Goal: Information Seeking & Learning: Understand process/instructions

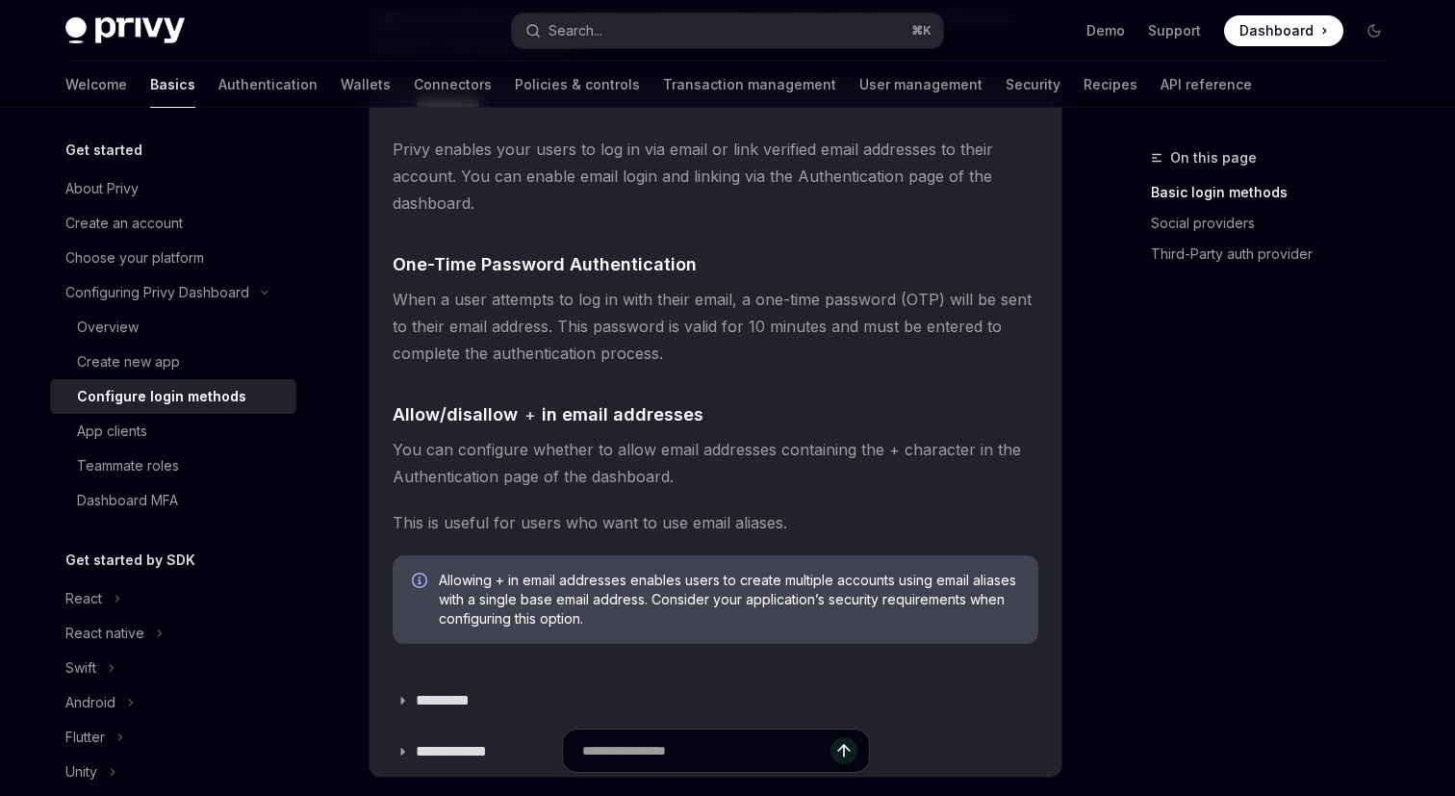
scroll to position [454, 0]
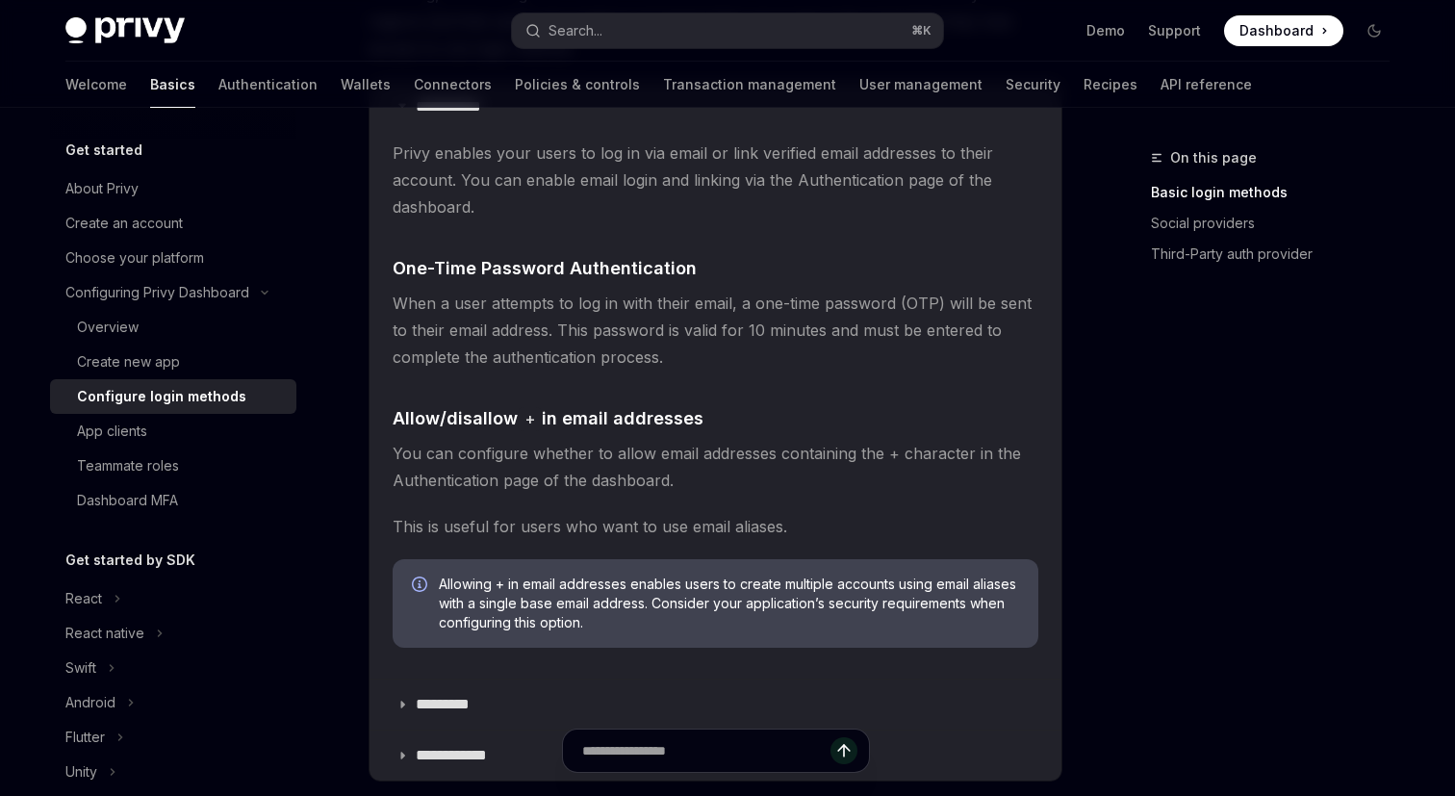
click at [1278, 33] on span "Dashboard" at bounding box center [1277, 30] width 74 height 19
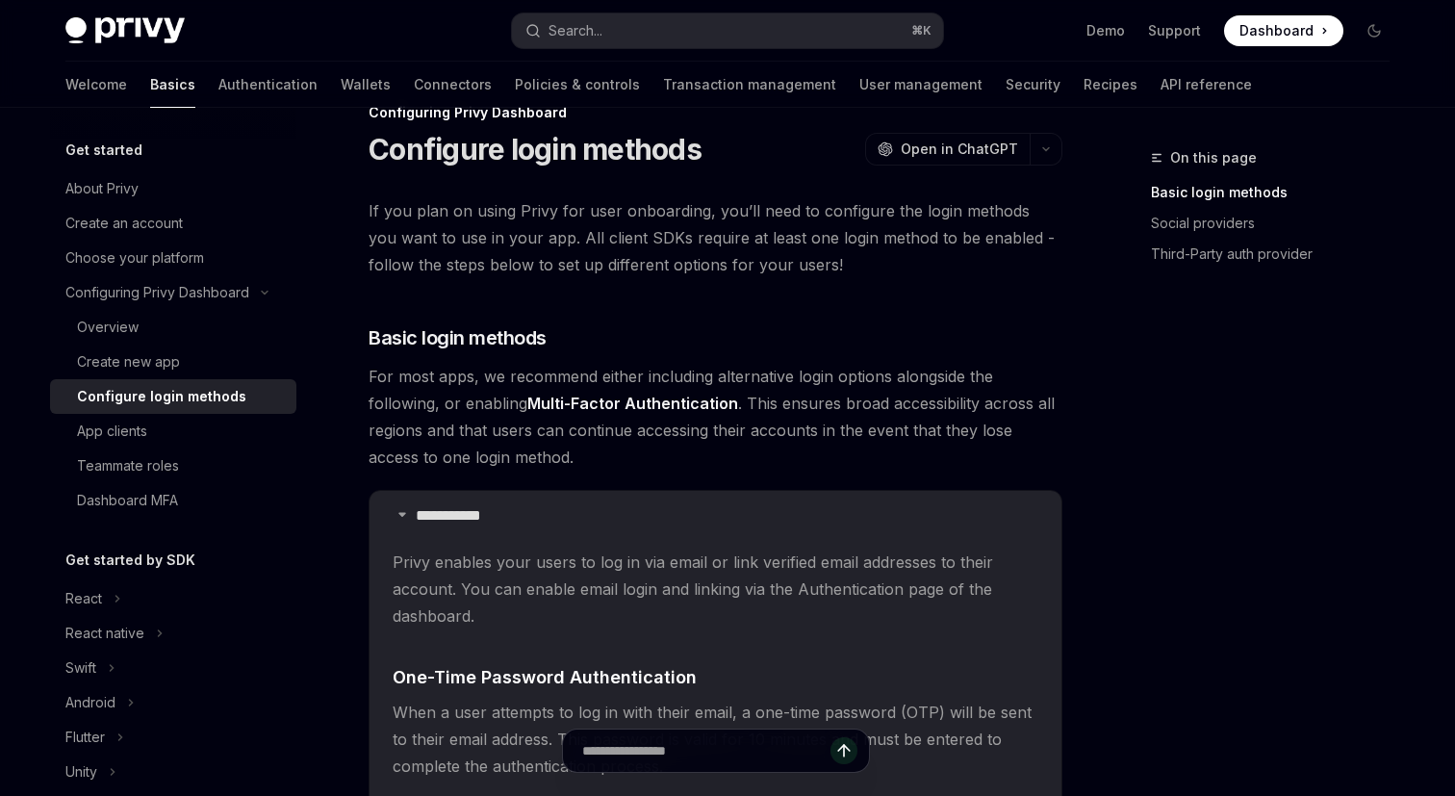
scroll to position [0, 0]
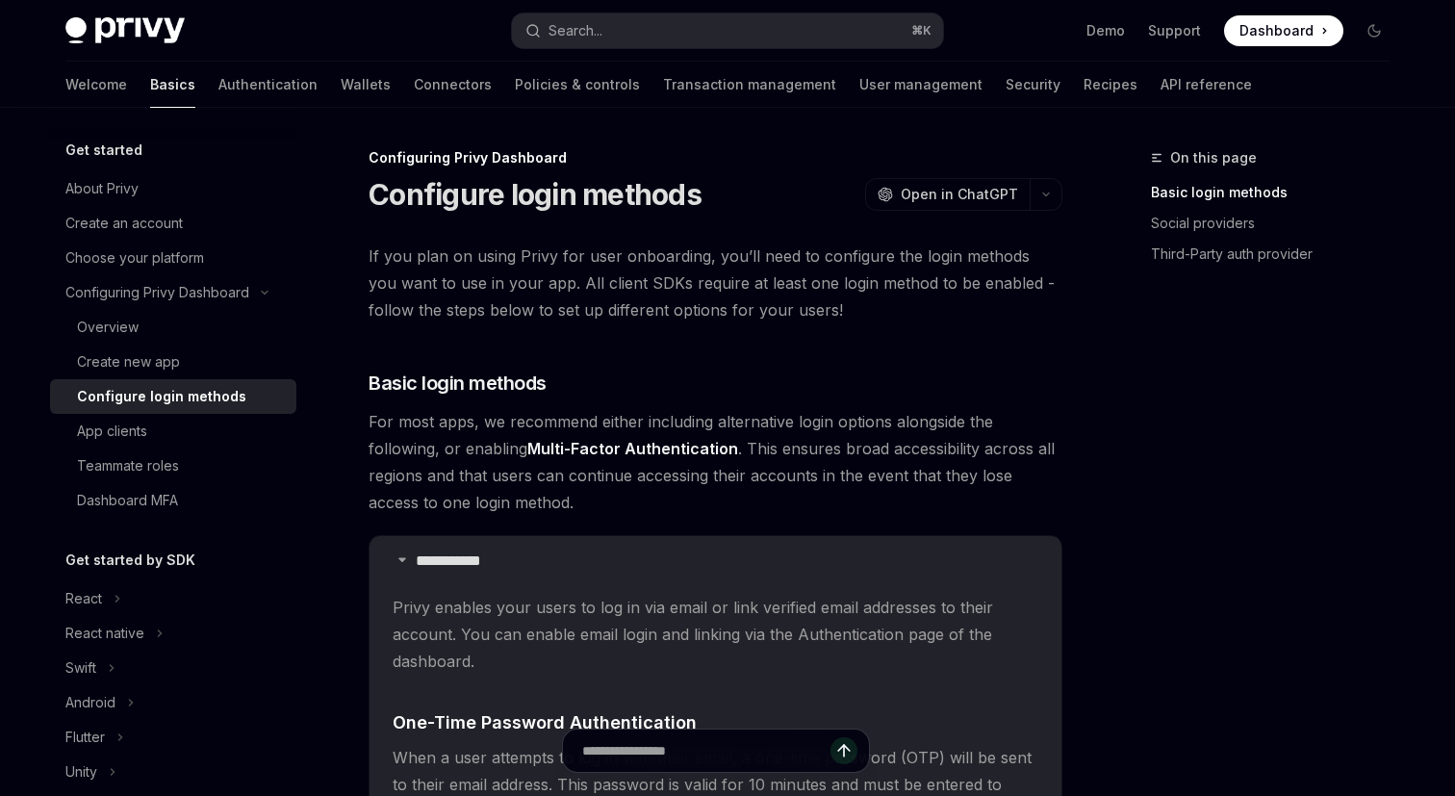
click at [95, 22] on img at bounding box center [124, 30] width 119 height 27
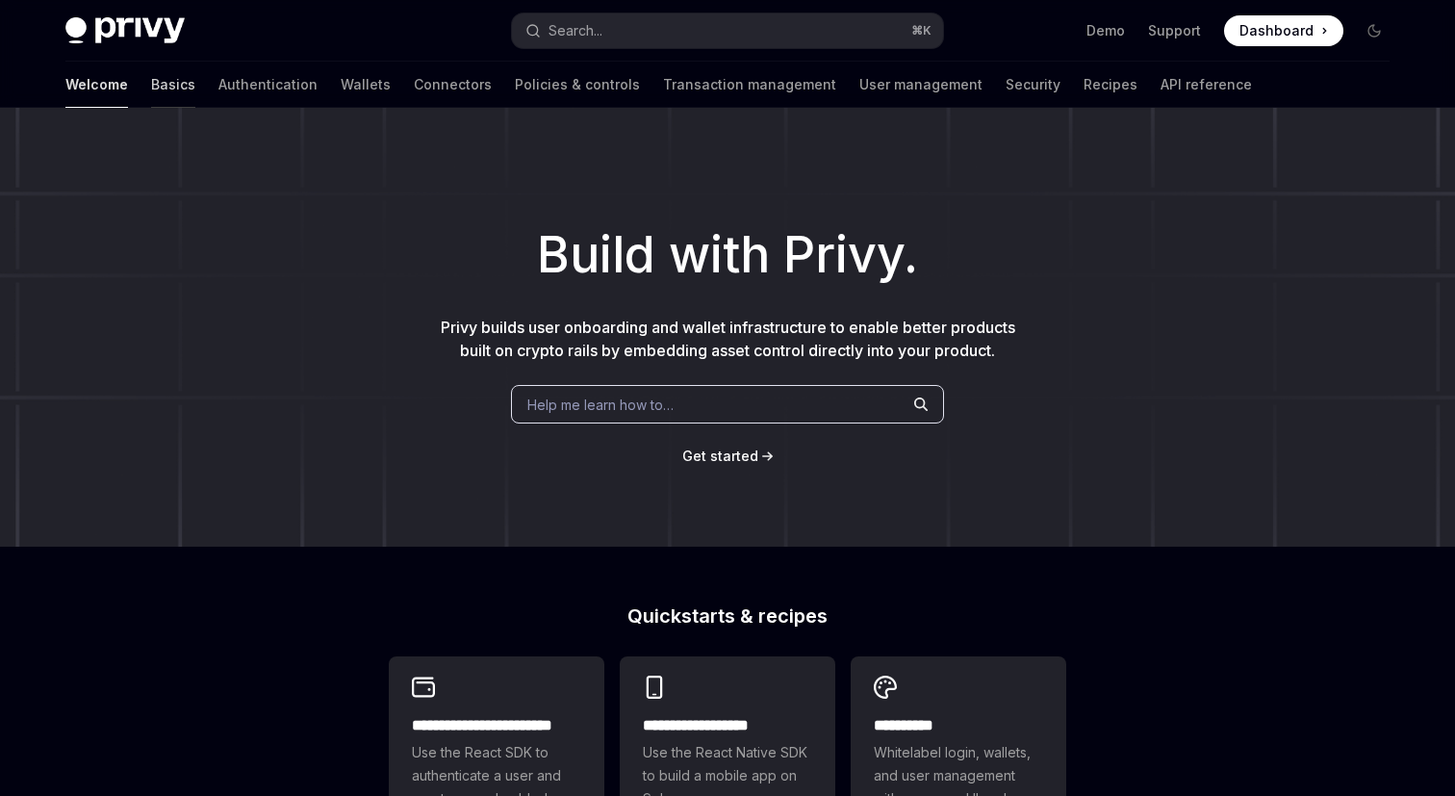
click at [151, 83] on link "Basics" at bounding box center [173, 85] width 44 height 46
type textarea "*"
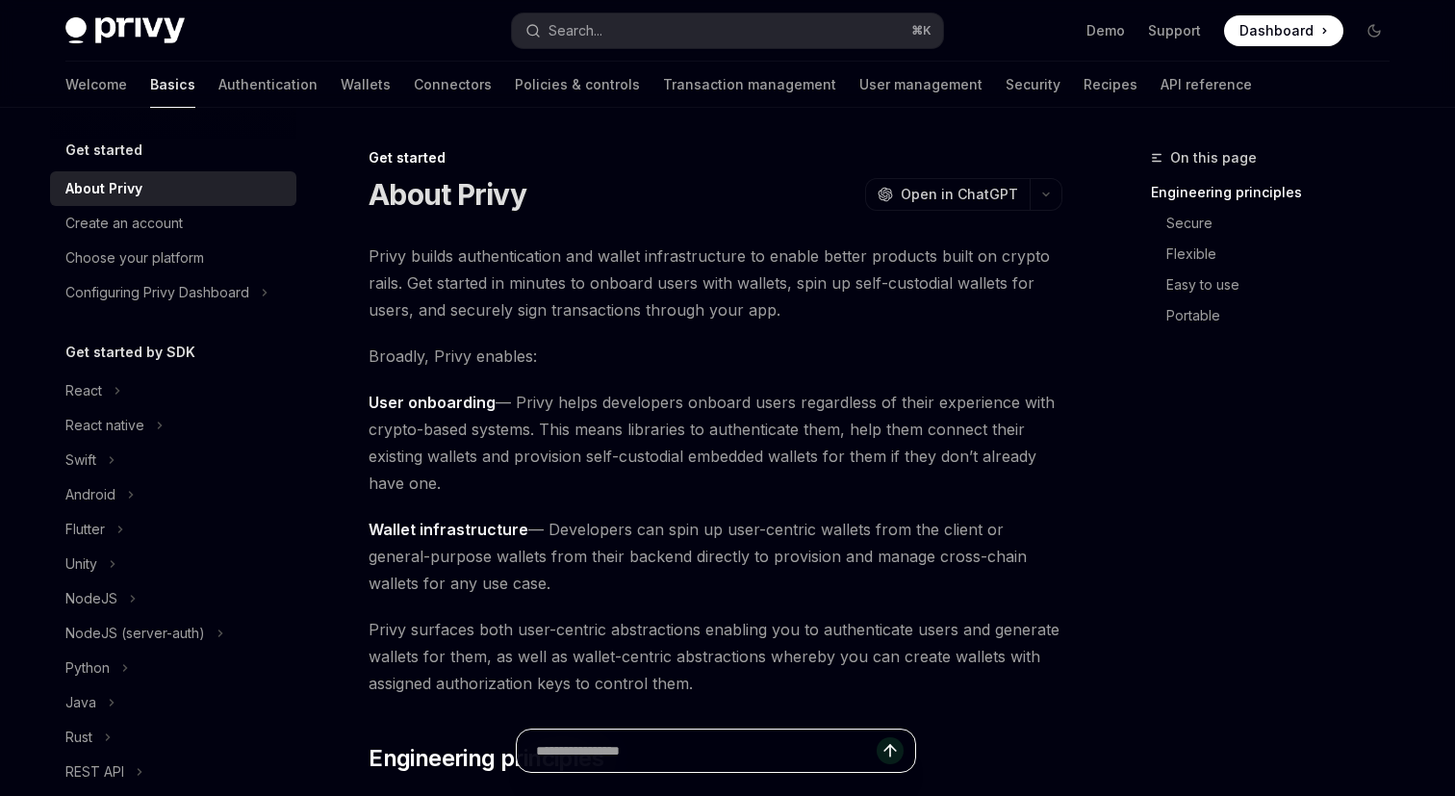
click at [689, 752] on input "Ask a question..." at bounding box center [706, 751] width 341 height 42
type input "**********"
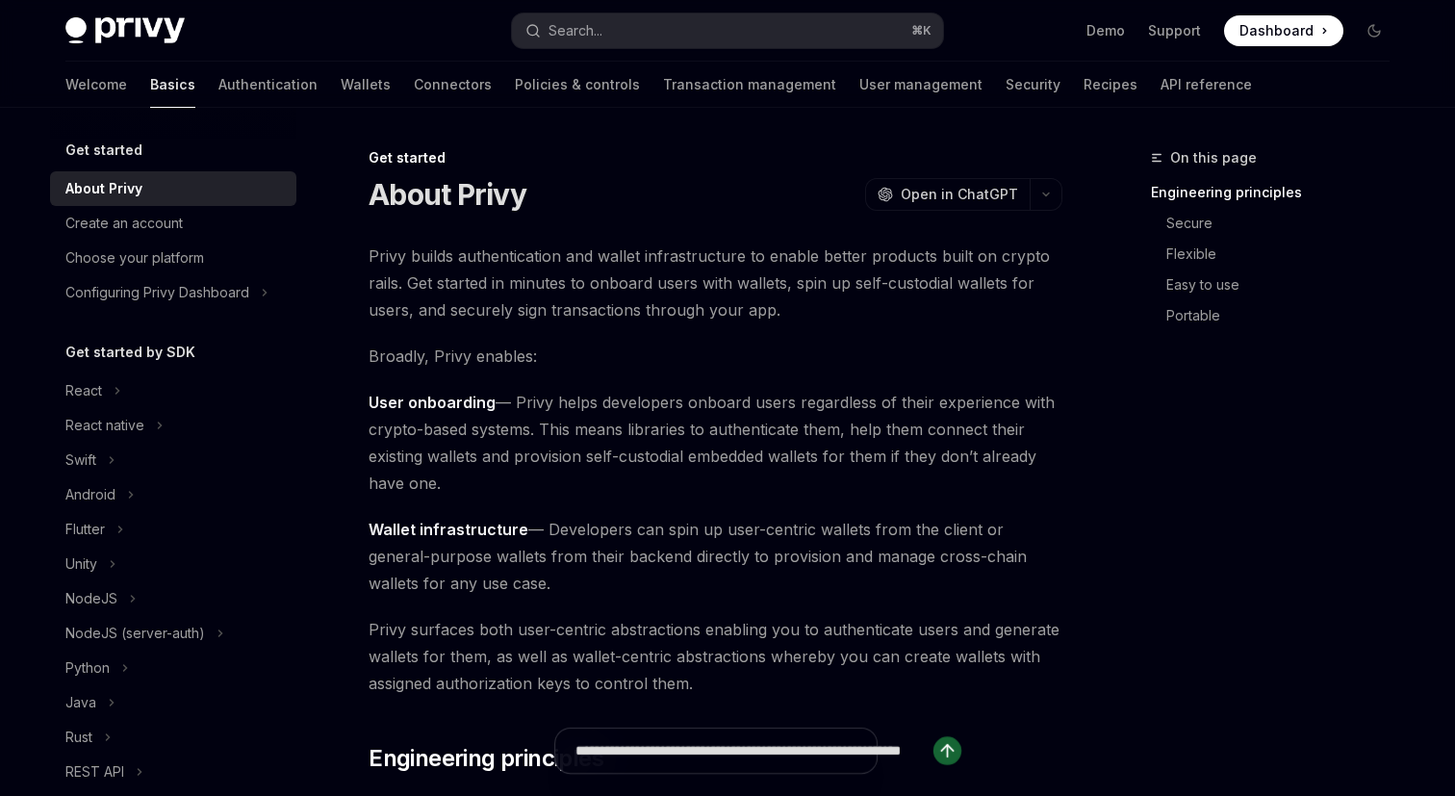
type textarea "*"
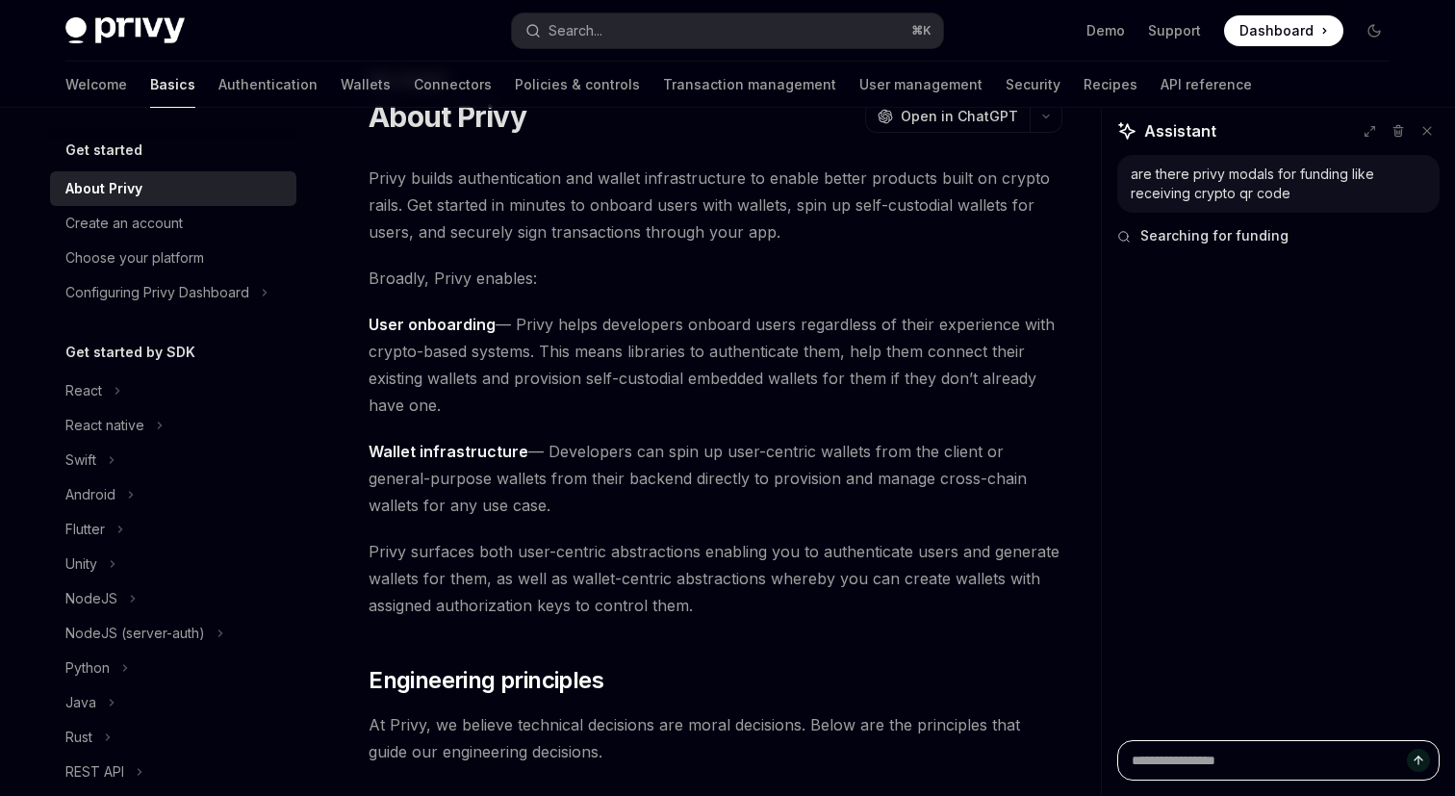
scroll to position [89, 0]
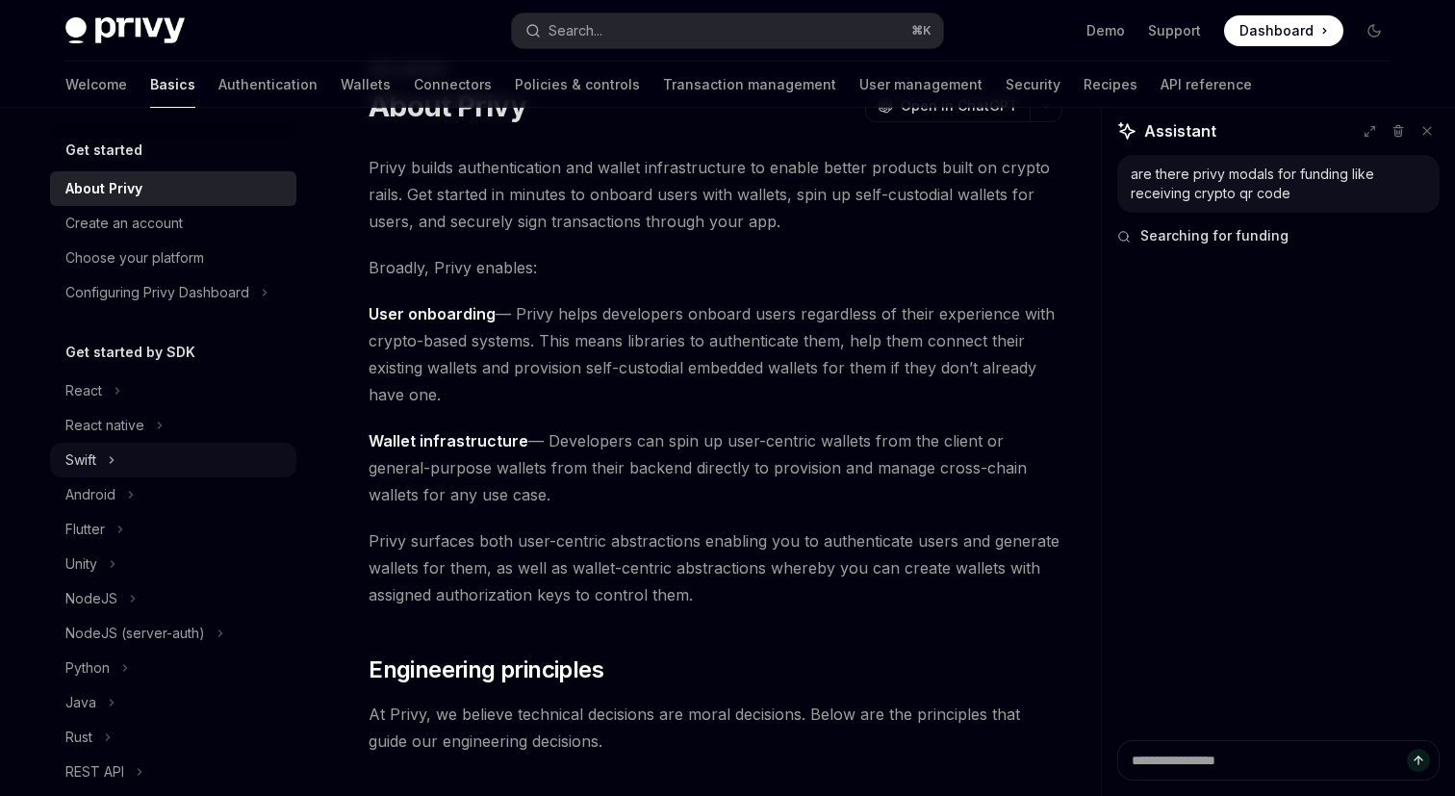
click at [136, 459] on button "Swift" at bounding box center [173, 460] width 246 height 35
type textarea "*"
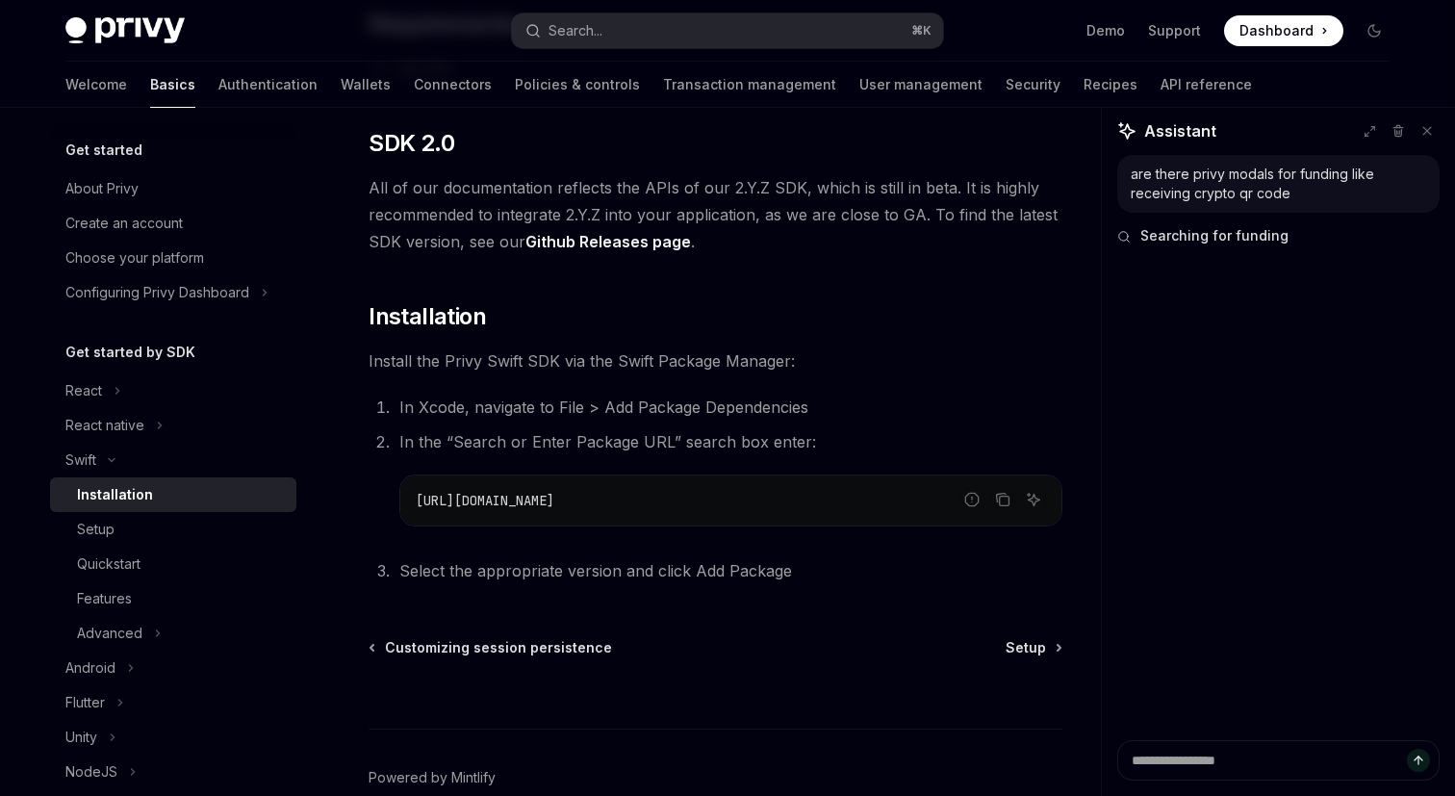
scroll to position [333, 0]
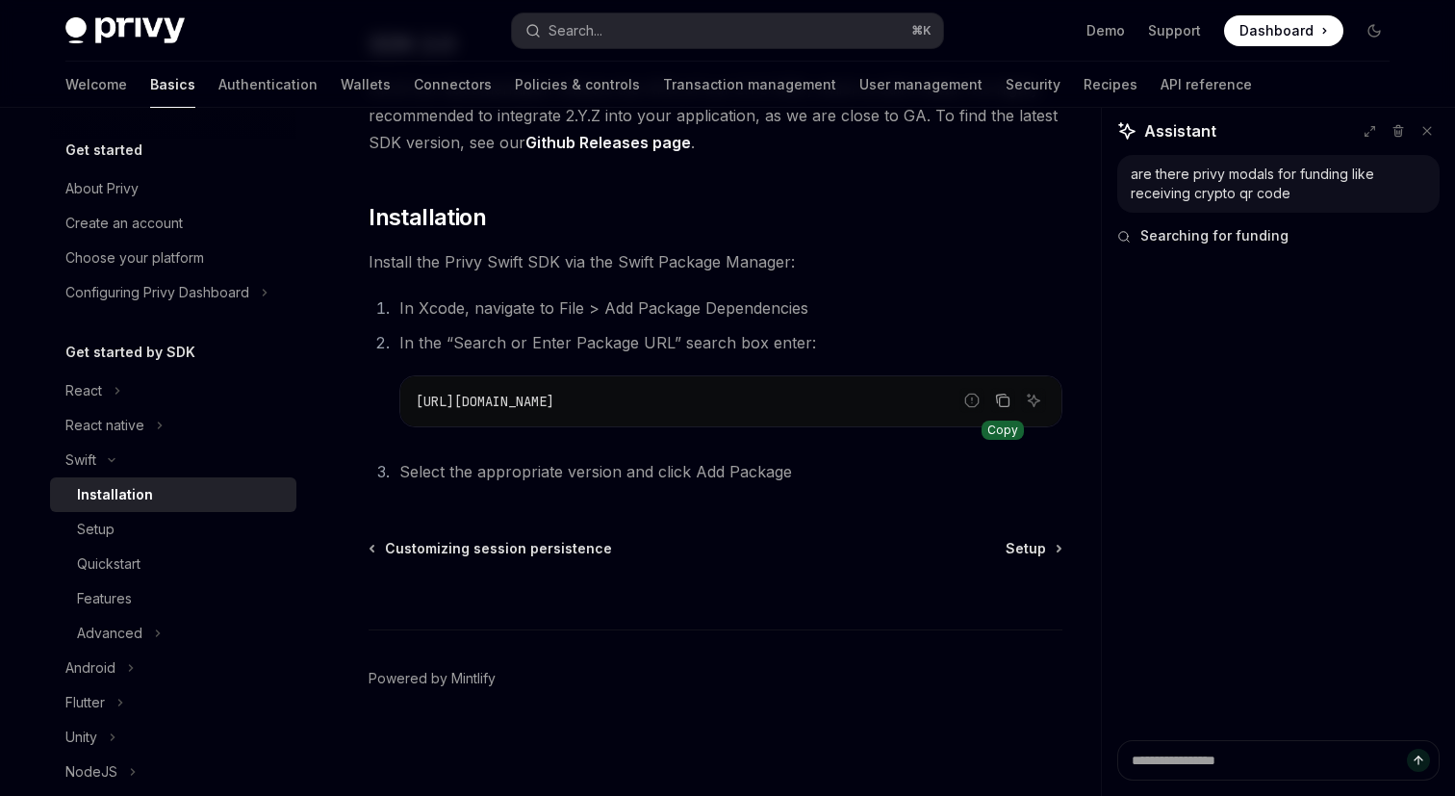
click at [1003, 399] on icon "Copy the contents from the code block" at bounding box center [1002, 400] width 15 height 15
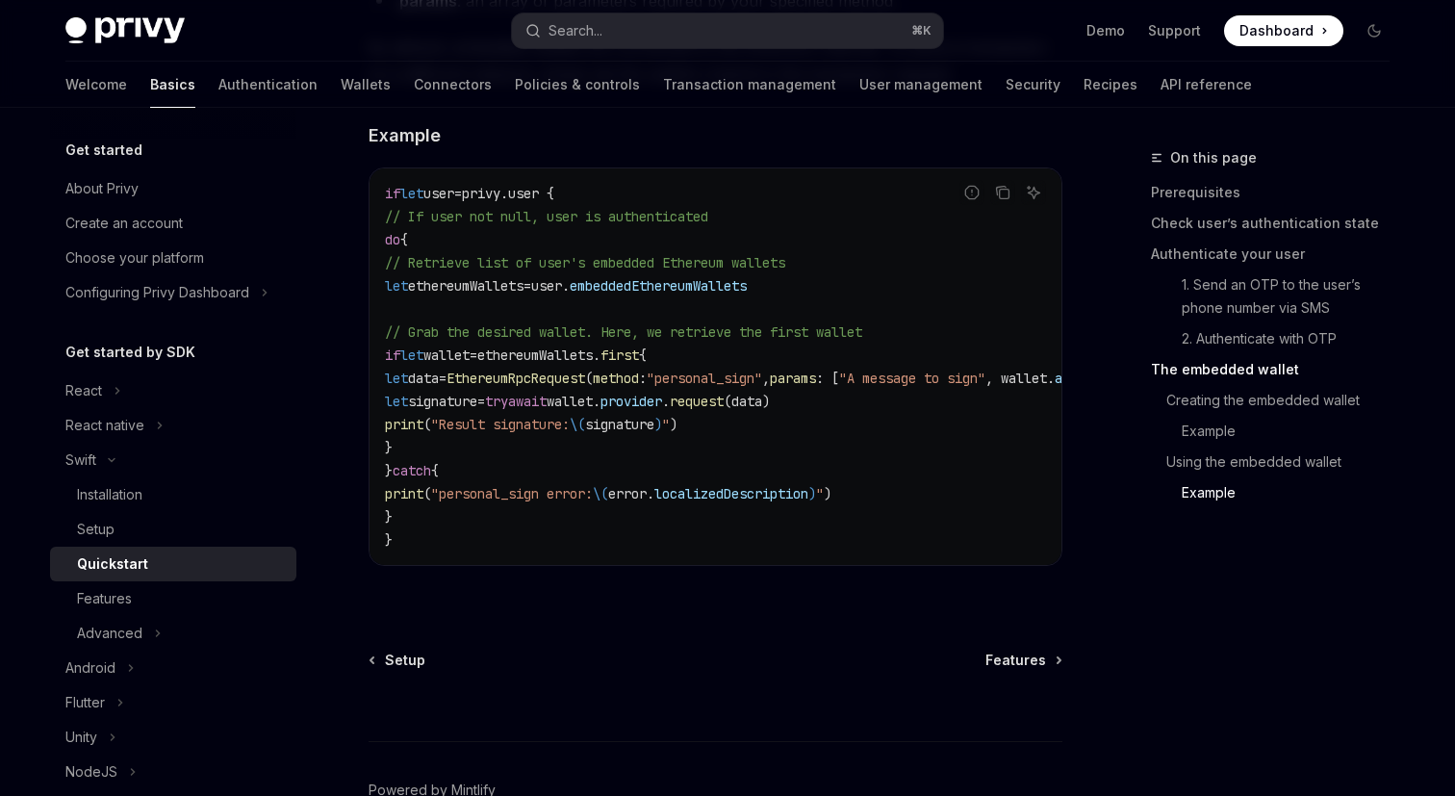
scroll to position [4063, 0]
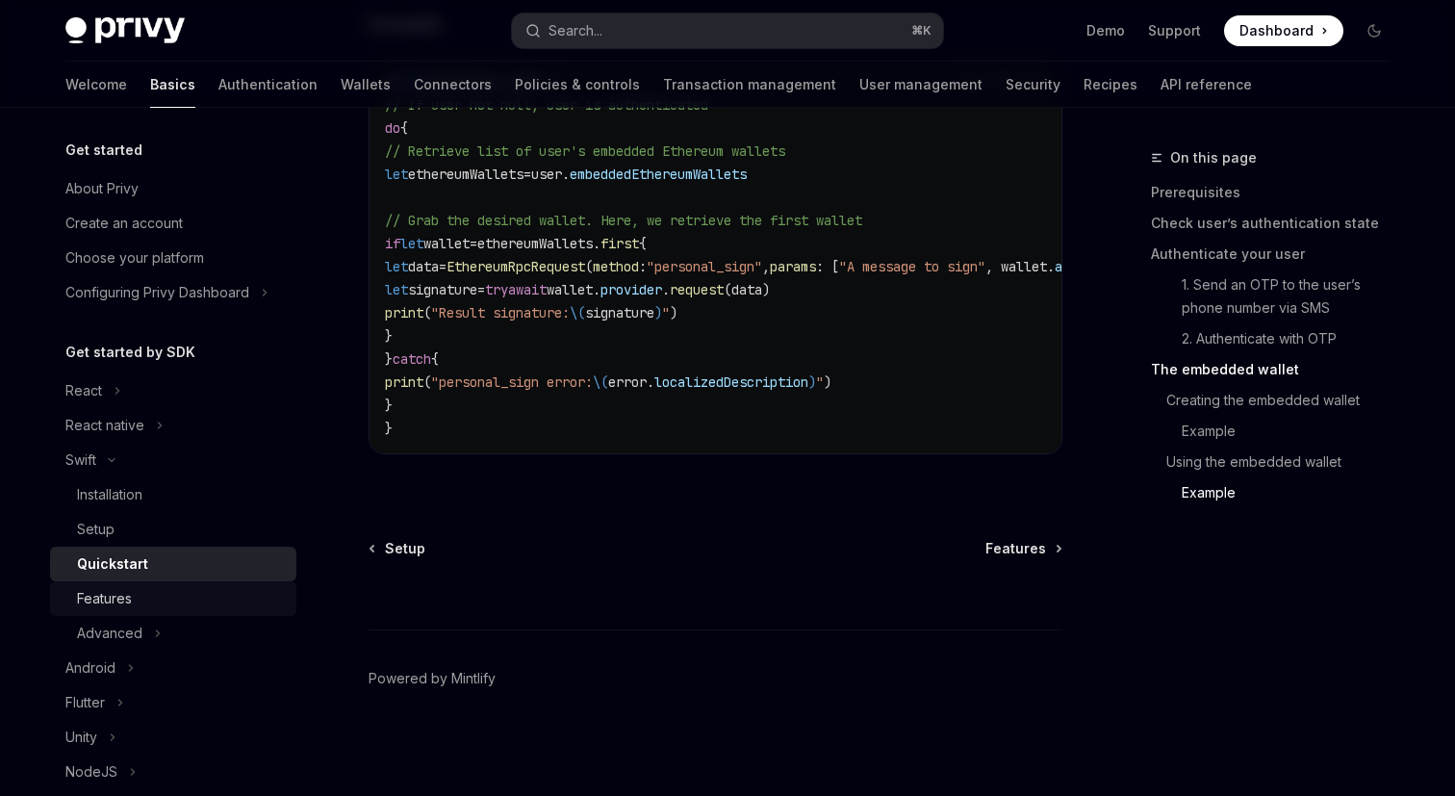
click at [193, 596] on div "Features" at bounding box center [181, 598] width 208 height 23
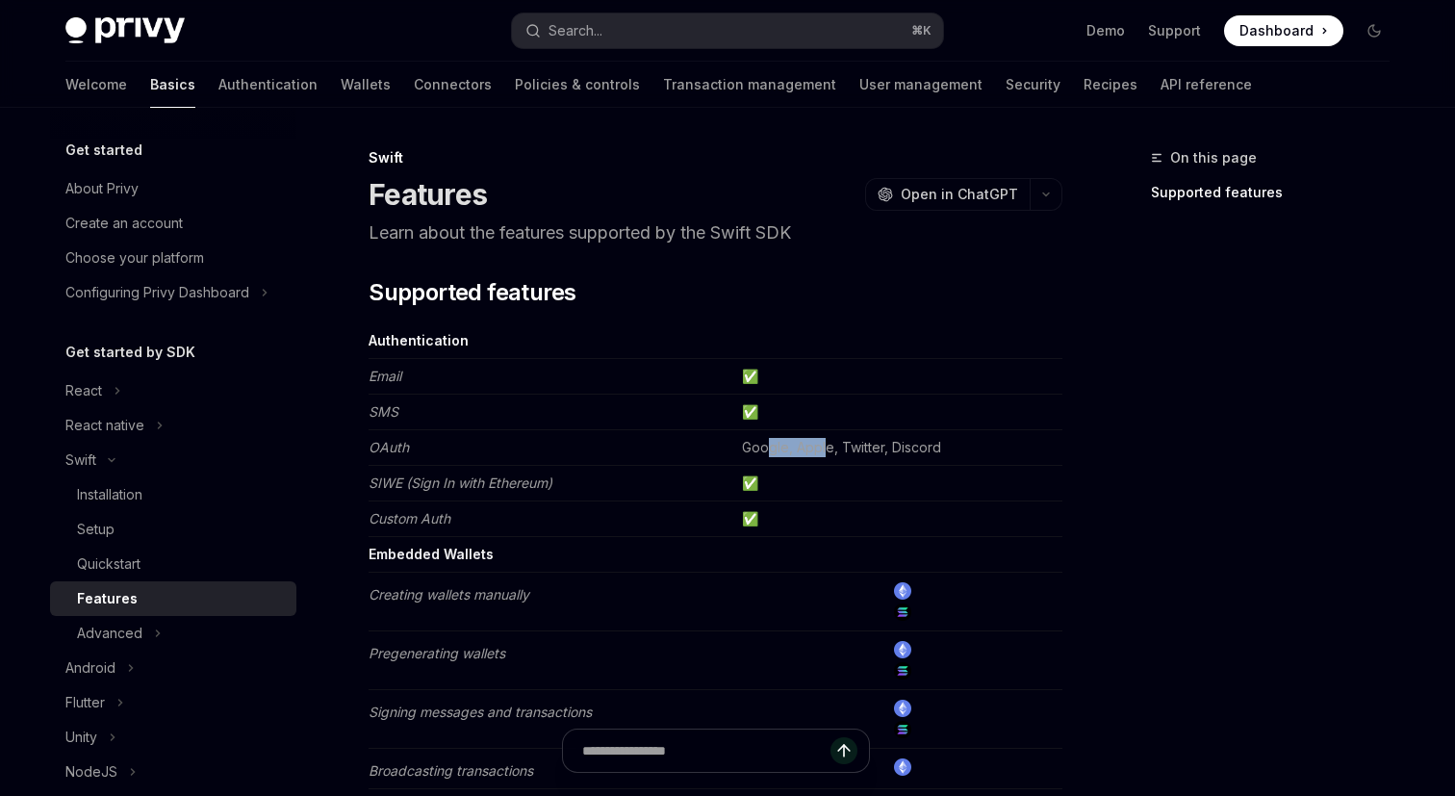
drag, startPoint x: 773, startPoint y: 446, endPoint x: 853, endPoint y: 445, distance: 79.9
click at [853, 446] on td "Google, Apple, Twitter, Discord" at bounding box center [898, 448] width 328 height 36
click at [853, 445] on td "Google, Apple, Twitter, Discord" at bounding box center [898, 448] width 328 height 36
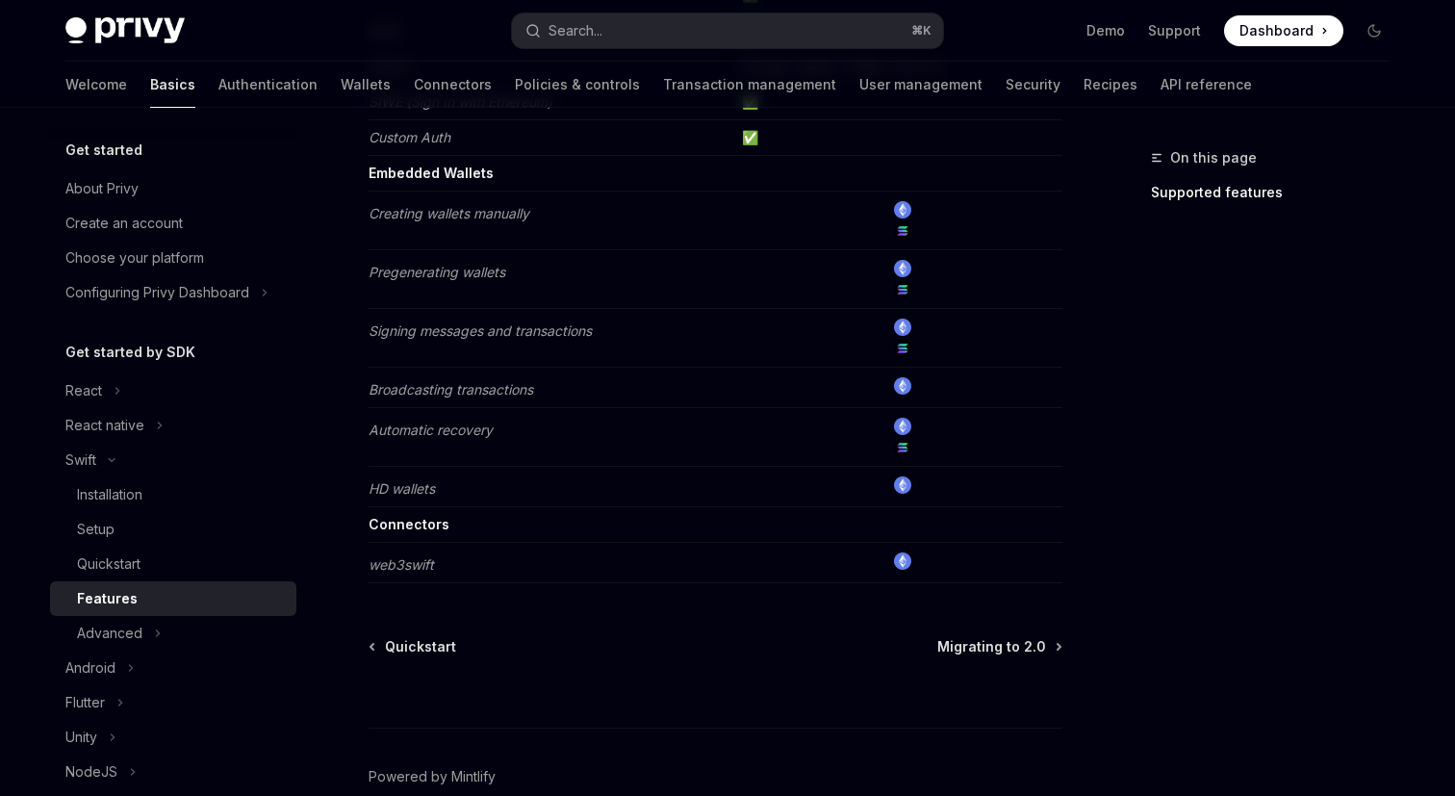
scroll to position [417, 0]
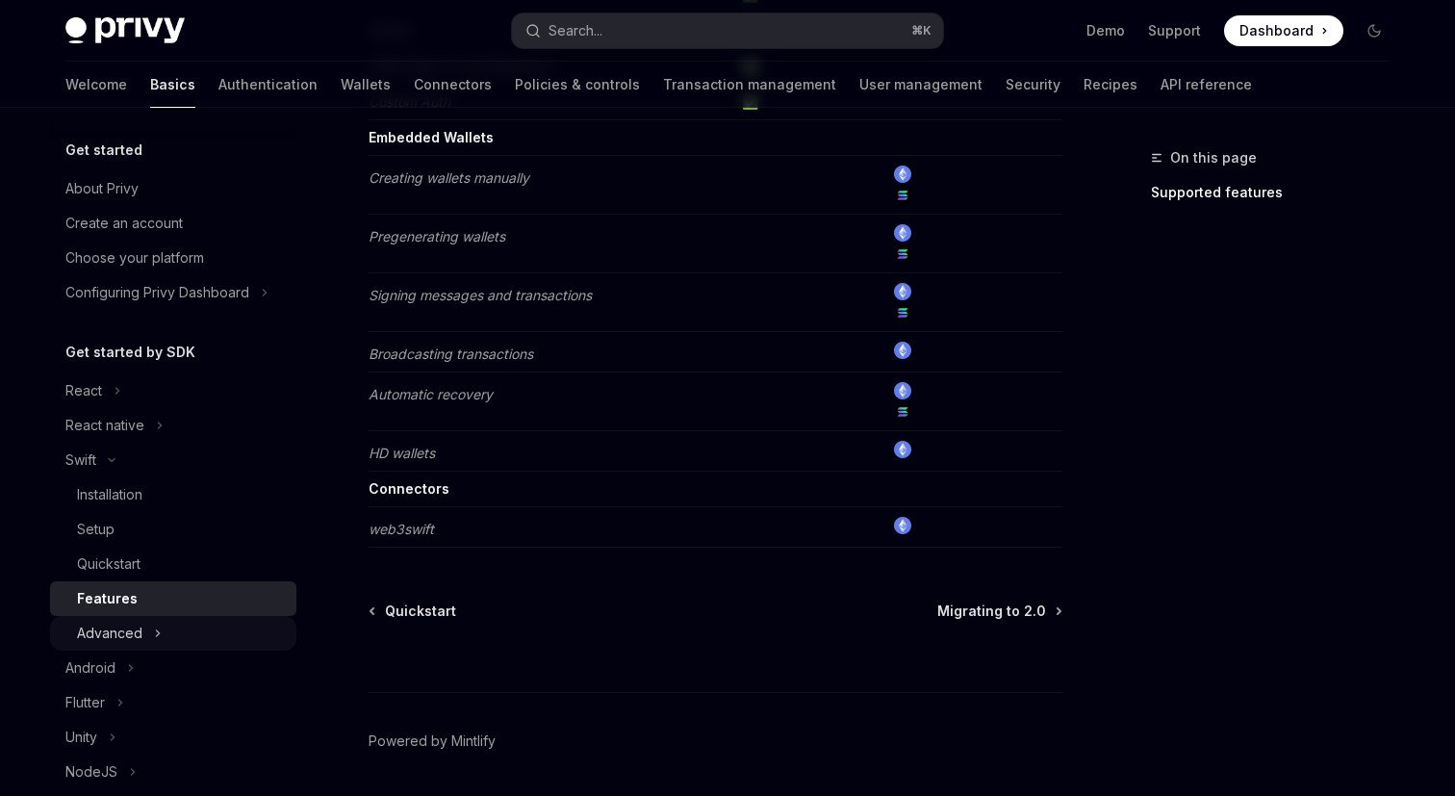
click at [123, 634] on div "Advanced" at bounding box center [109, 633] width 65 height 23
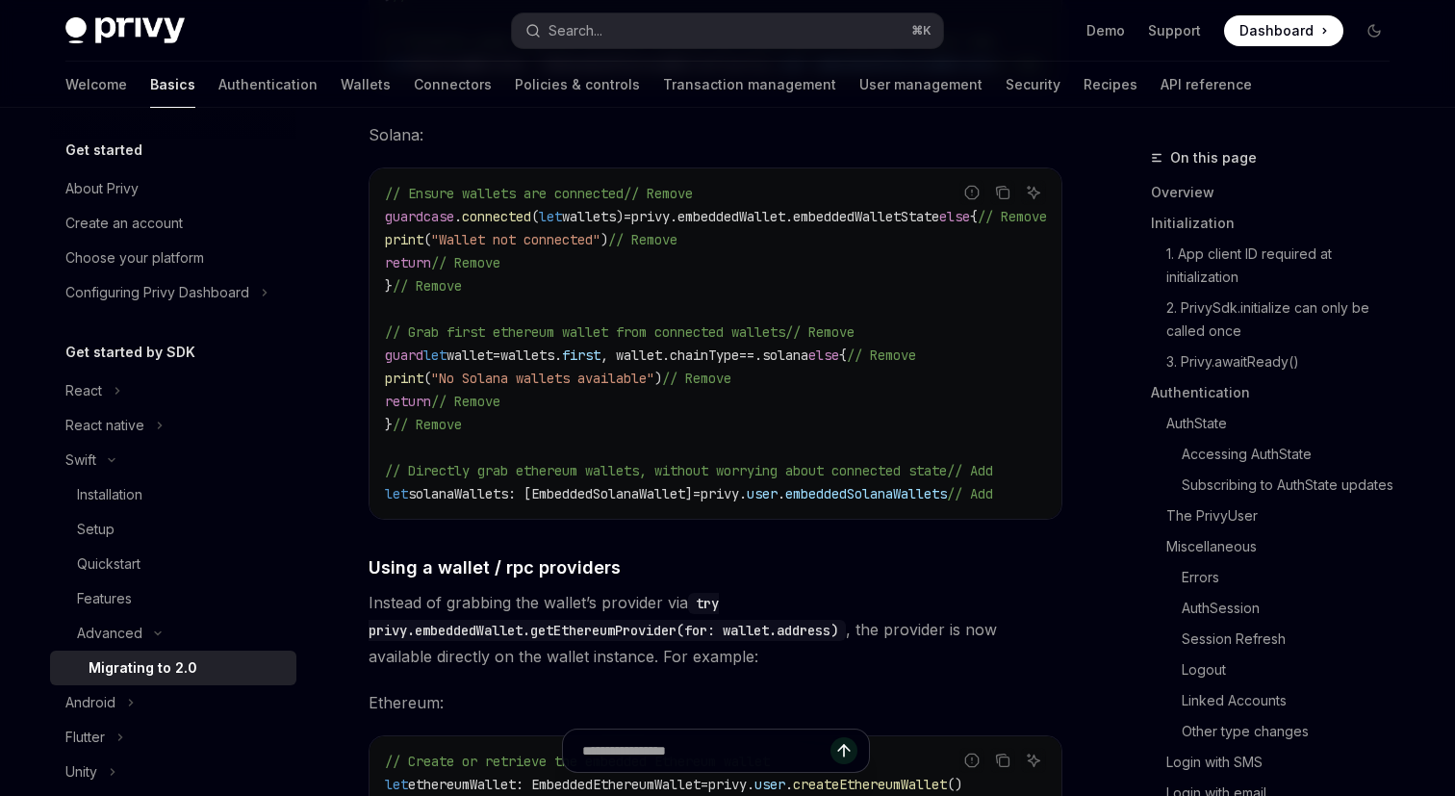
scroll to position [7472, 0]
click at [226, 593] on div "Features" at bounding box center [181, 598] width 208 height 23
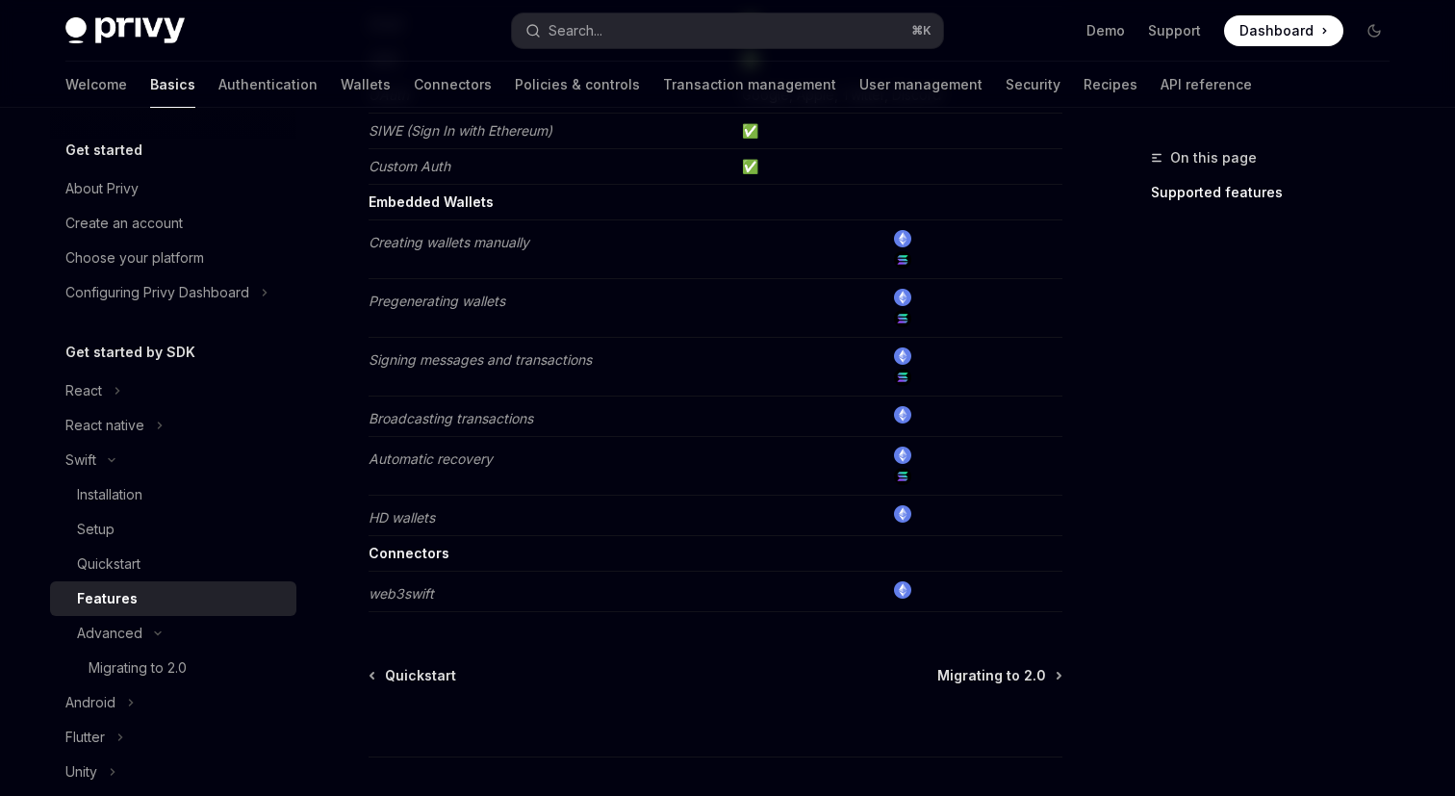
scroll to position [479, 0]
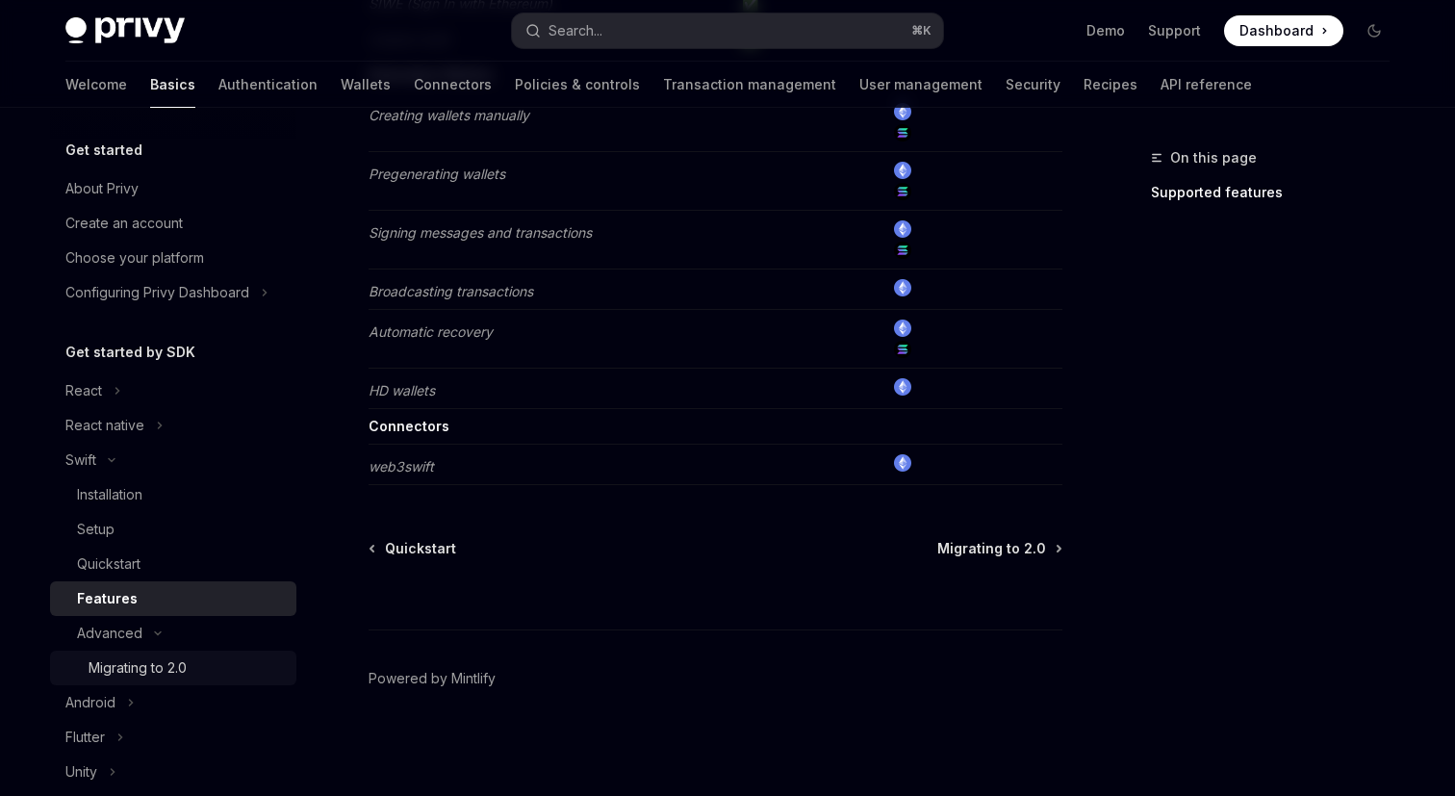
click at [185, 670] on div "Migrating to 2.0" at bounding box center [138, 667] width 98 height 23
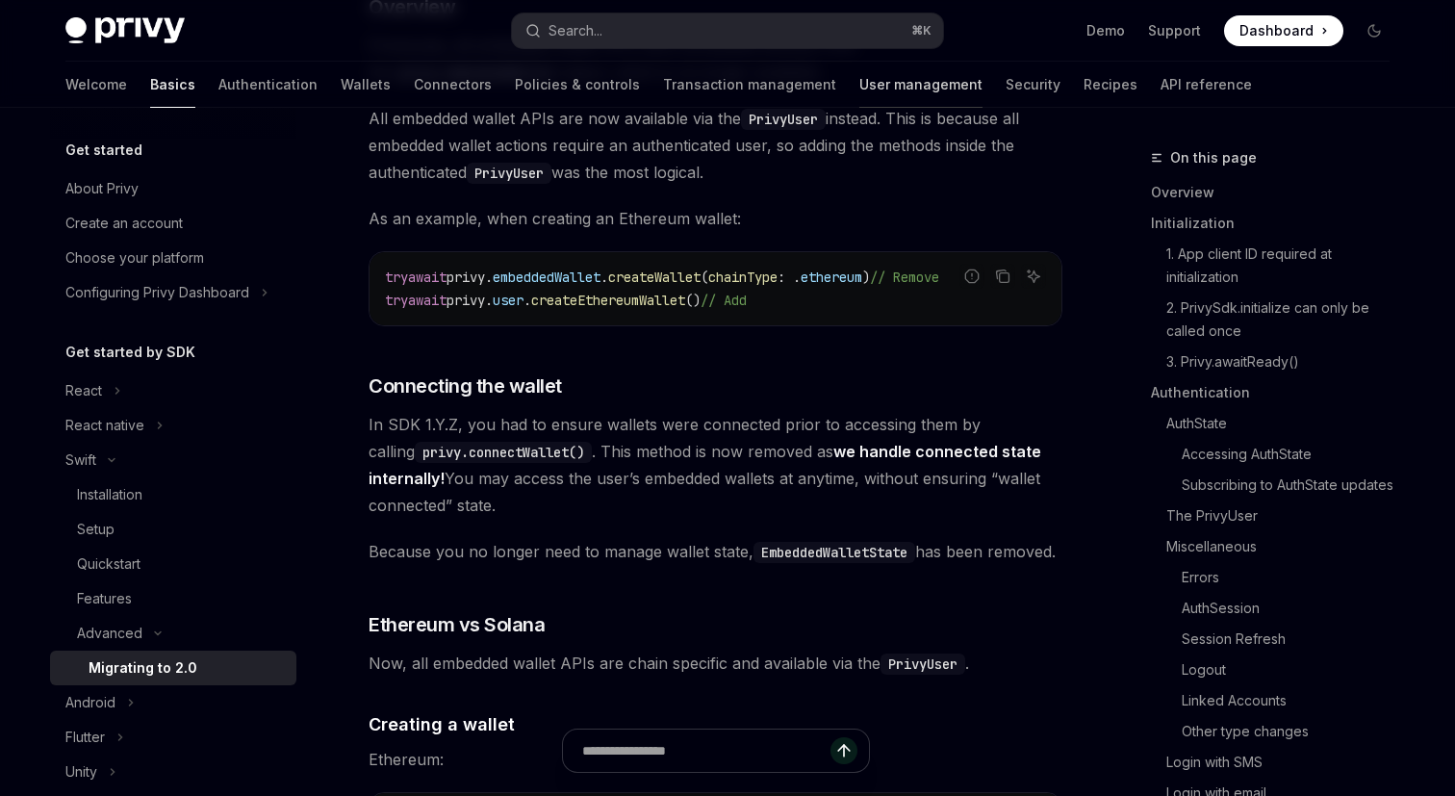
click at [859, 81] on link "User management" at bounding box center [920, 85] width 123 height 46
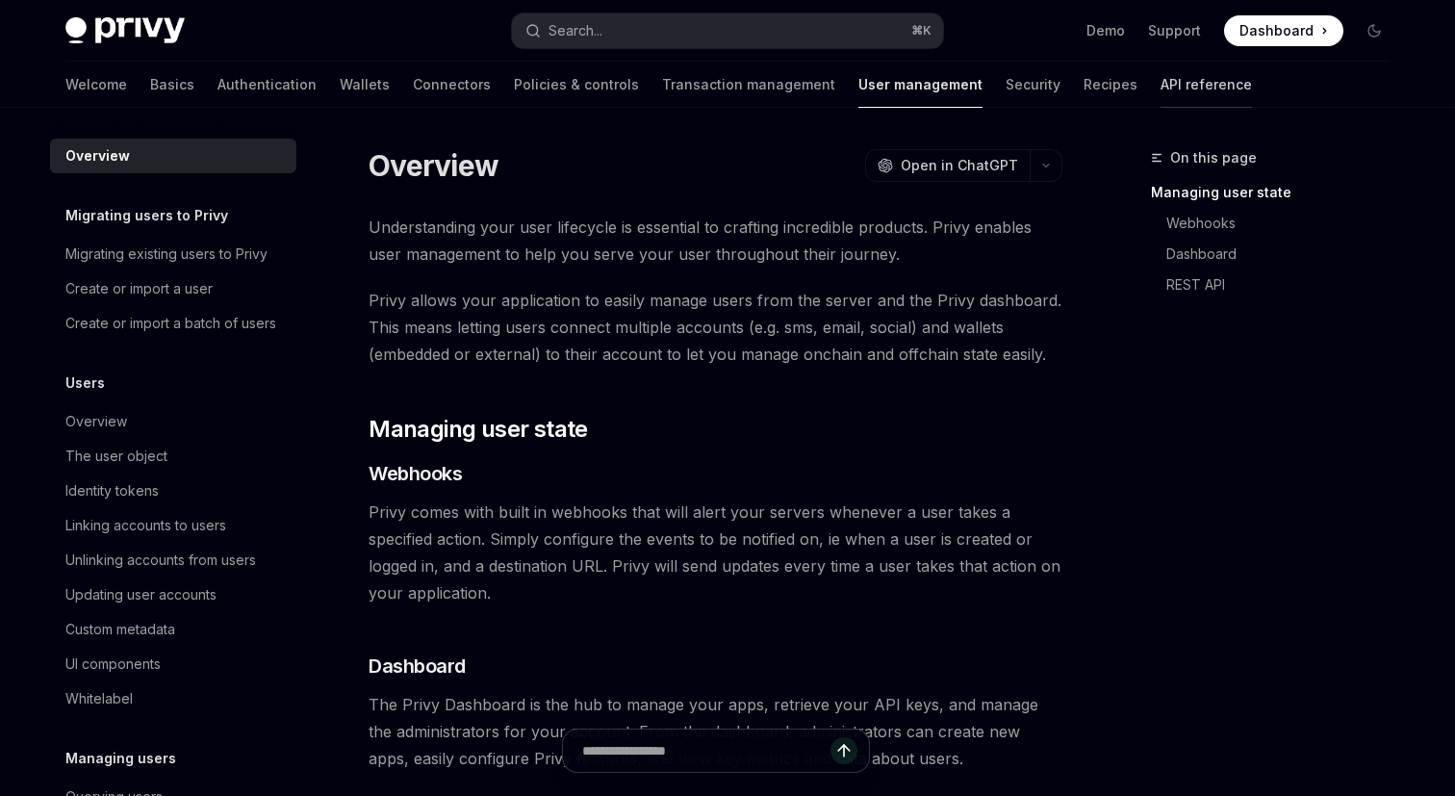
click at [1161, 94] on link "API reference" at bounding box center [1206, 85] width 91 height 46
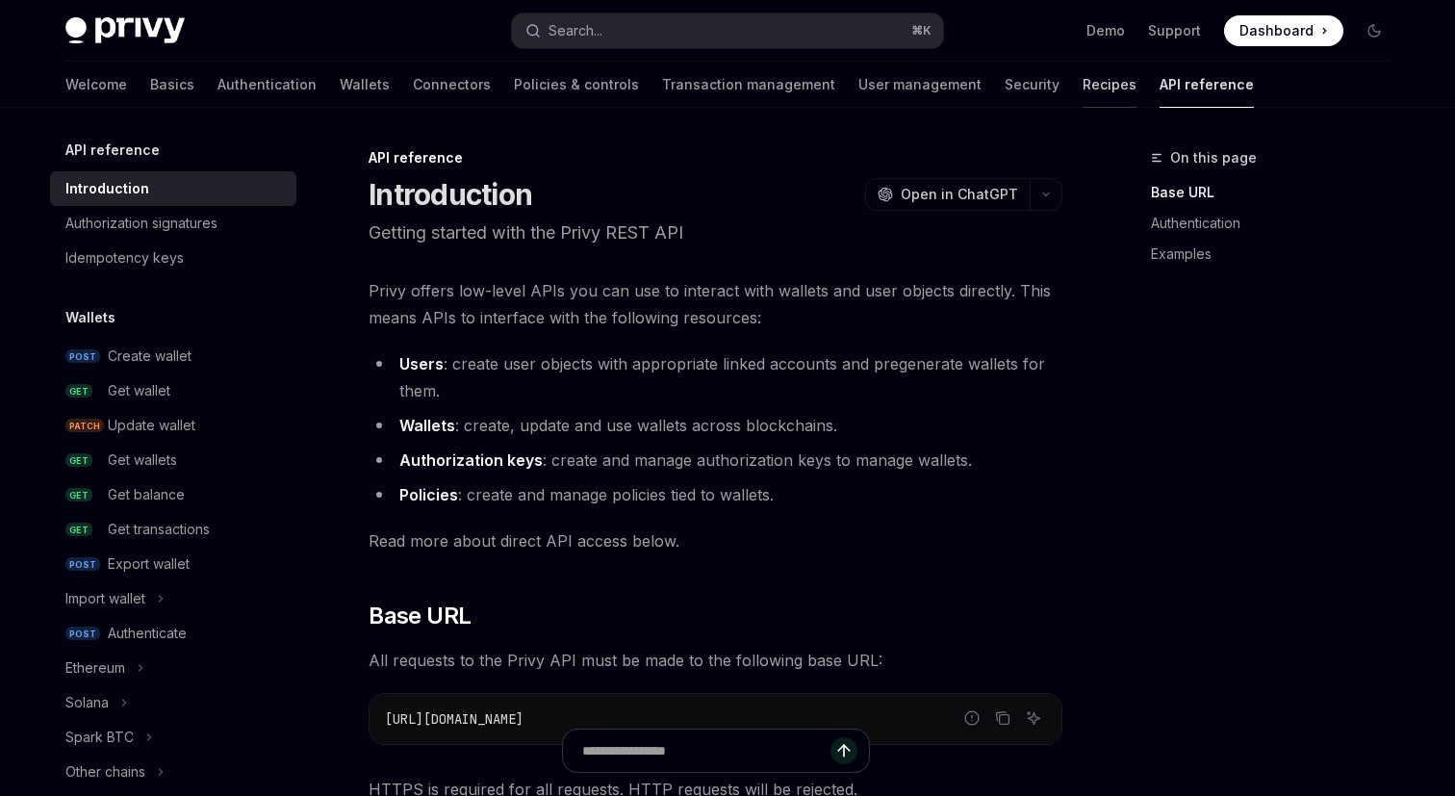
click at [1083, 96] on link "Recipes" at bounding box center [1110, 85] width 54 height 46
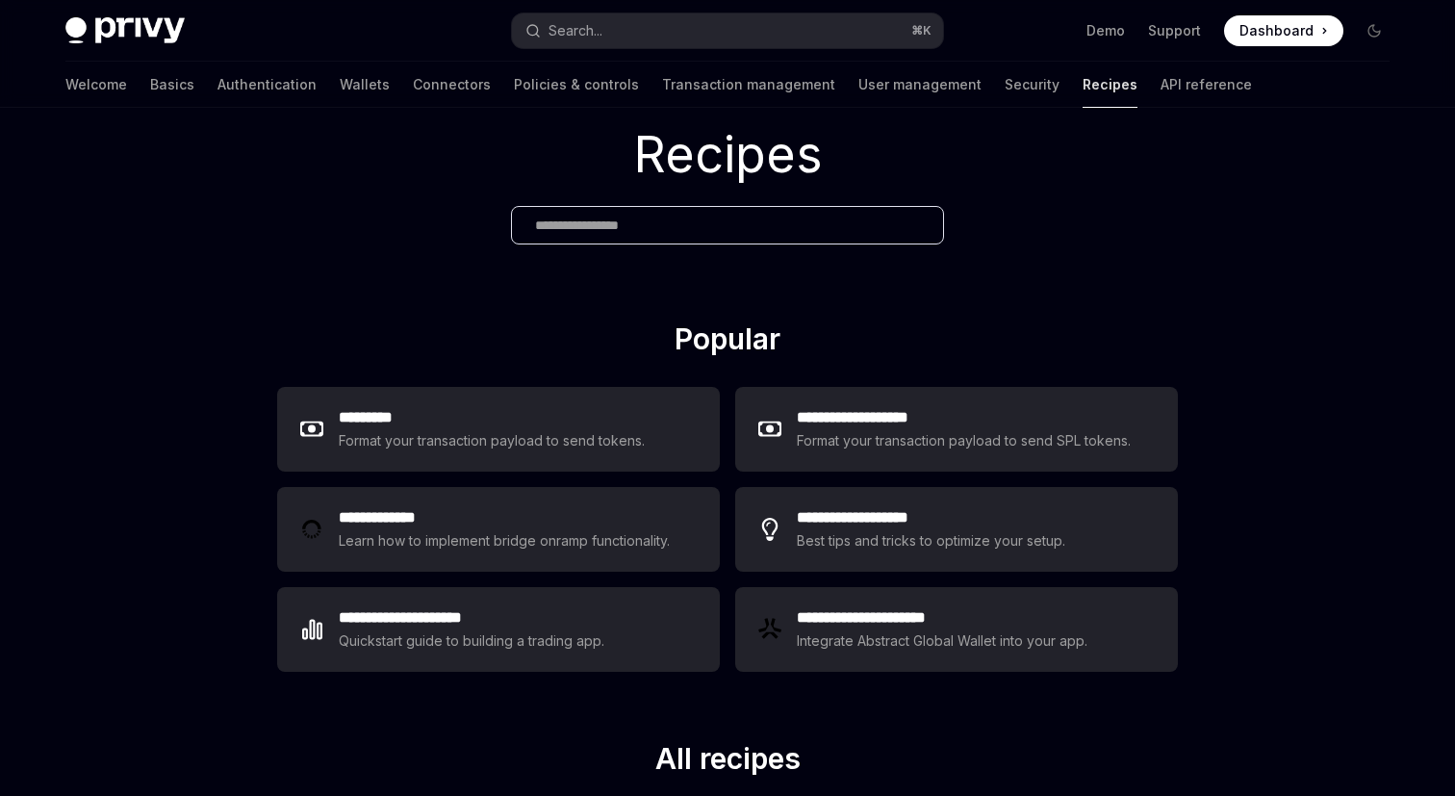
scroll to position [72, 0]
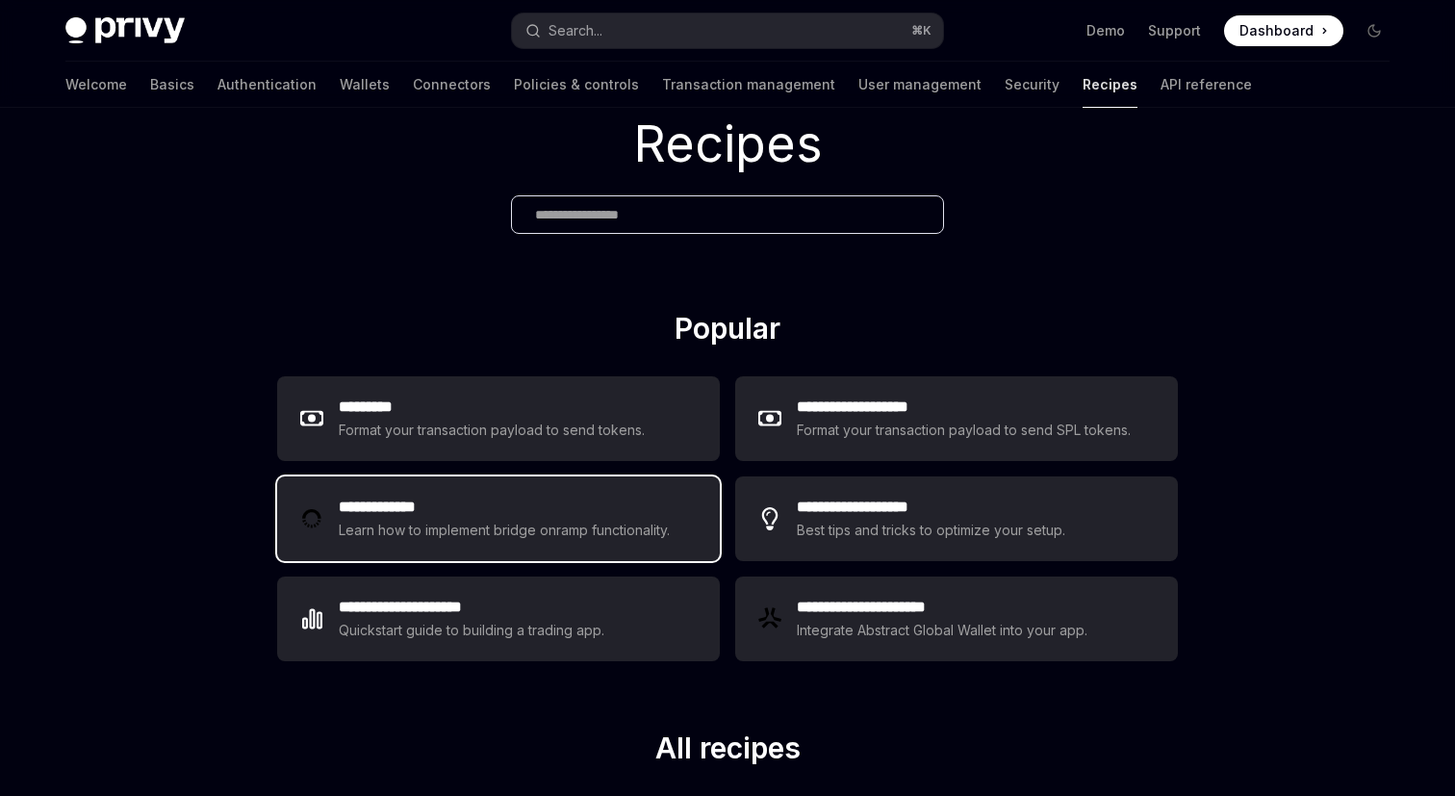
click at [649, 501] on h2 "**********" at bounding box center [507, 507] width 337 height 23
type textarea "*"
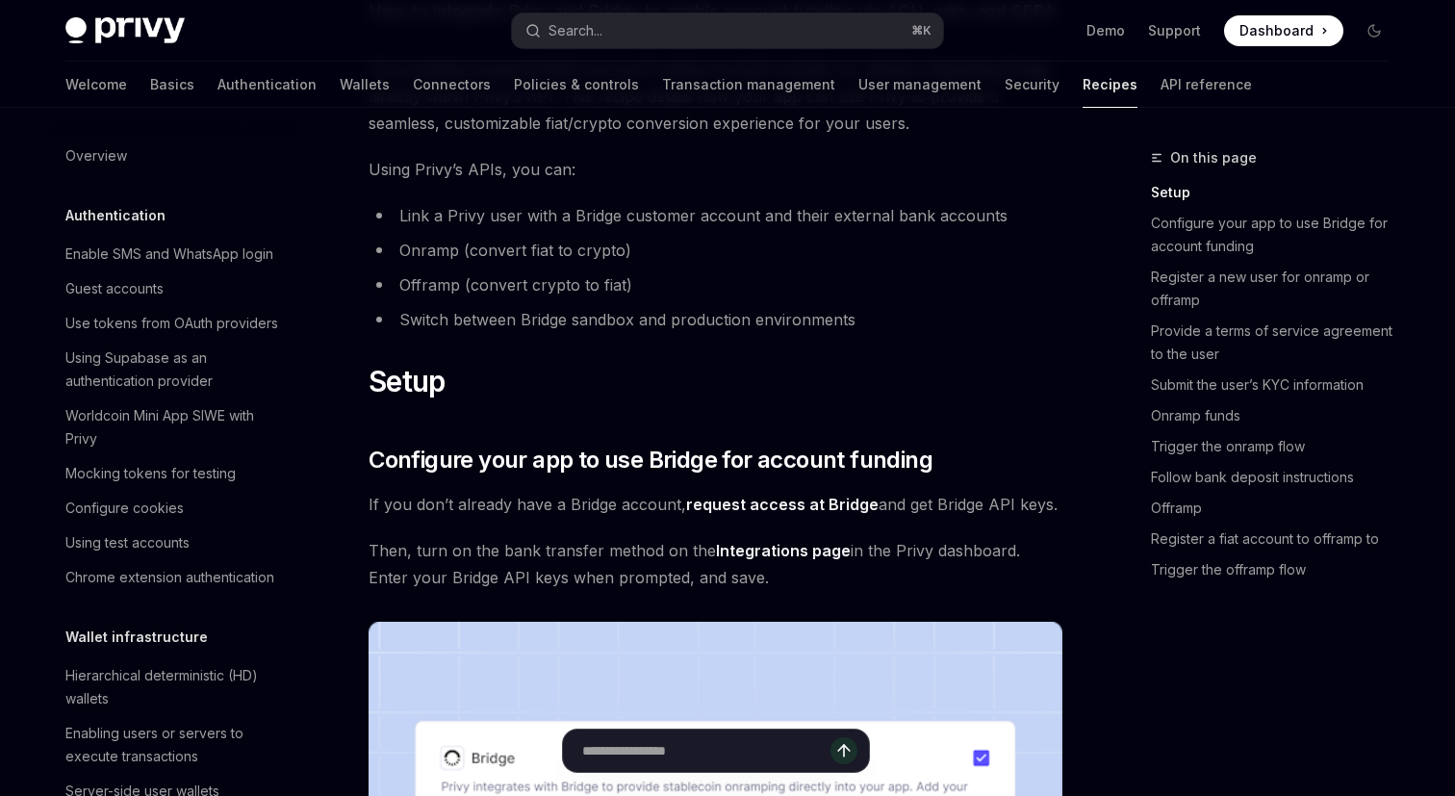
scroll to position [235, 0]
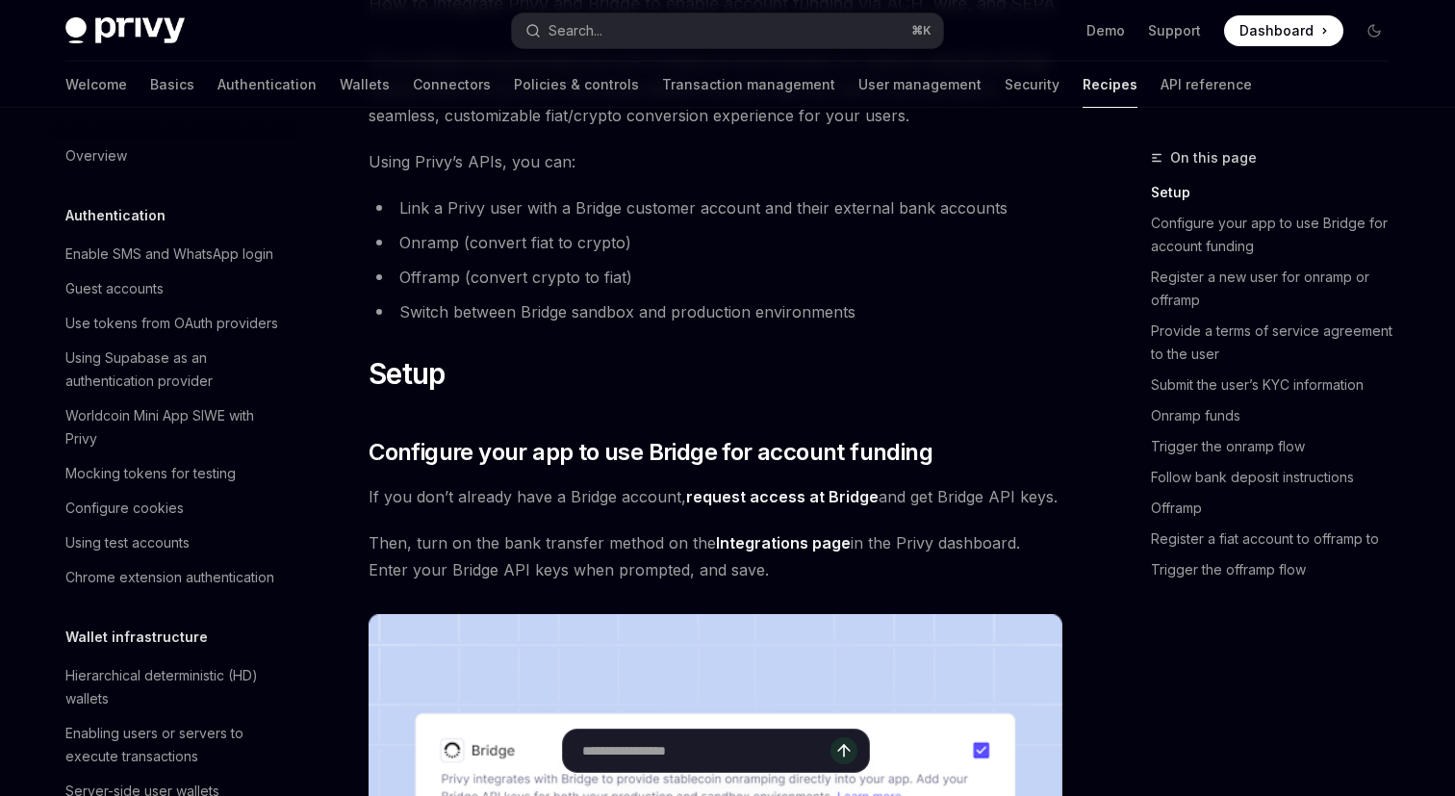
click at [1011, 510] on span "If you don’t already have a Bridge account, request access at Bridge and get Br…" at bounding box center [716, 496] width 694 height 27
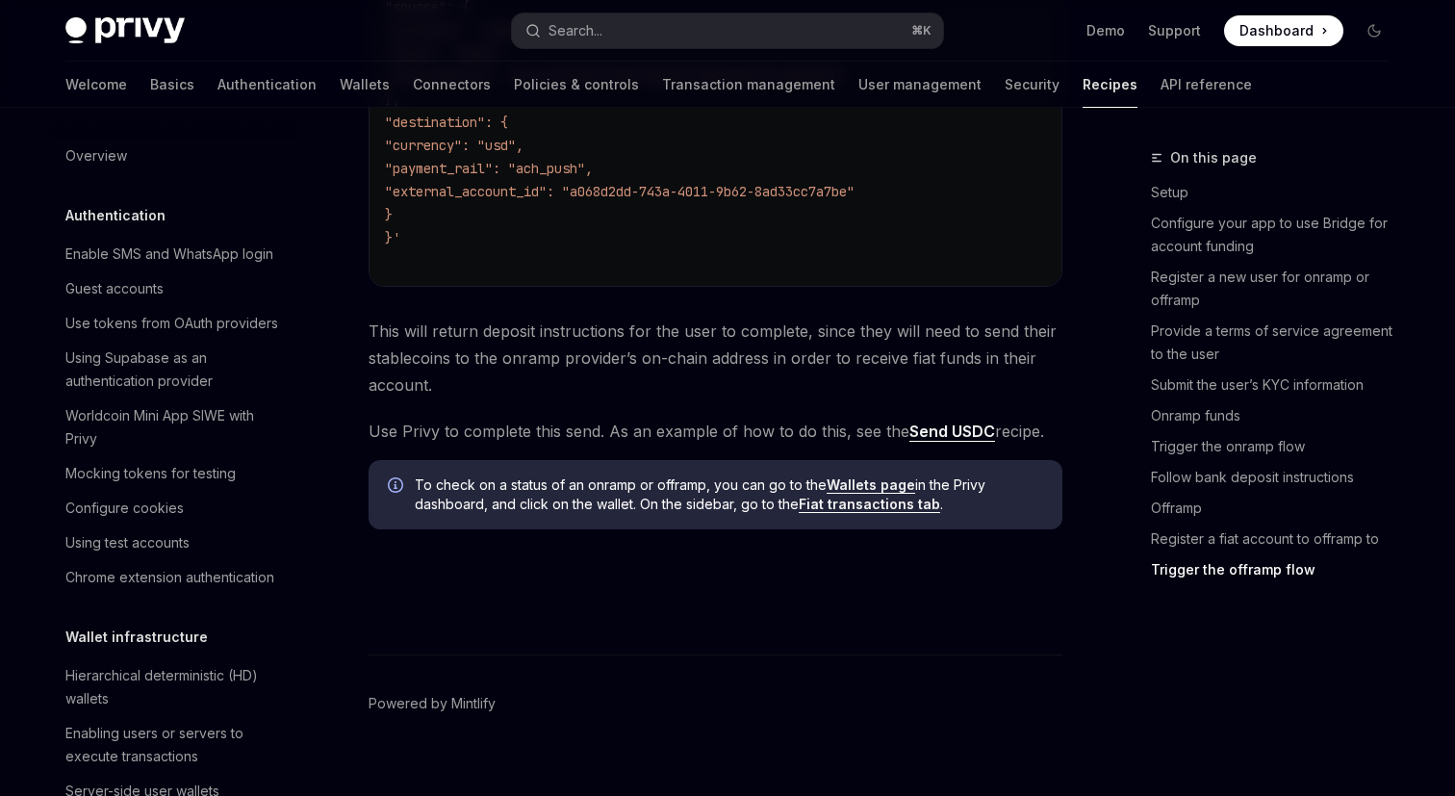
scroll to position [6701, 0]
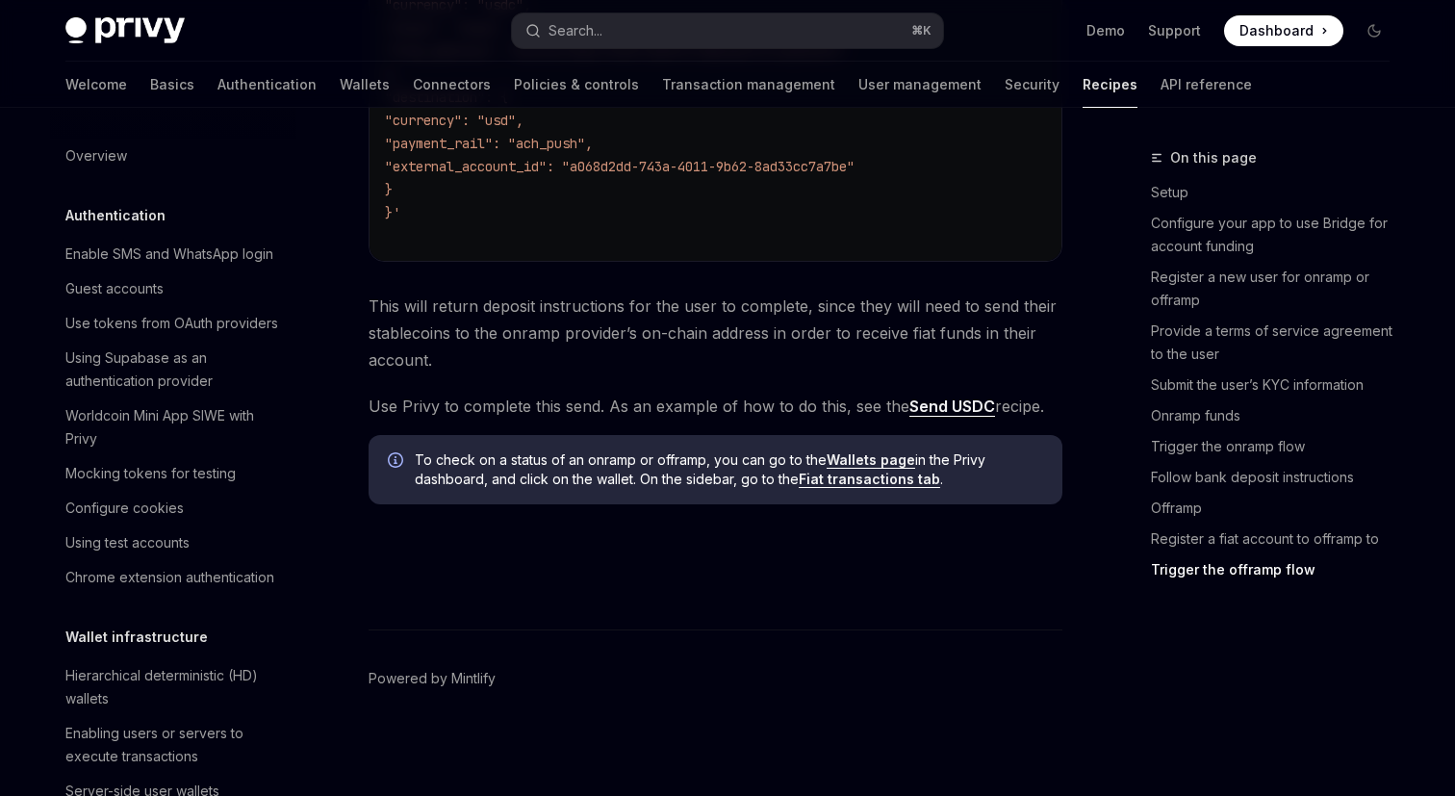
click at [863, 469] on link "Wallets page" at bounding box center [871, 459] width 89 height 17
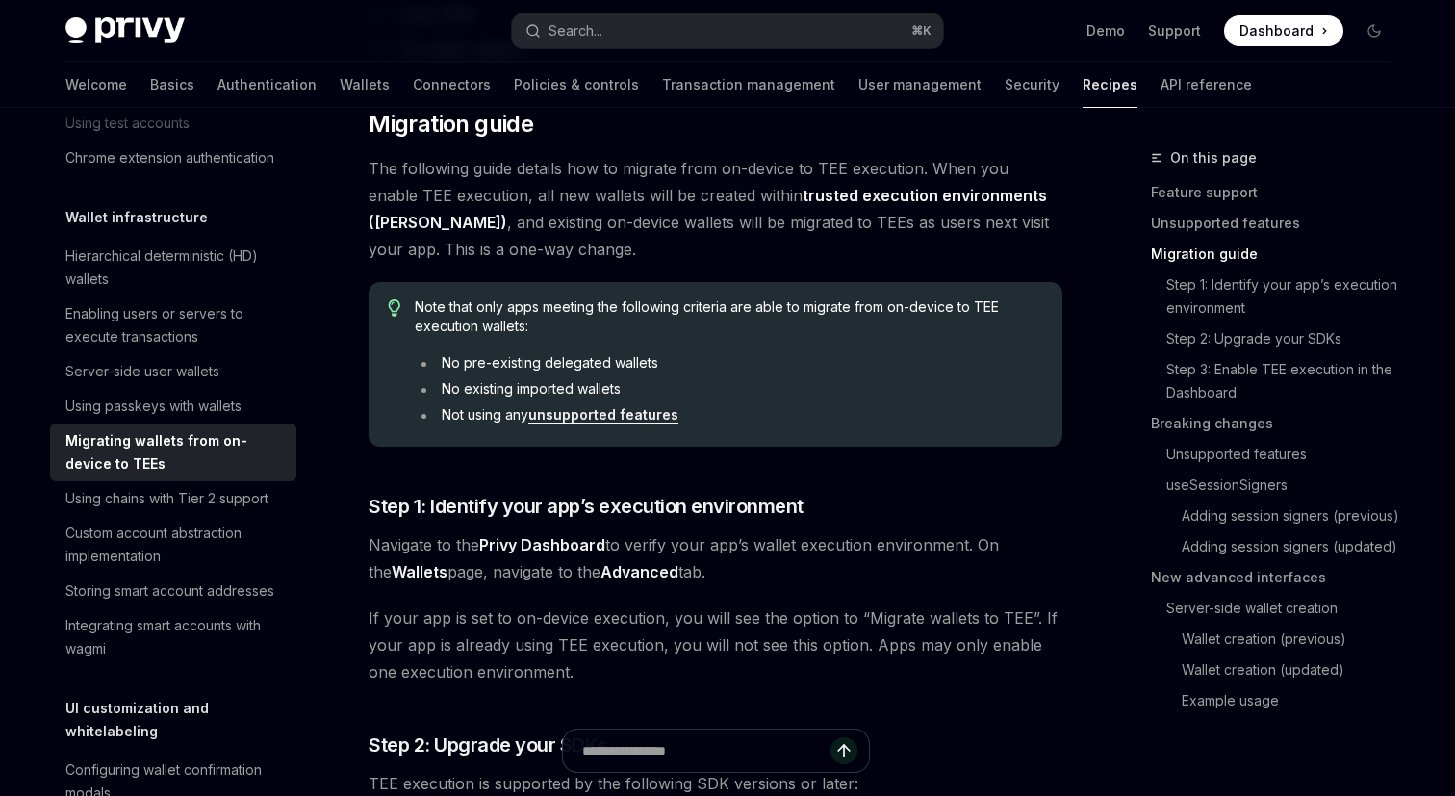
scroll to position [960, 0]
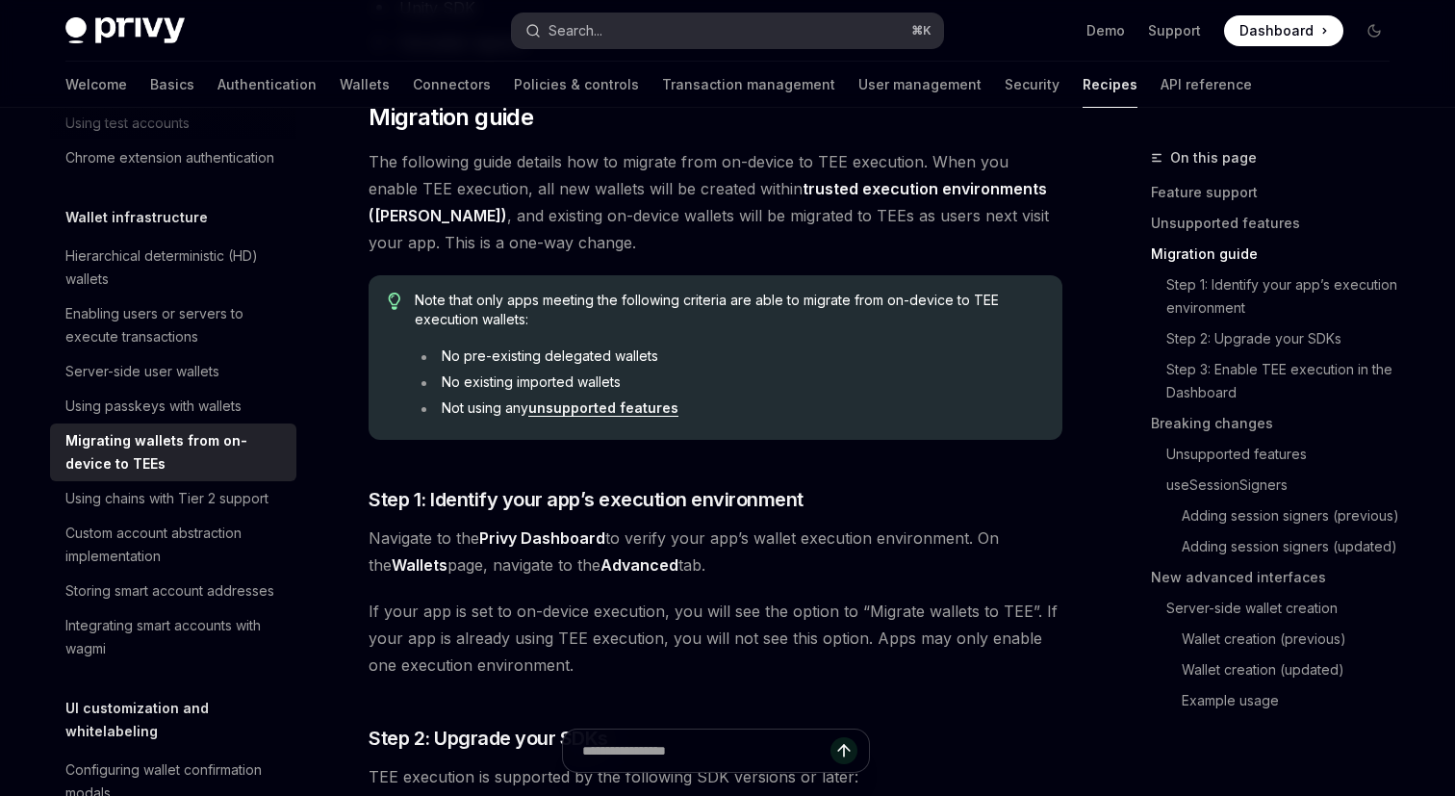
click at [832, 18] on button "Search... ⌘ K" at bounding box center [727, 30] width 431 height 35
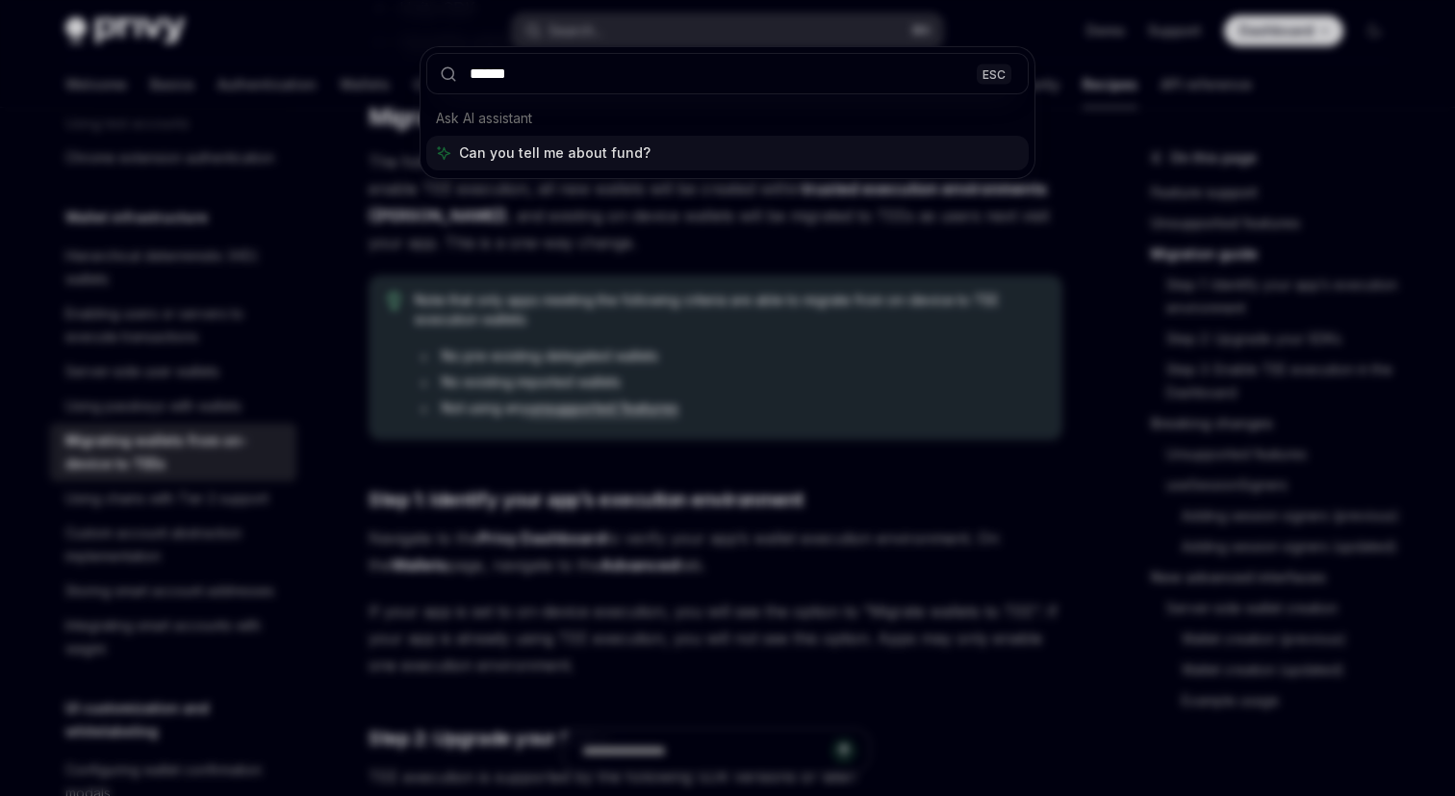
type input "*******"
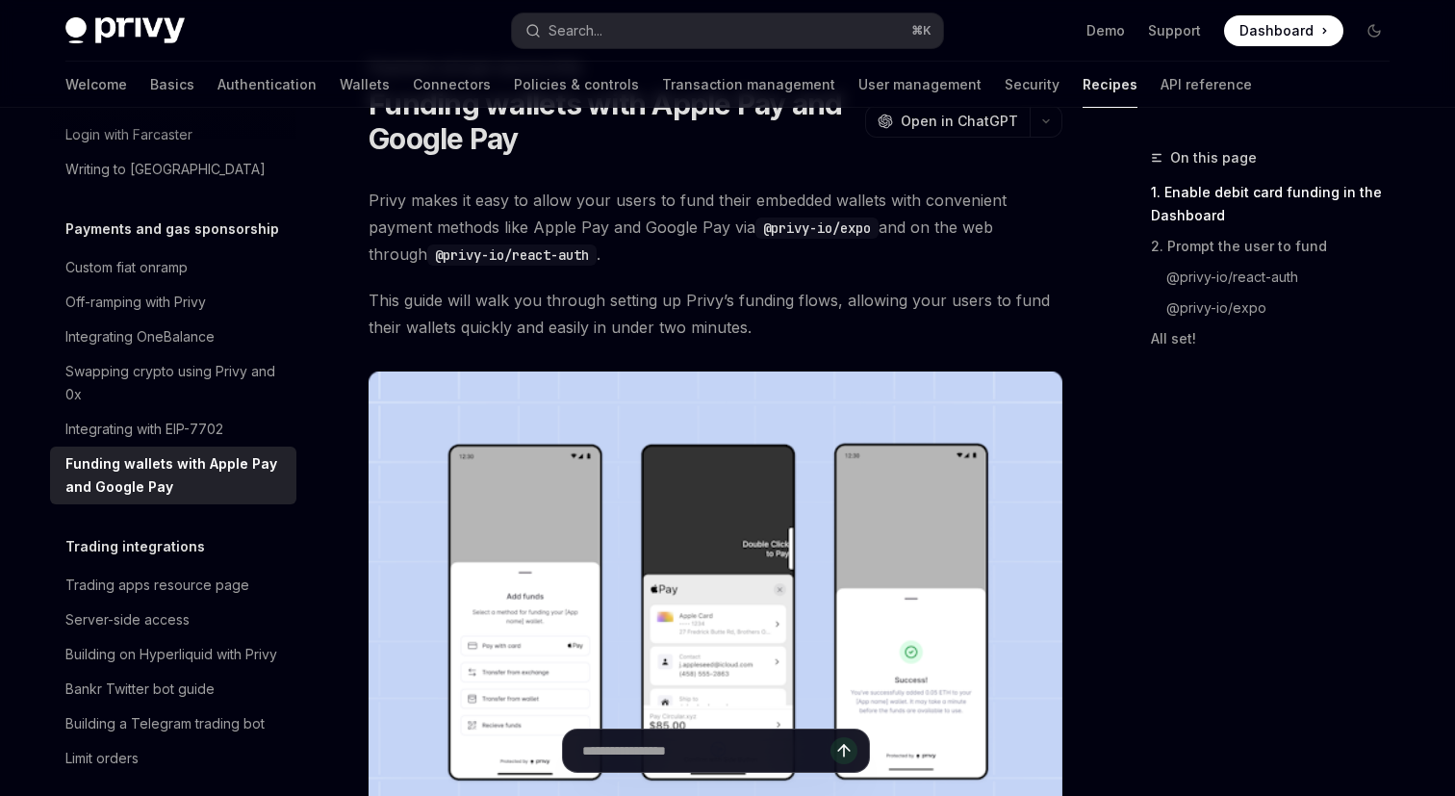
scroll to position [60, 0]
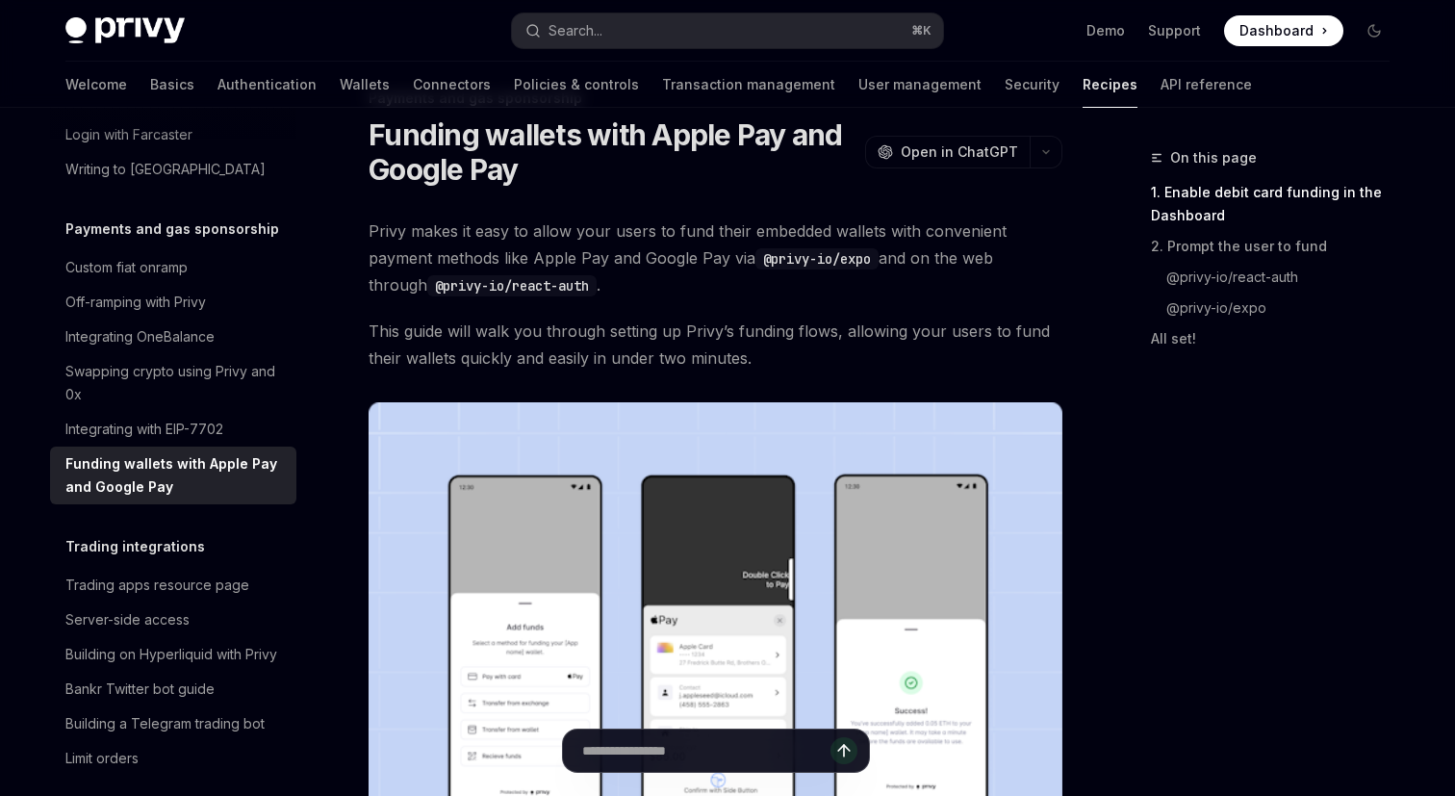
click at [805, 260] on code "@privy-io/expo" at bounding box center [816, 258] width 123 height 21
drag, startPoint x: 763, startPoint y: 257, endPoint x: 886, endPoint y: 258, distance: 123.2
click at [887, 258] on span "Privy makes it easy to allow your users to fund their embedded wallets with con…" at bounding box center [716, 258] width 694 height 81
click at [886, 258] on span "Privy makes it easy to allow your users to fund their embedded wallets with con…" at bounding box center [716, 258] width 694 height 81
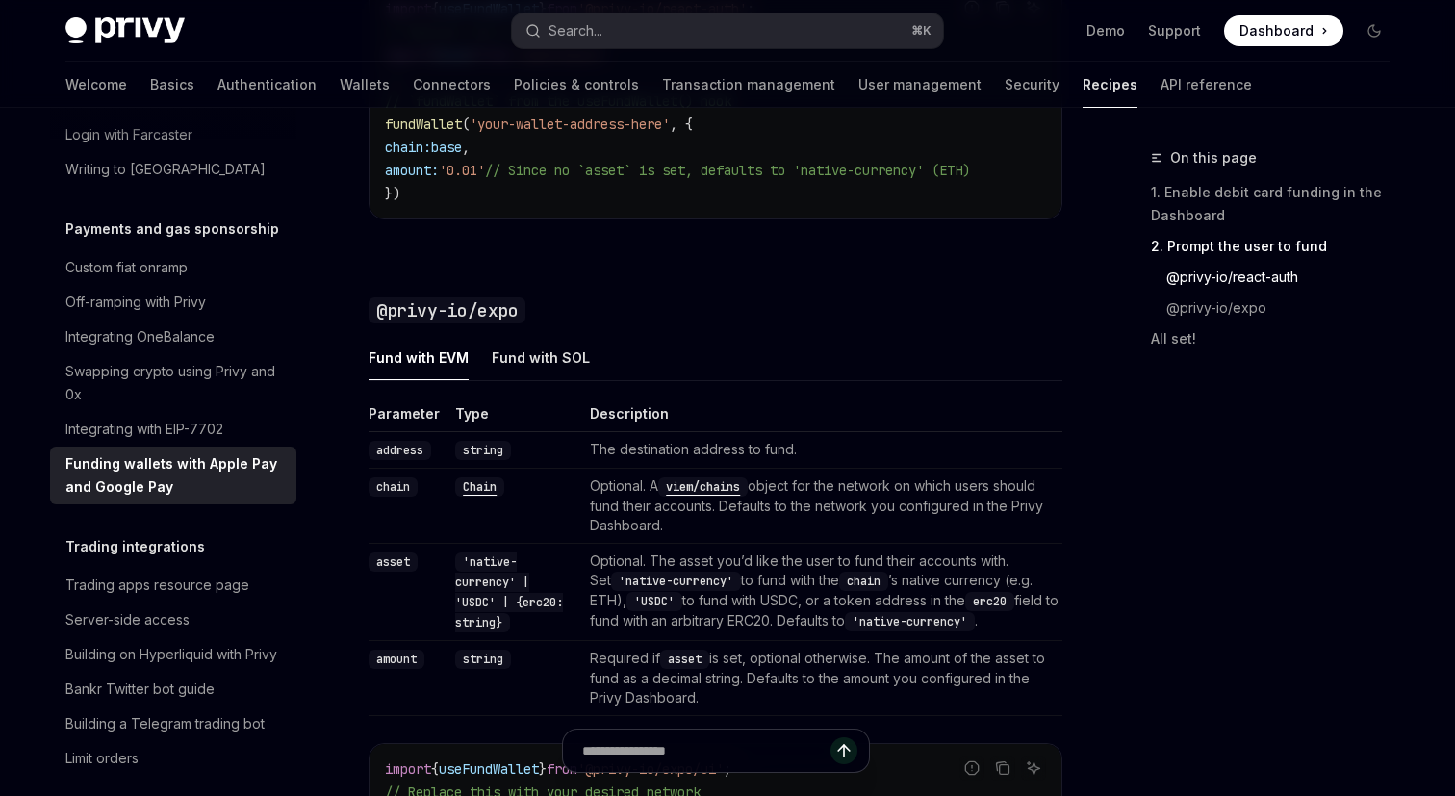
scroll to position [1922, 0]
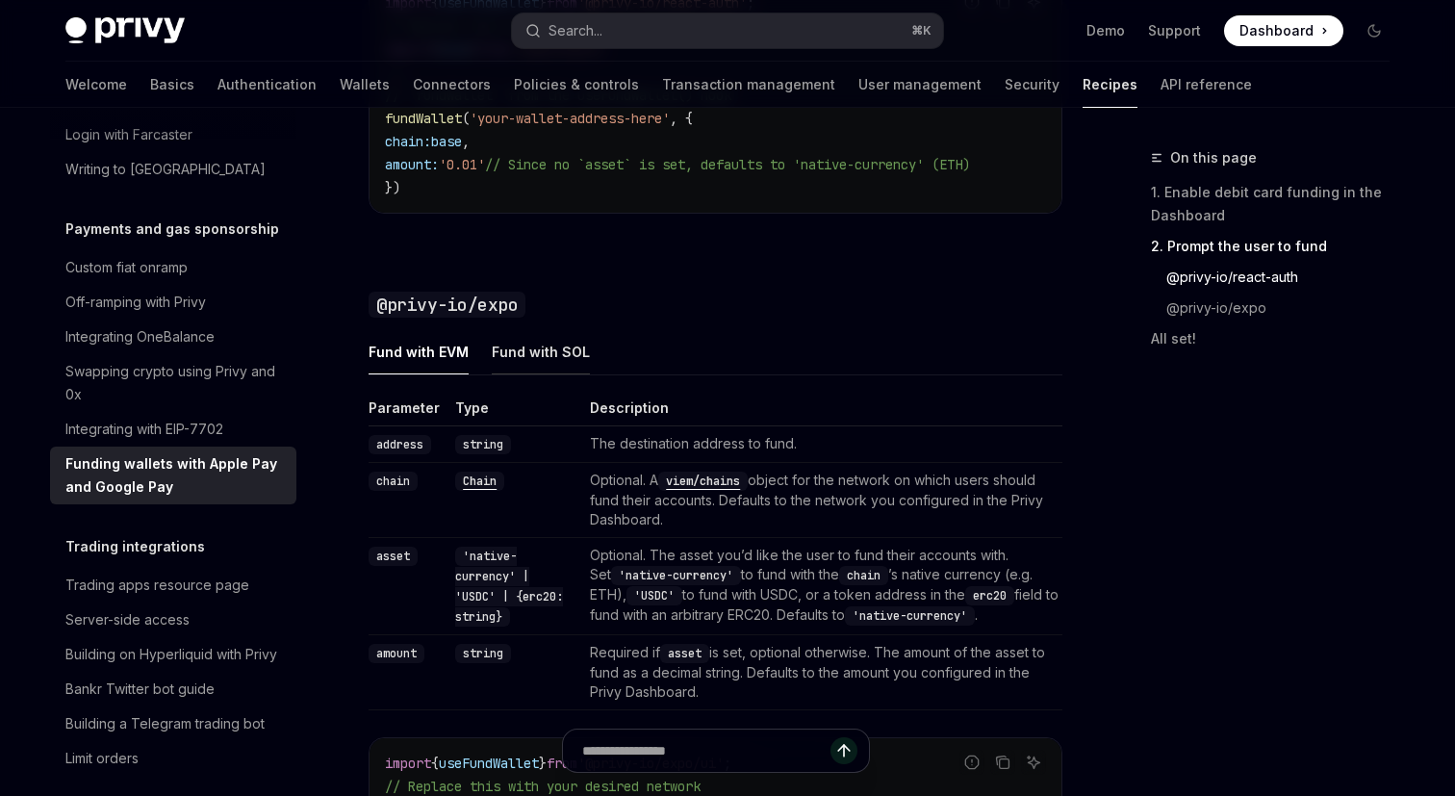
click at [564, 358] on div "Fund with SOL" at bounding box center [541, 351] width 98 height 45
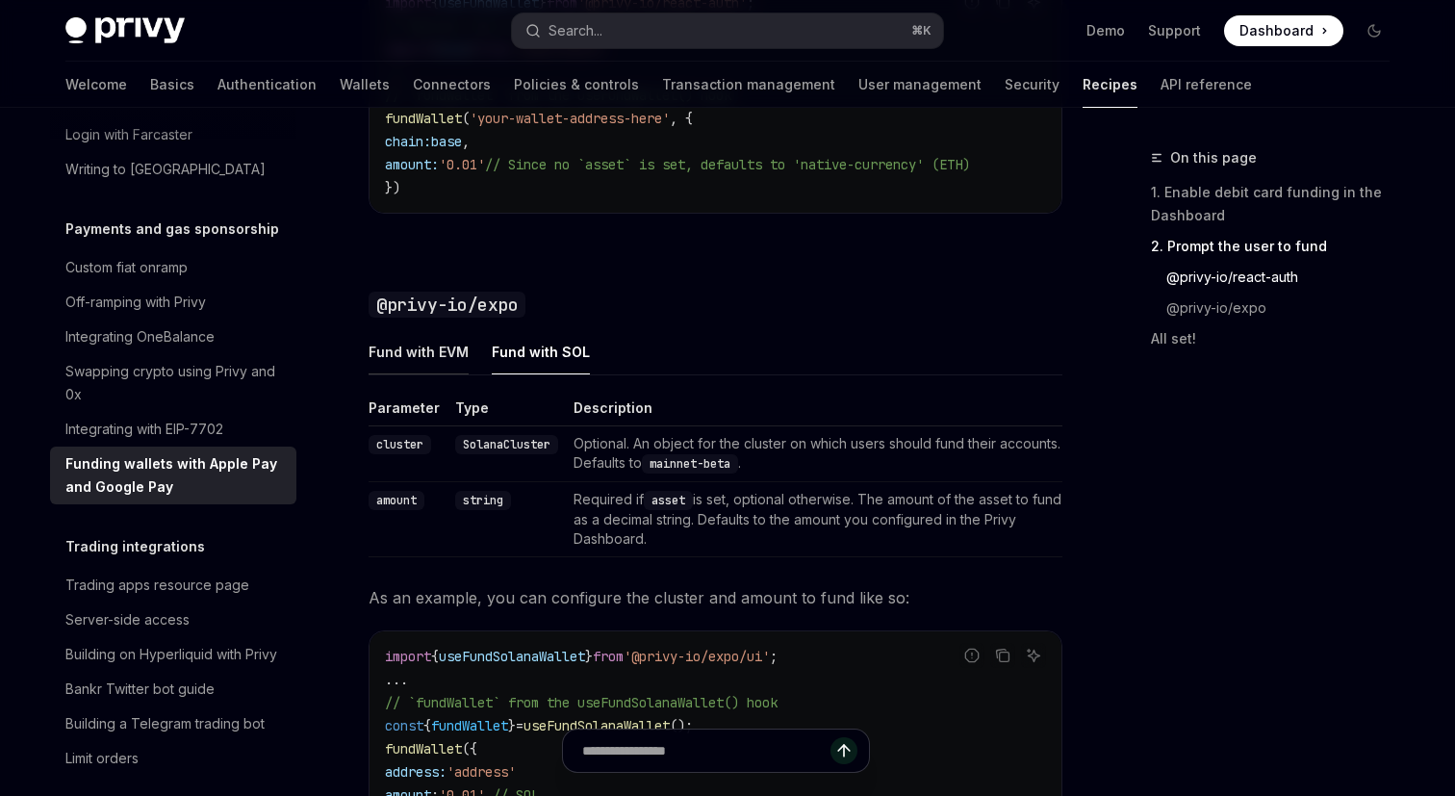
click at [439, 349] on div "Fund with EVM" at bounding box center [419, 351] width 100 height 45
type textarea "*"
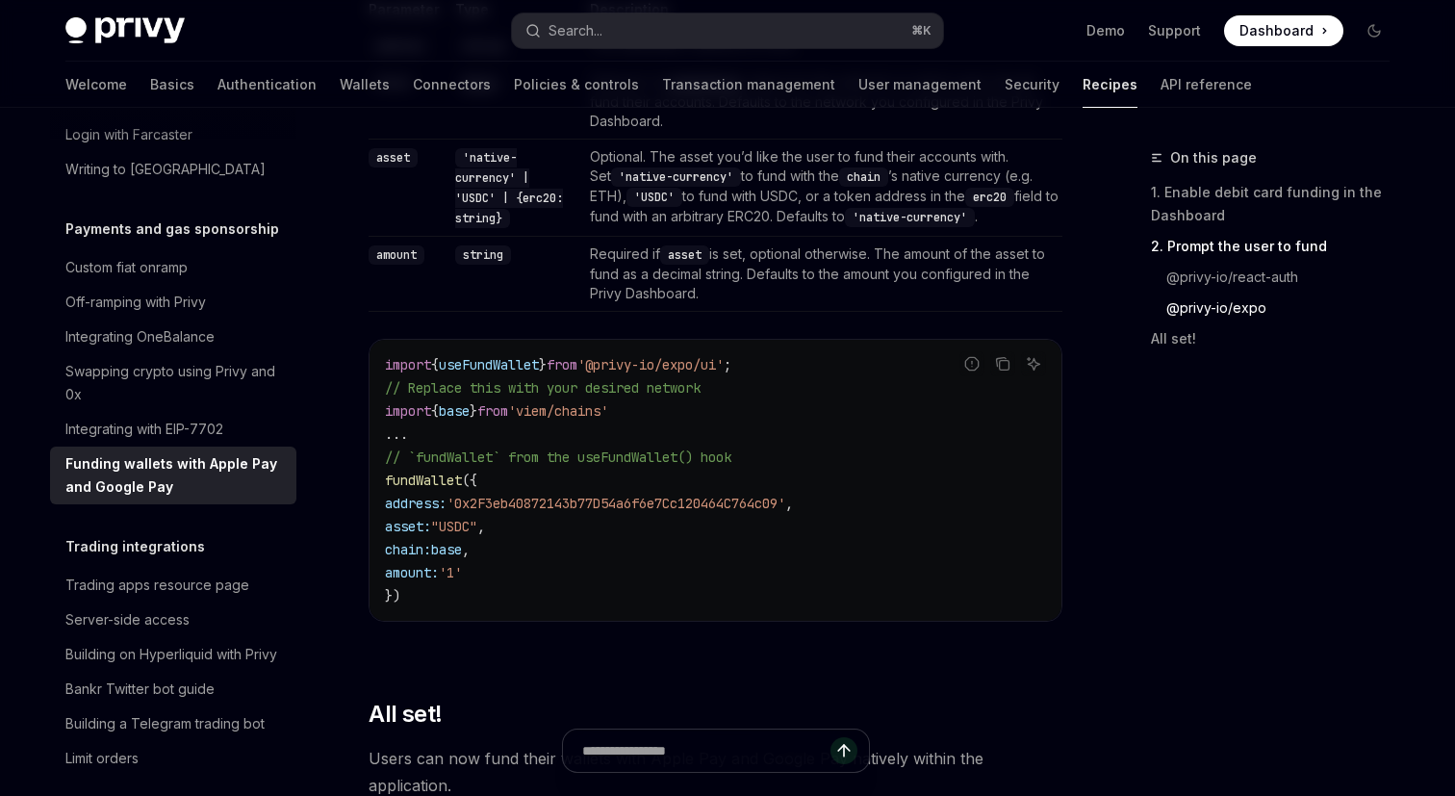
scroll to position [2319, 0]
click at [751, 35] on button "Search... ⌘ K" at bounding box center [727, 30] width 431 height 35
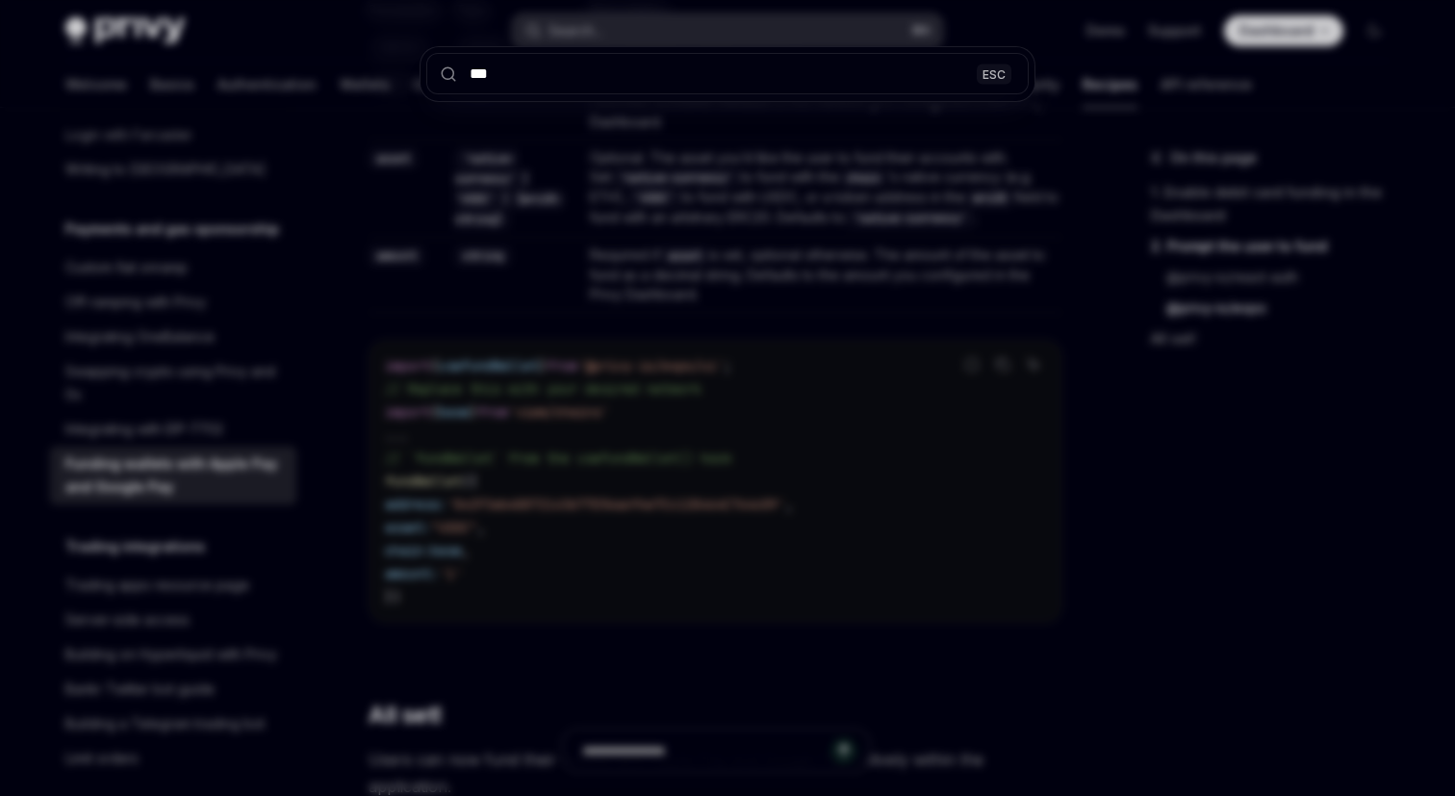
type input "****"
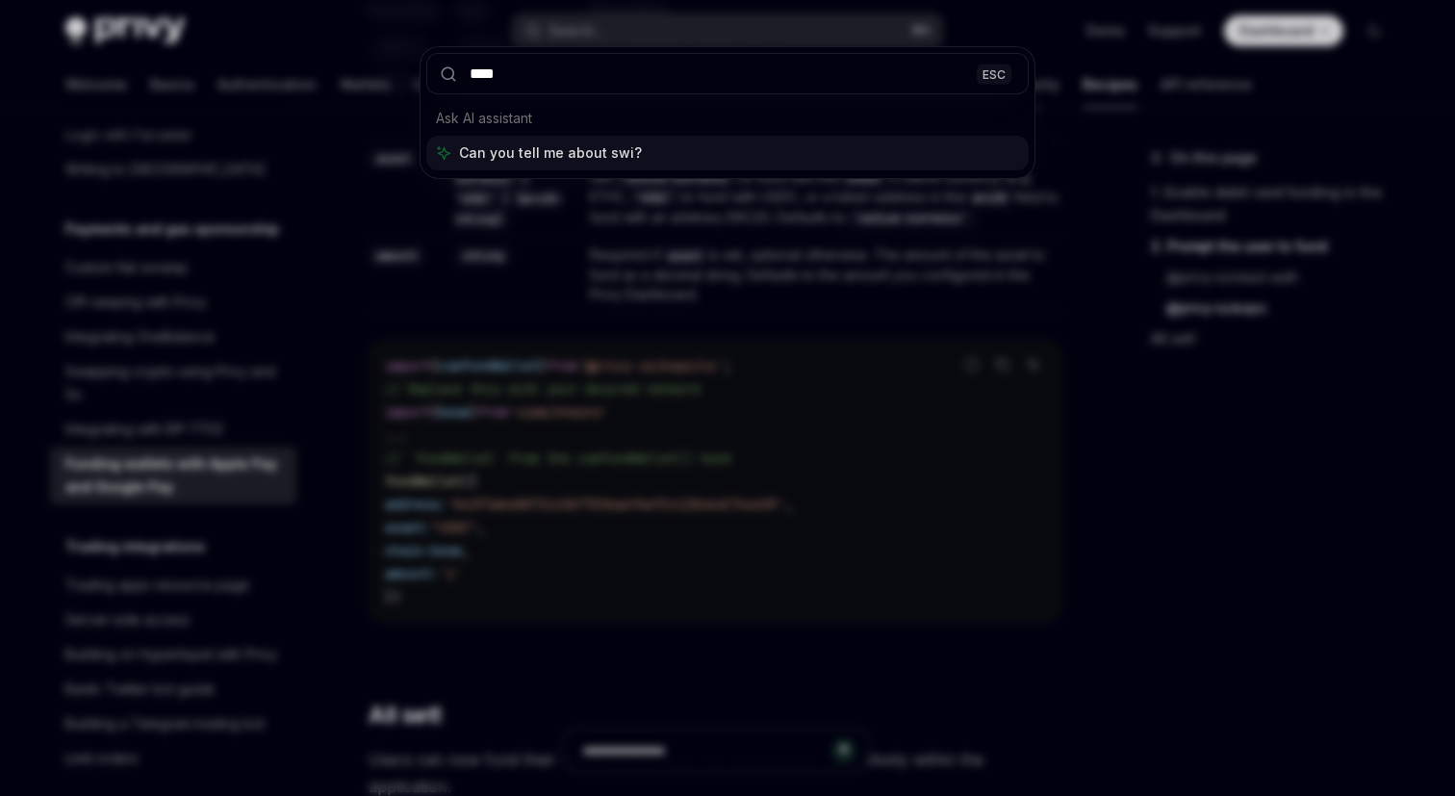
type input "*****"
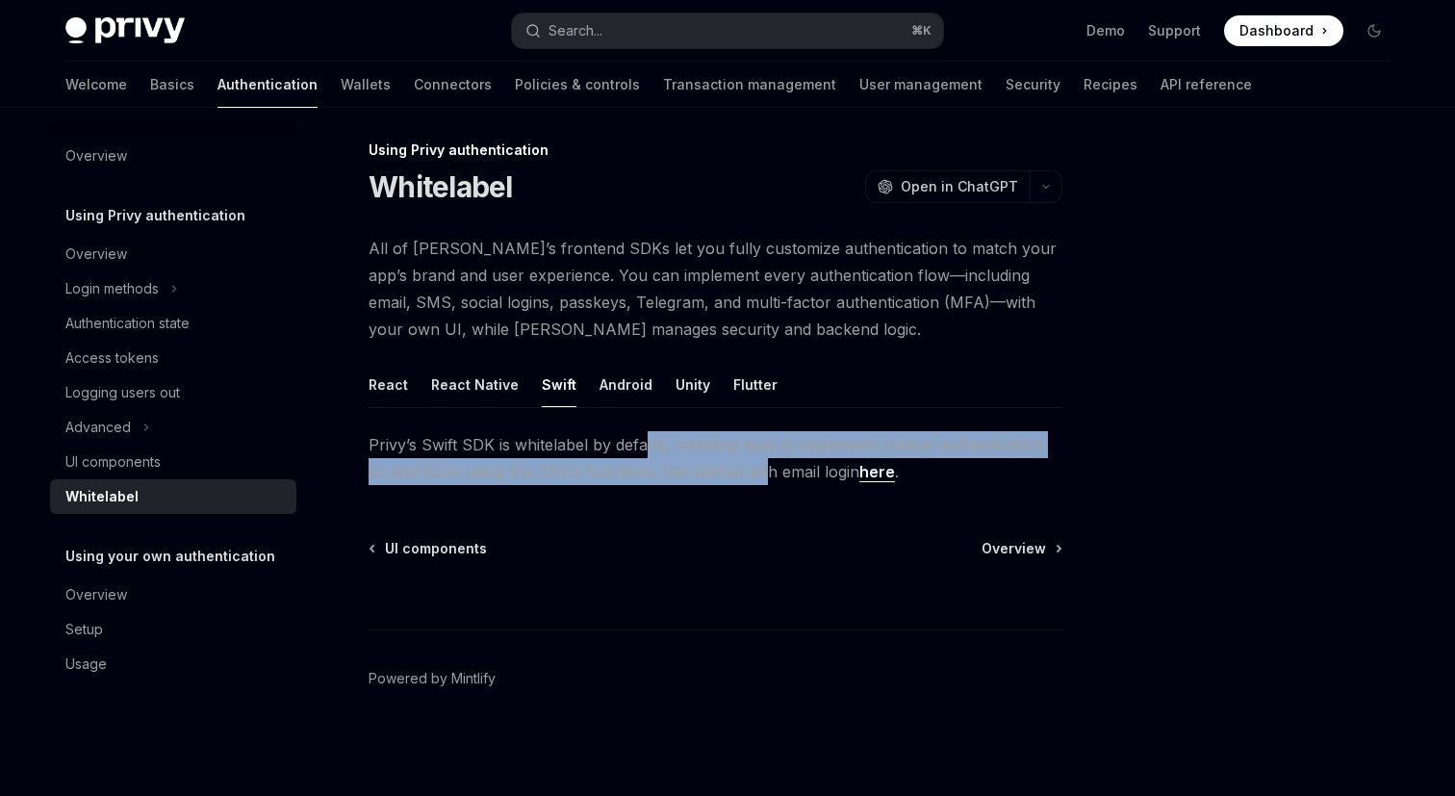
drag, startPoint x: 745, startPoint y: 472, endPoint x: 642, endPoint y: 439, distance: 108.1
click at [642, 439] on span "Privy’s Swift SDK is whitelabel by default, enabling apps to implement custom a…" at bounding box center [716, 458] width 694 height 54
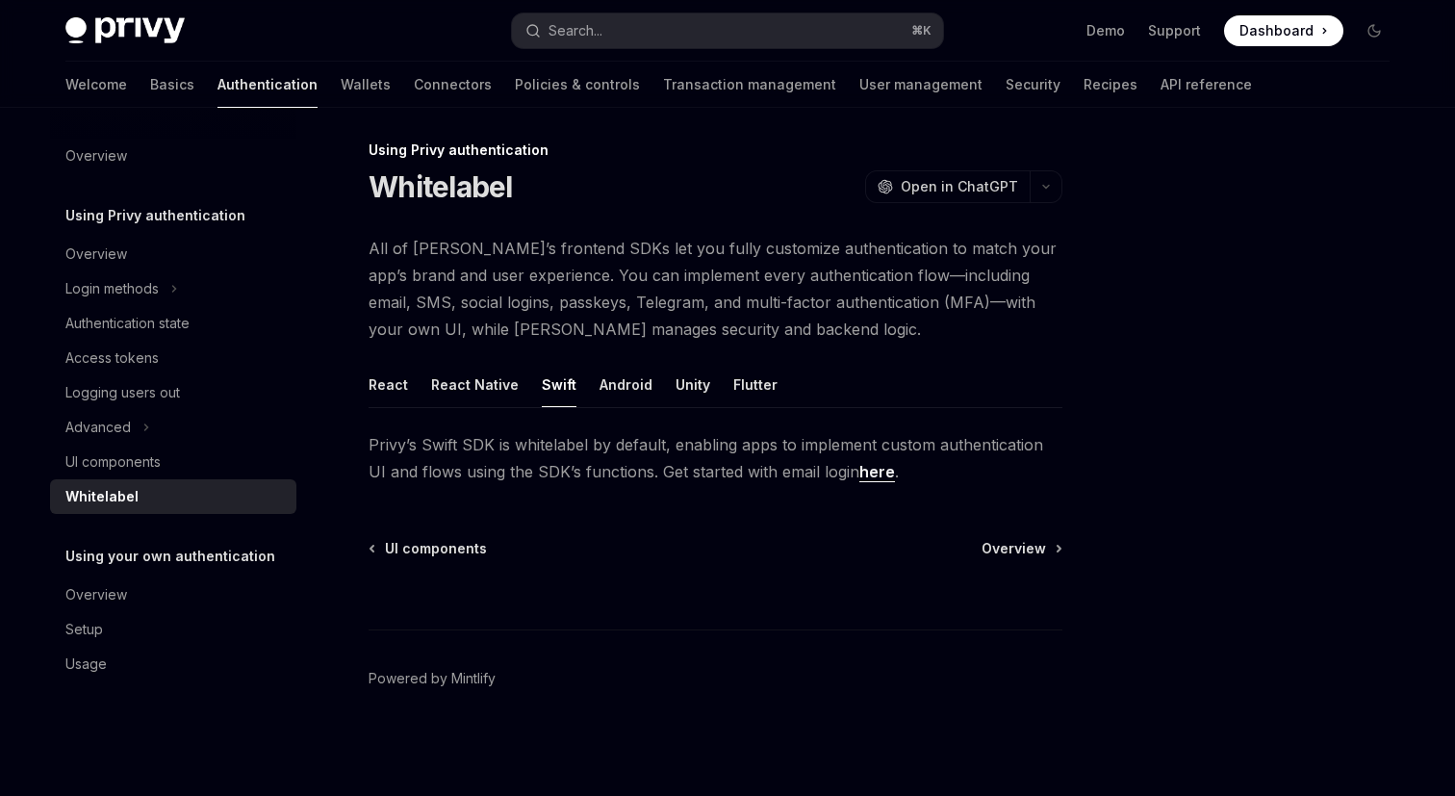
click at [859, 477] on link "here" at bounding box center [877, 472] width 36 height 20
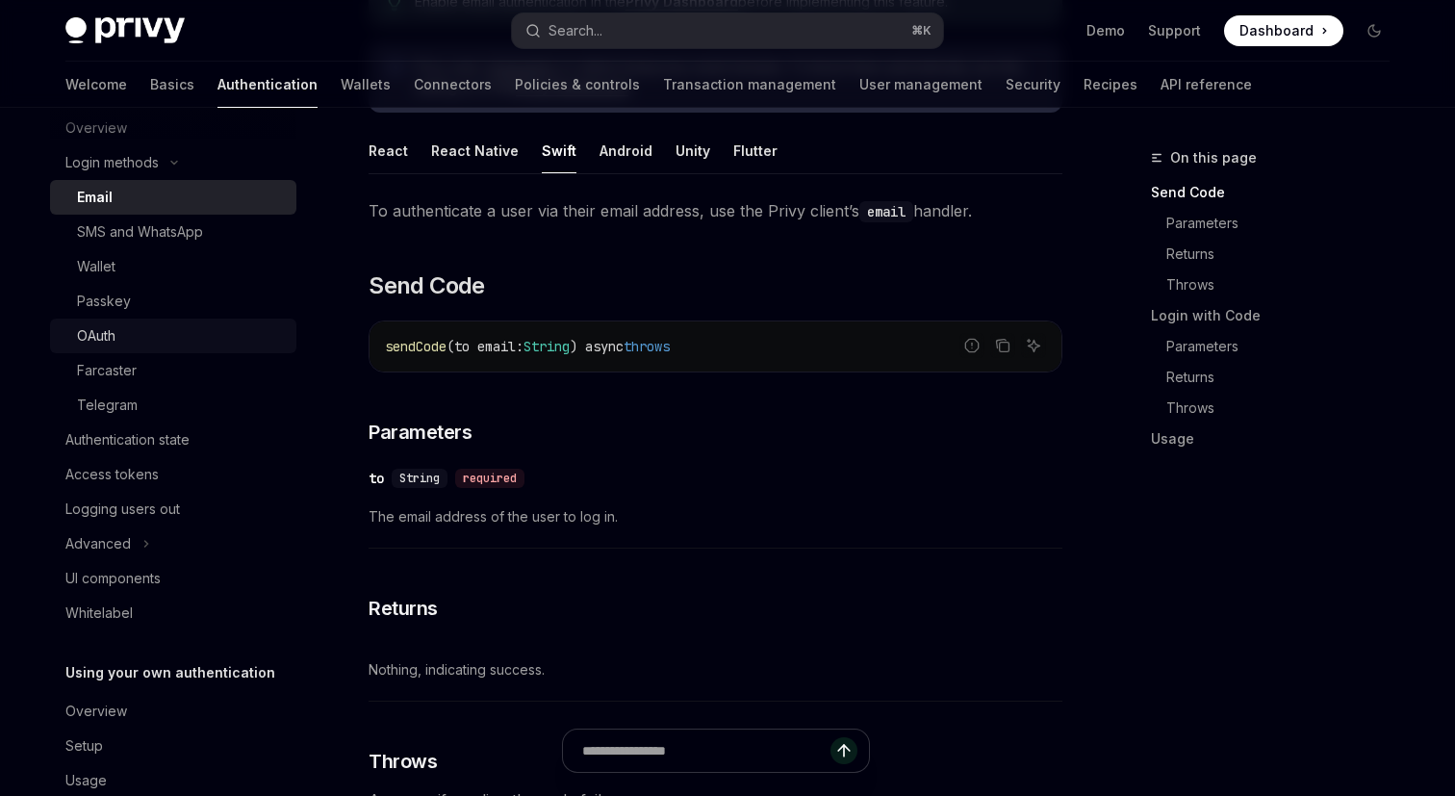
scroll to position [129, 0]
click at [173, 577] on div "UI components" at bounding box center [174, 575] width 219 height 23
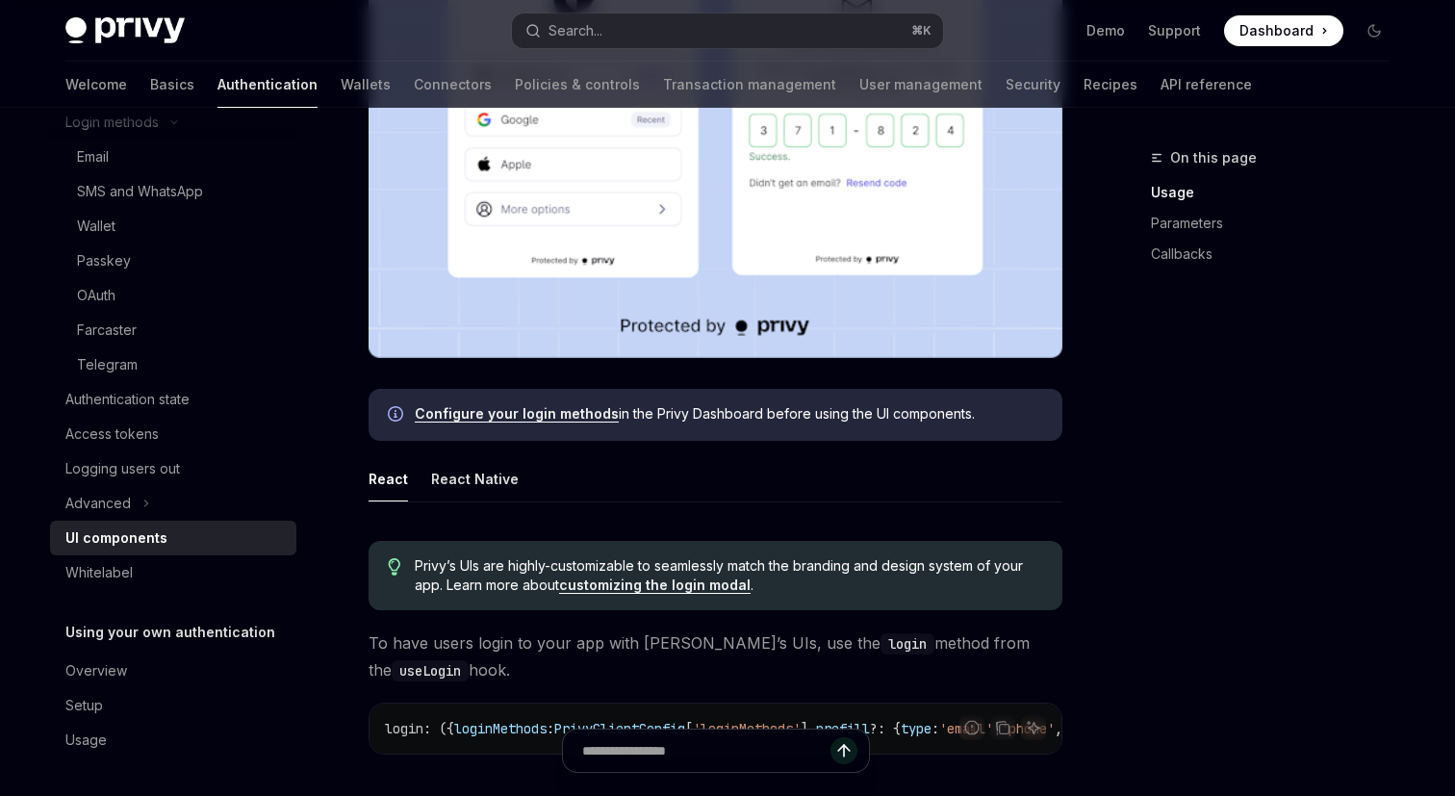
scroll to position [612, 0]
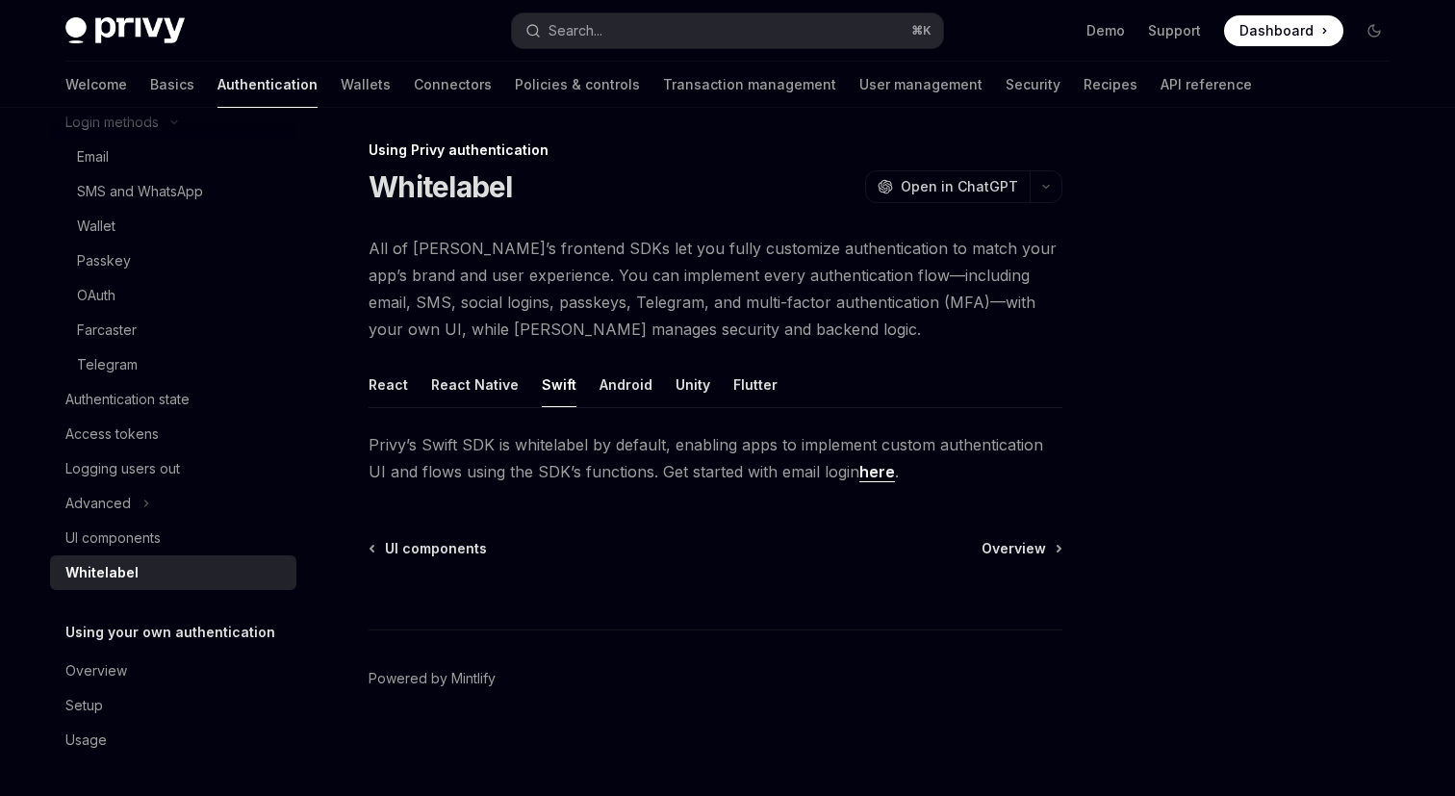
type textarea "*"
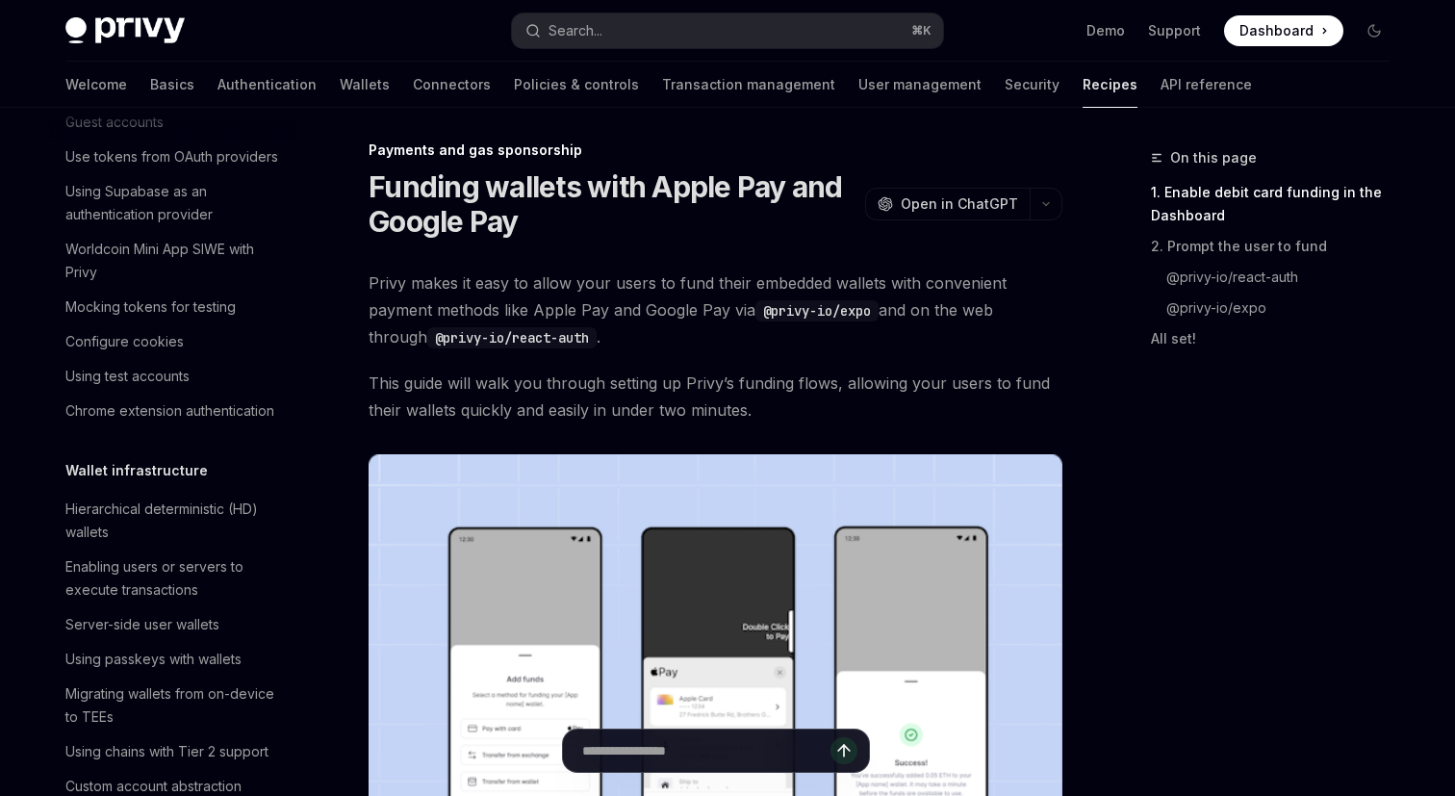
scroll to position [1621, 0]
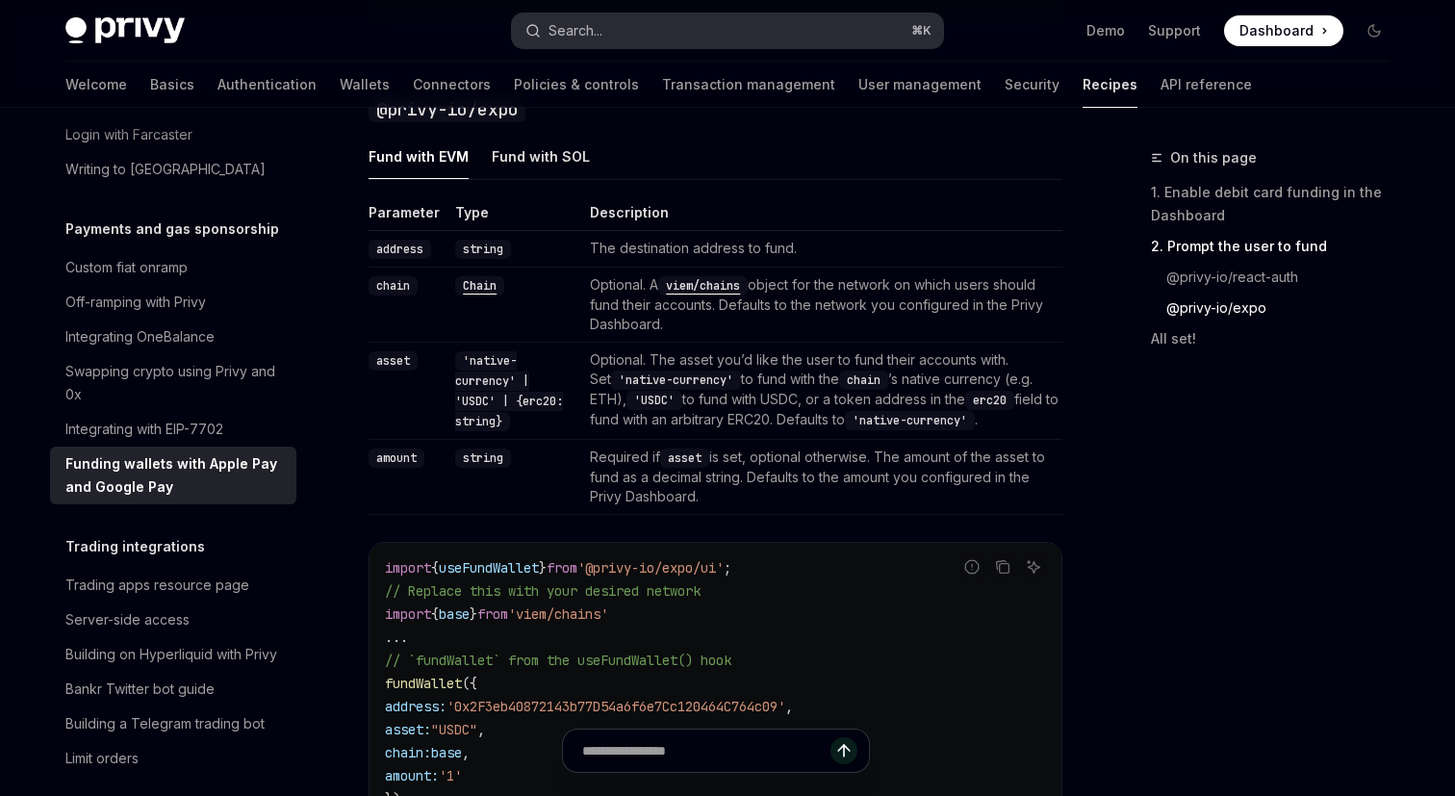
click at [606, 31] on button "Search... ⌘ K" at bounding box center [727, 30] width 431 height 35
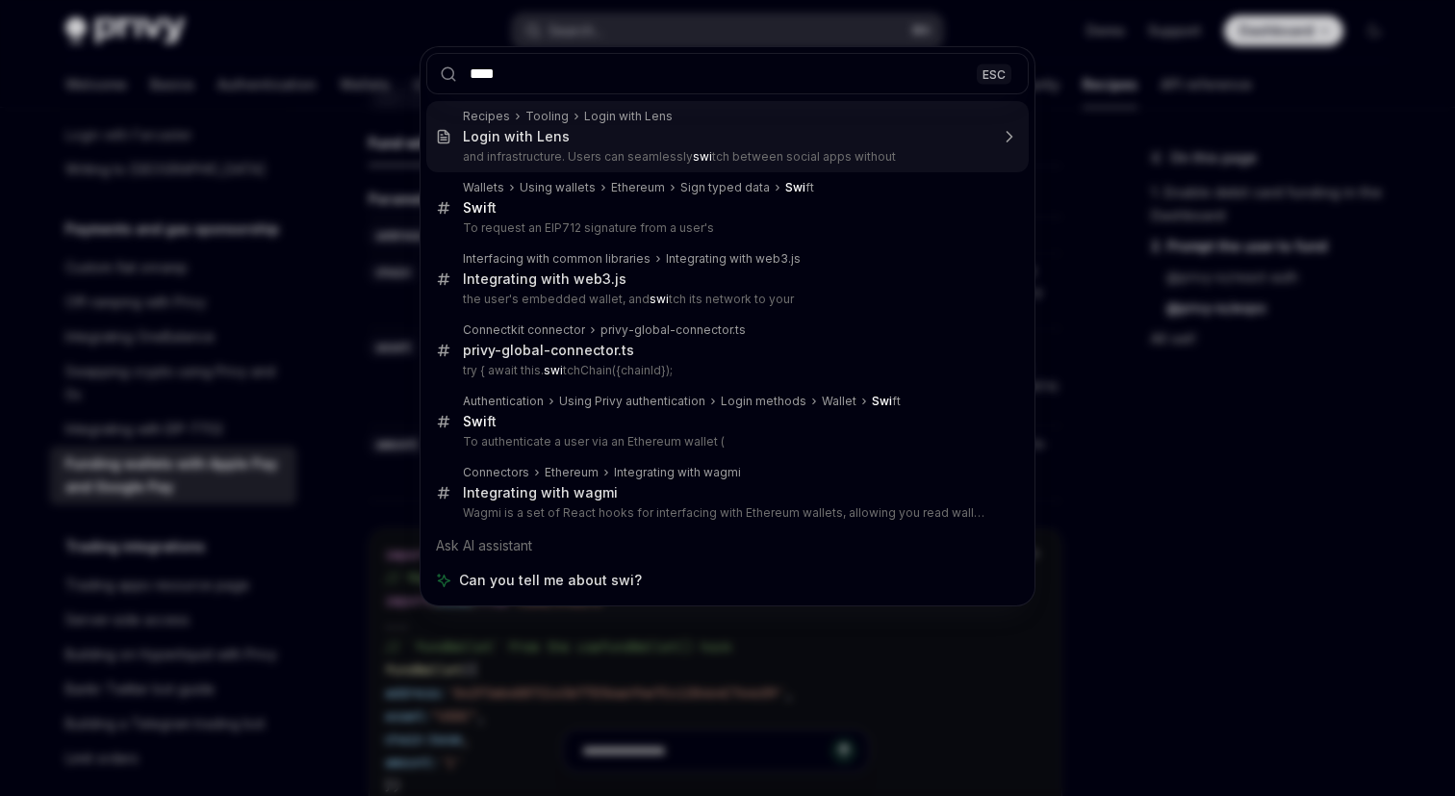
type input "*****"
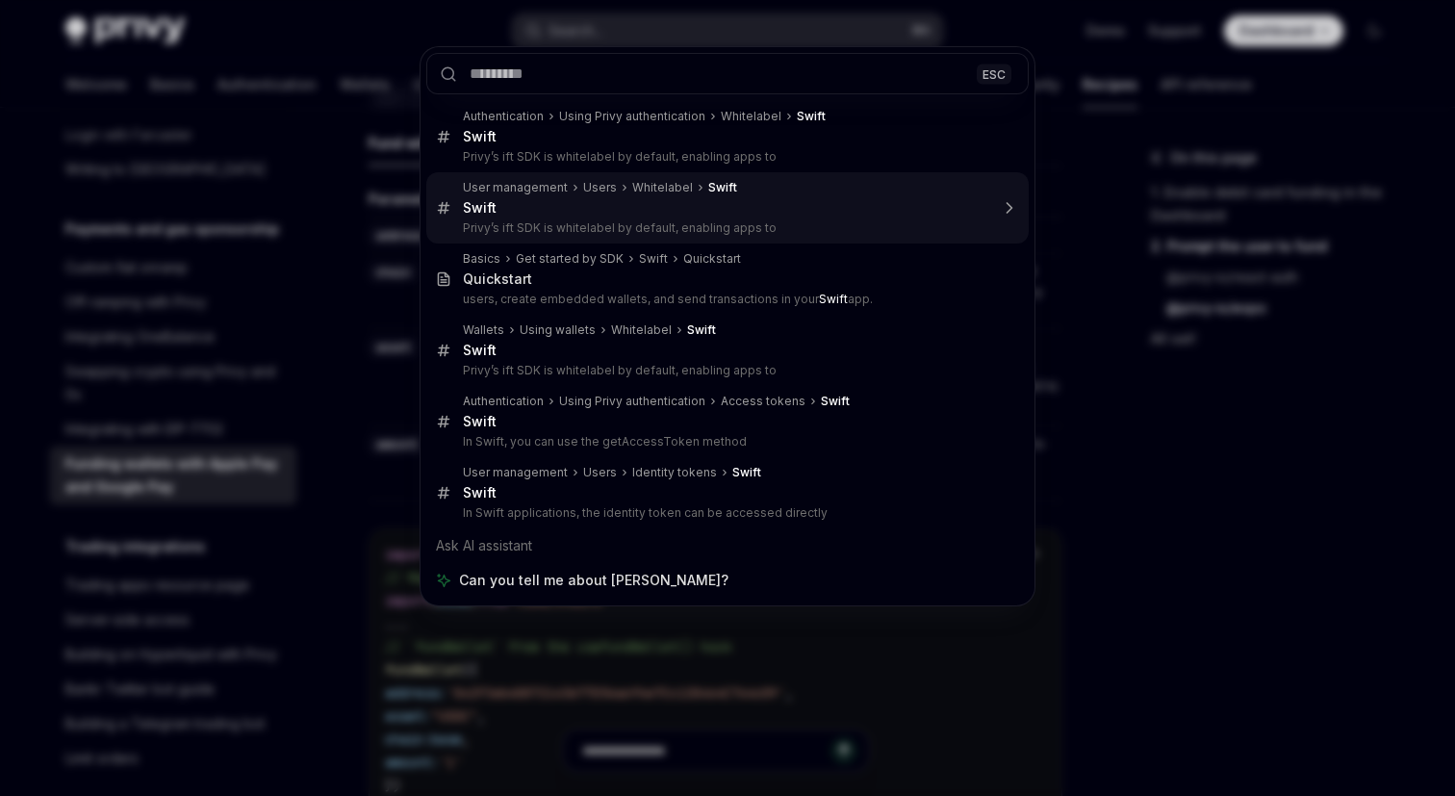
type textarea "*"
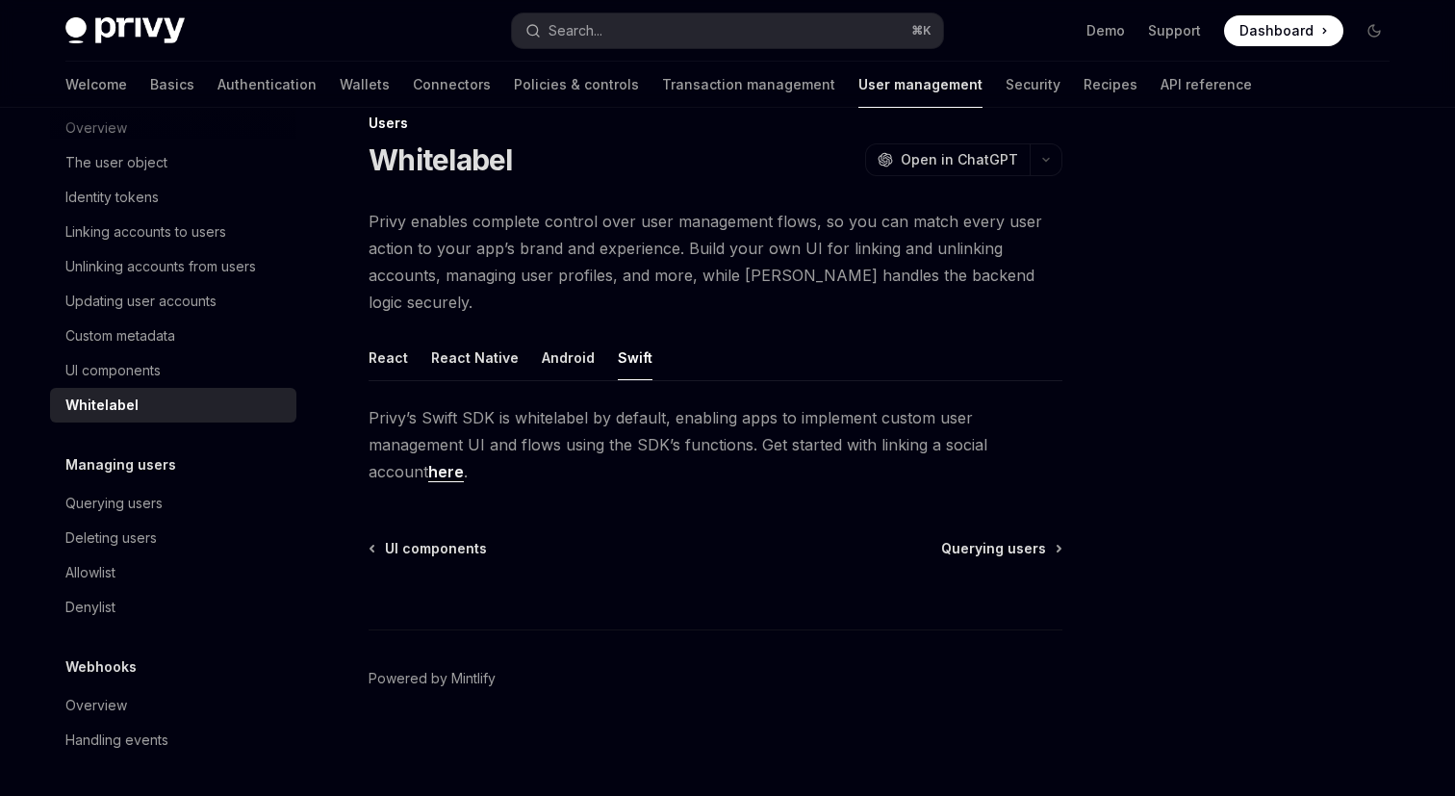
scroll to position [8, 0]
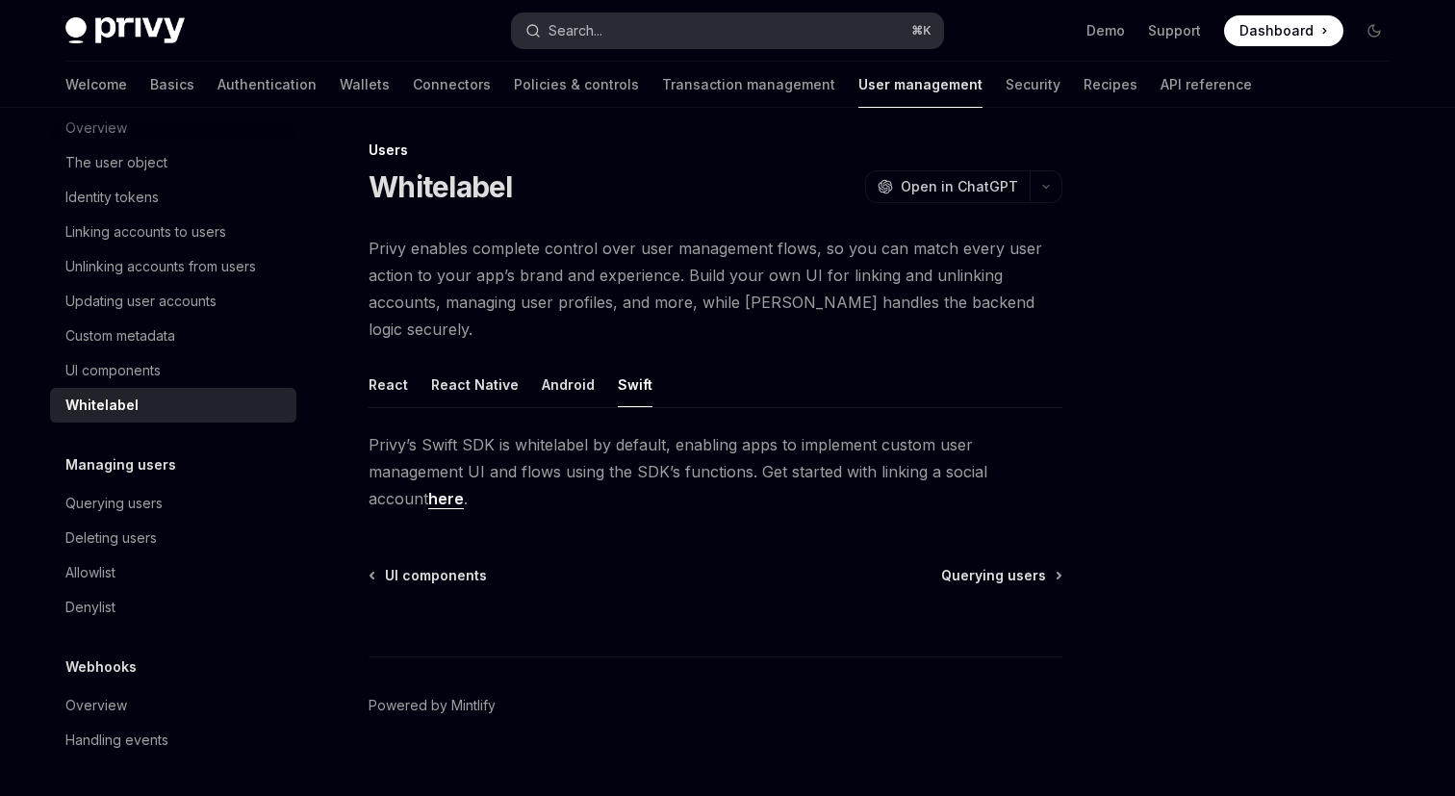
click at [678, 41] on button "Search... ⌘ K" at bounding box center [727, 30] width 431 height 35
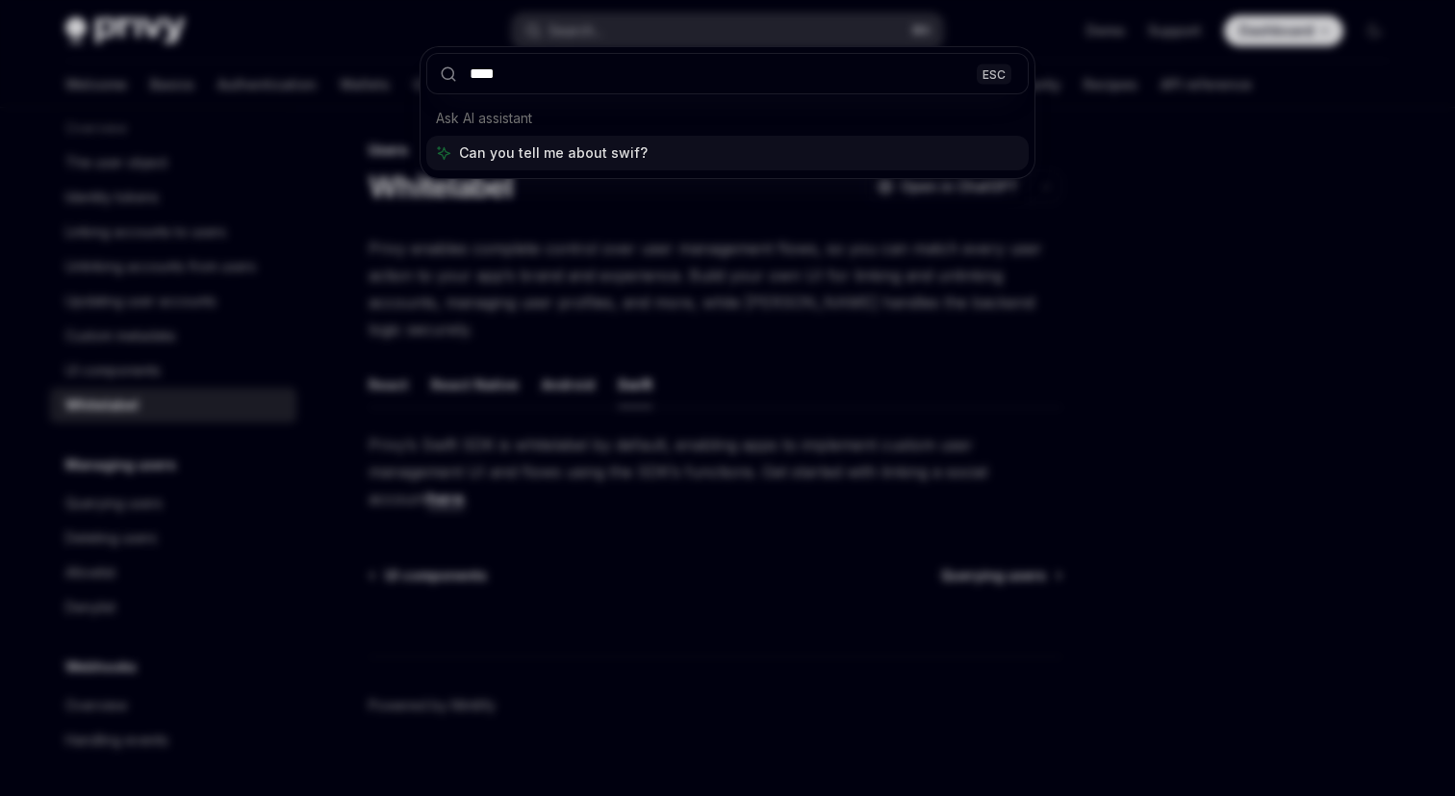
type input "*****"
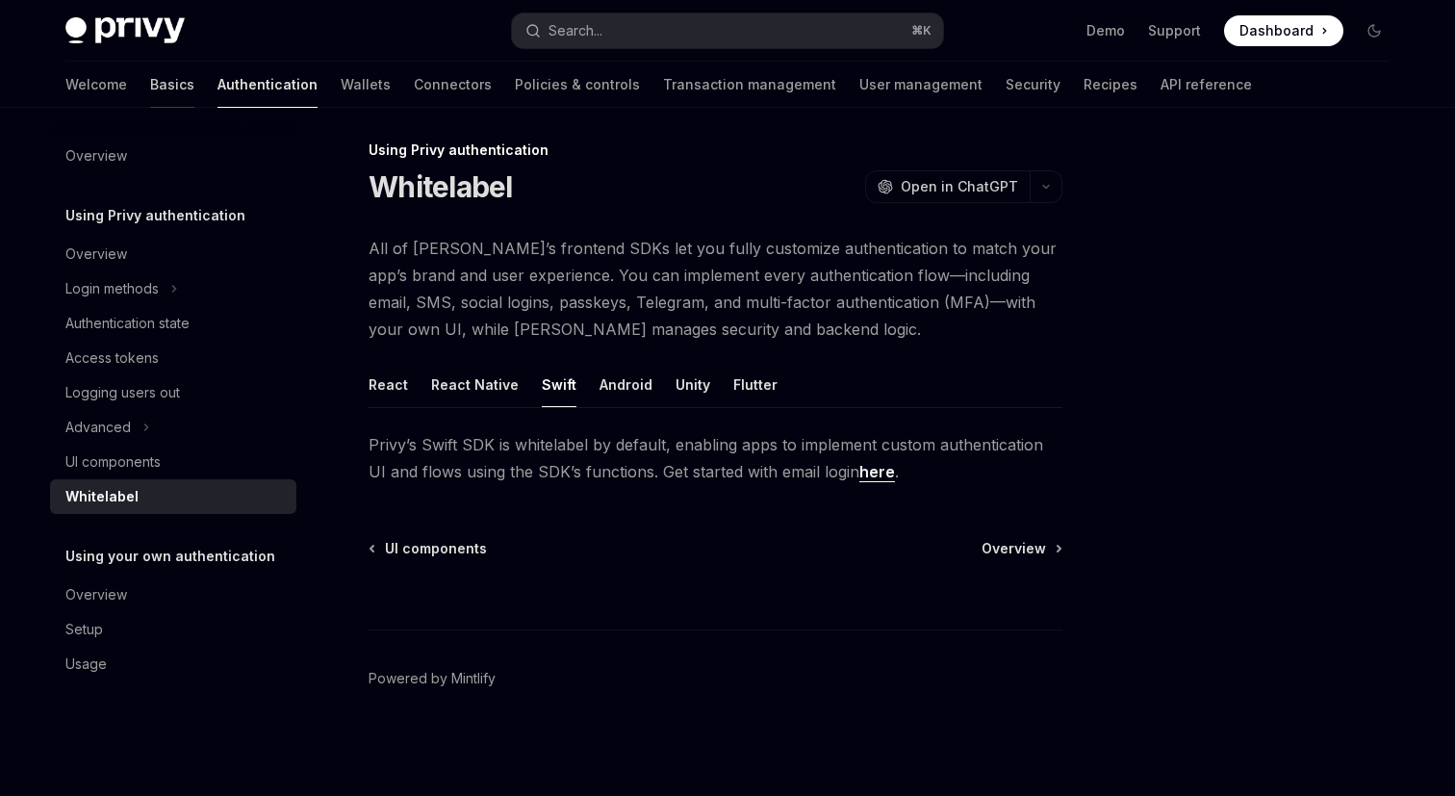
click at [150, 84] on link "Basics" at bounding box center [172, 85] width 44 height 46
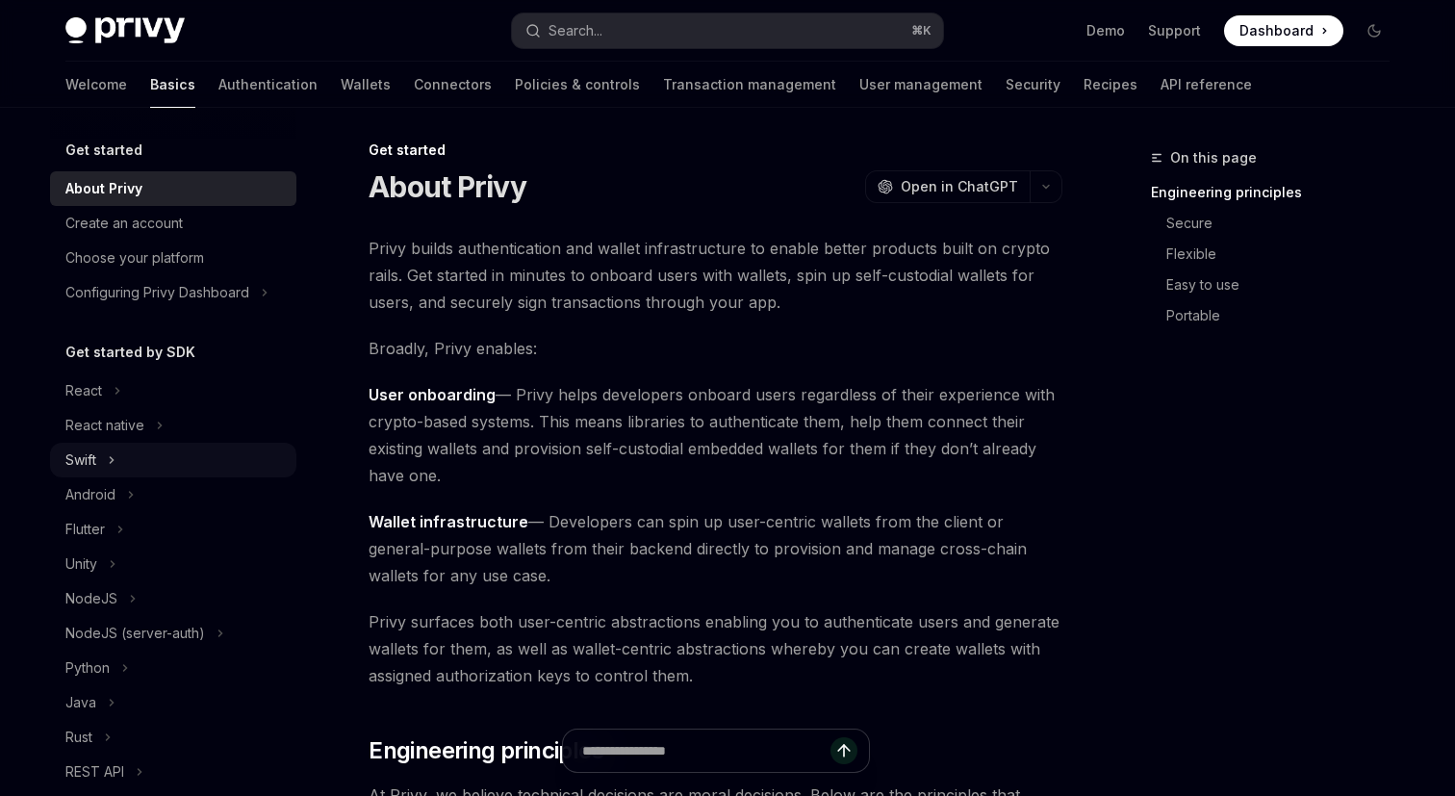
click at [96, 450] on div "Swift" at bounding box center [80, 459] width 31 height 23
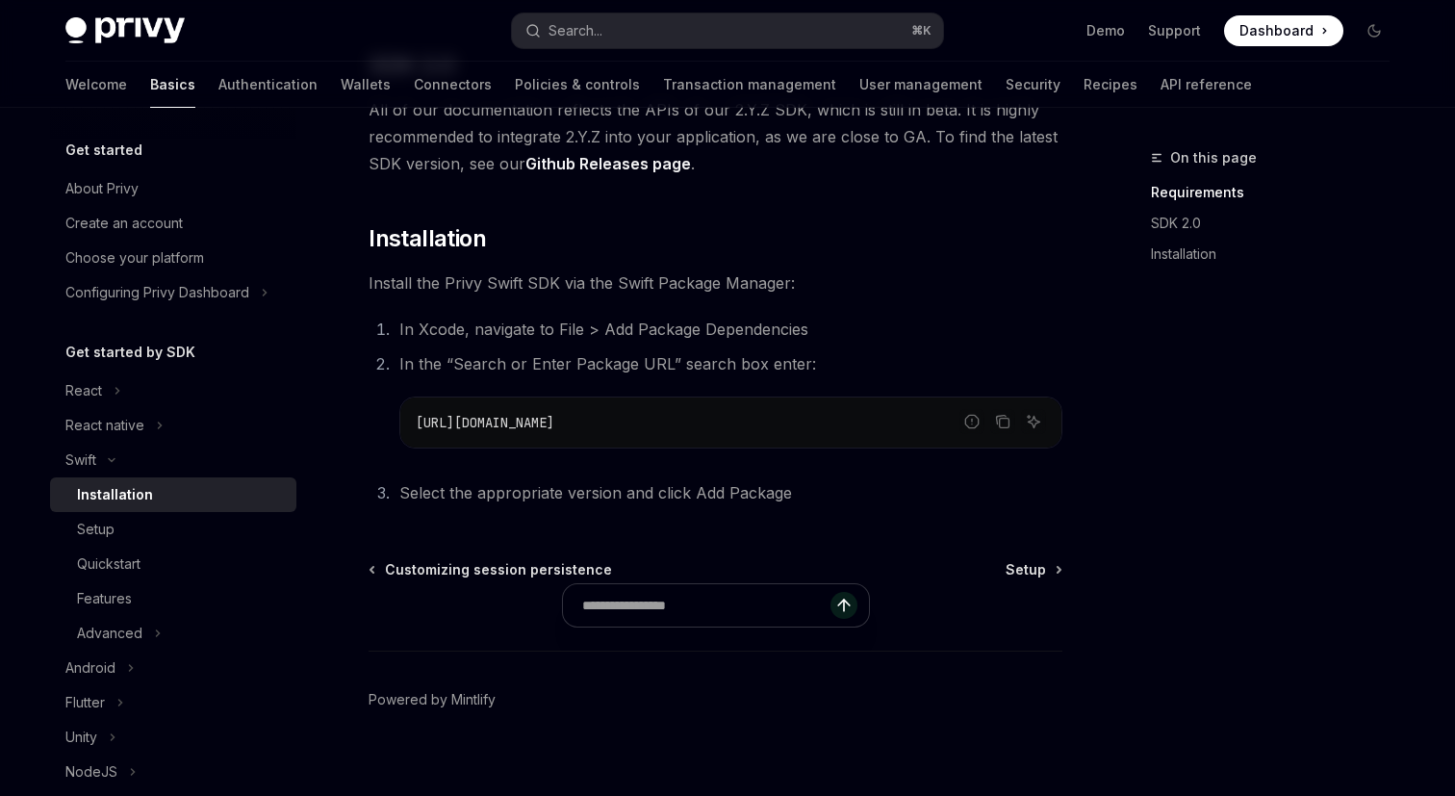
scroll to position [333, 0]
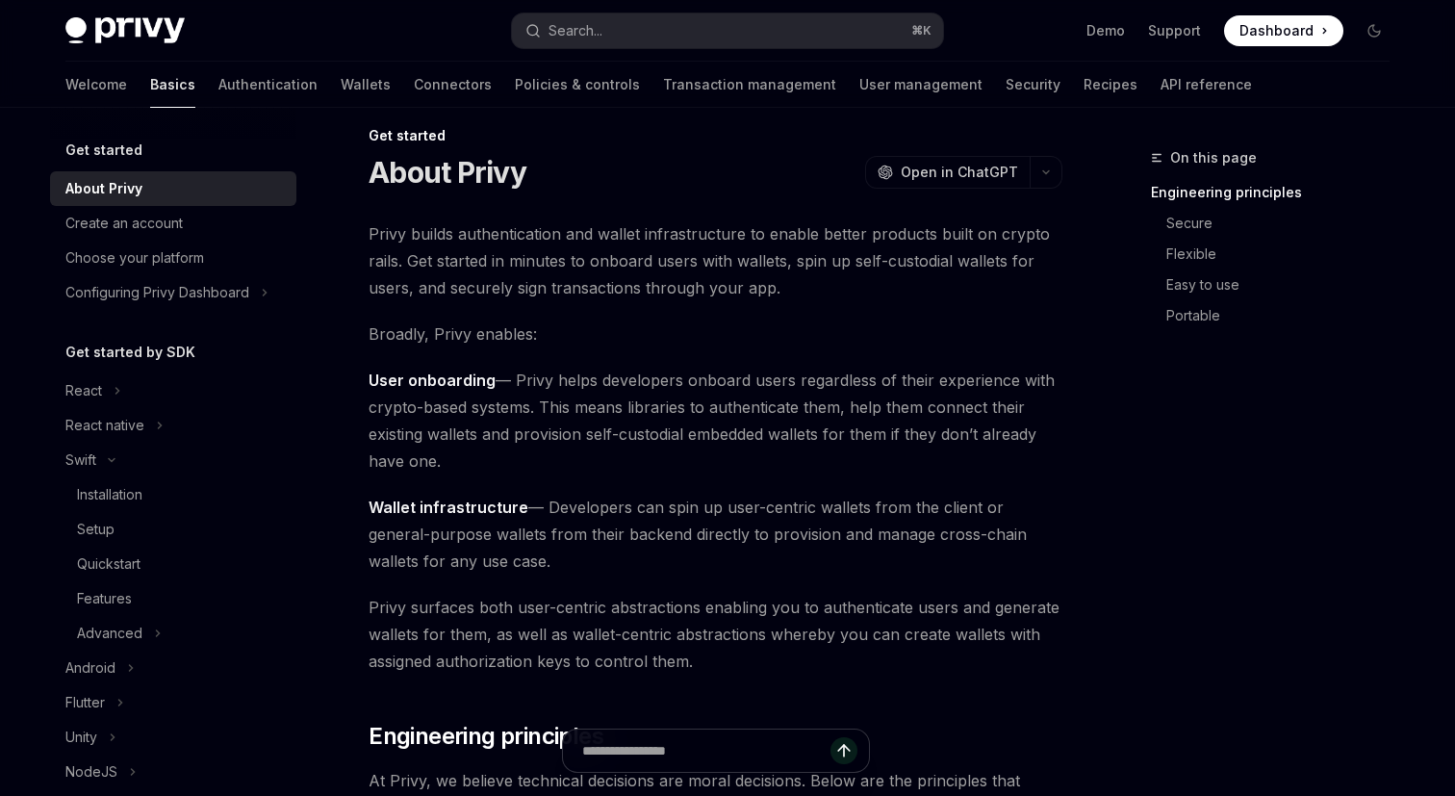
scroll to position [8, 0]
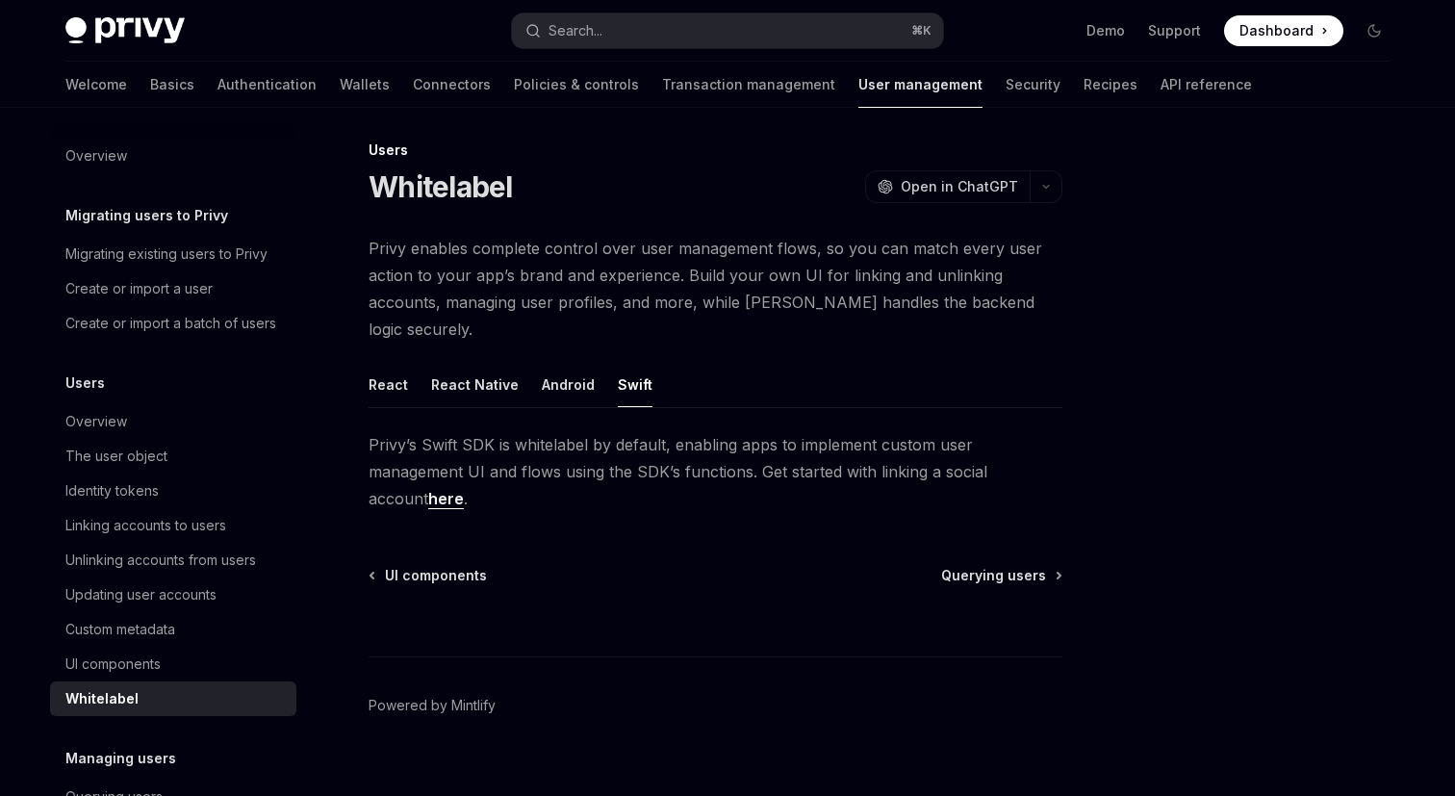
scroll to position [1621, 0]
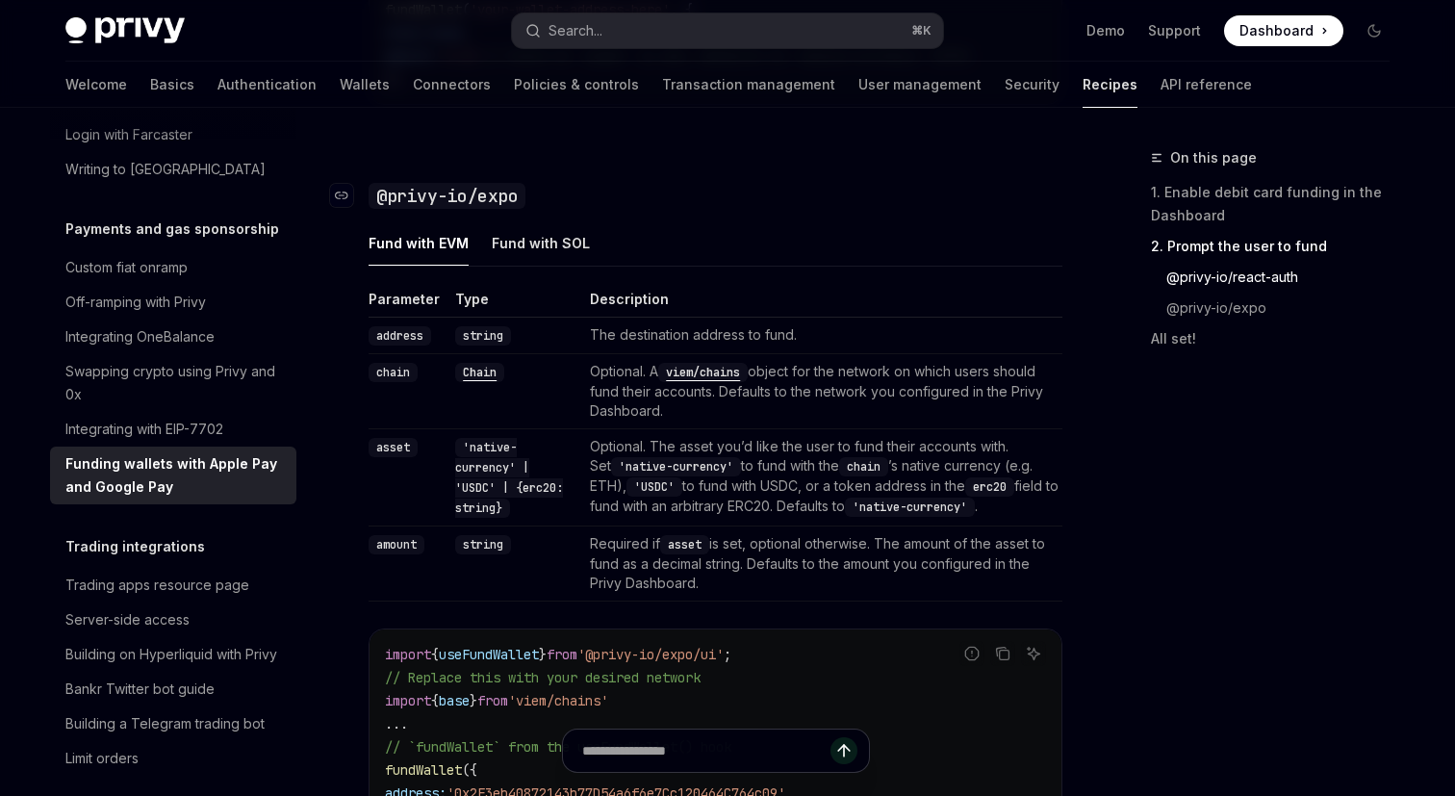
click at [451, 196] on code "@privy-io/expo" at bounding box center [447, 196] width 157 height 26
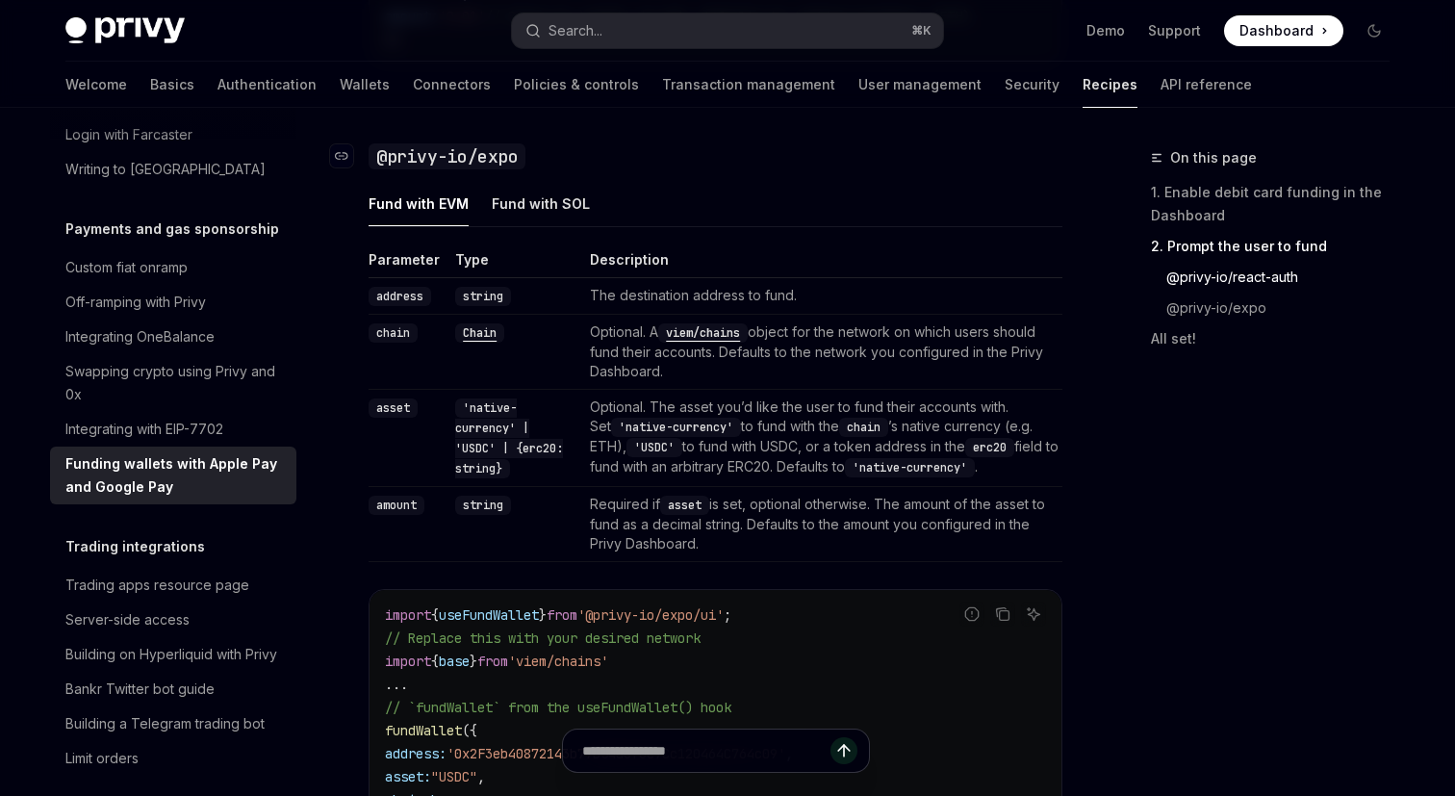
scroll to position [2073, 0]
click at [150, 89] on link "Basics" at bounding box center [172, 85] width 44 height 46
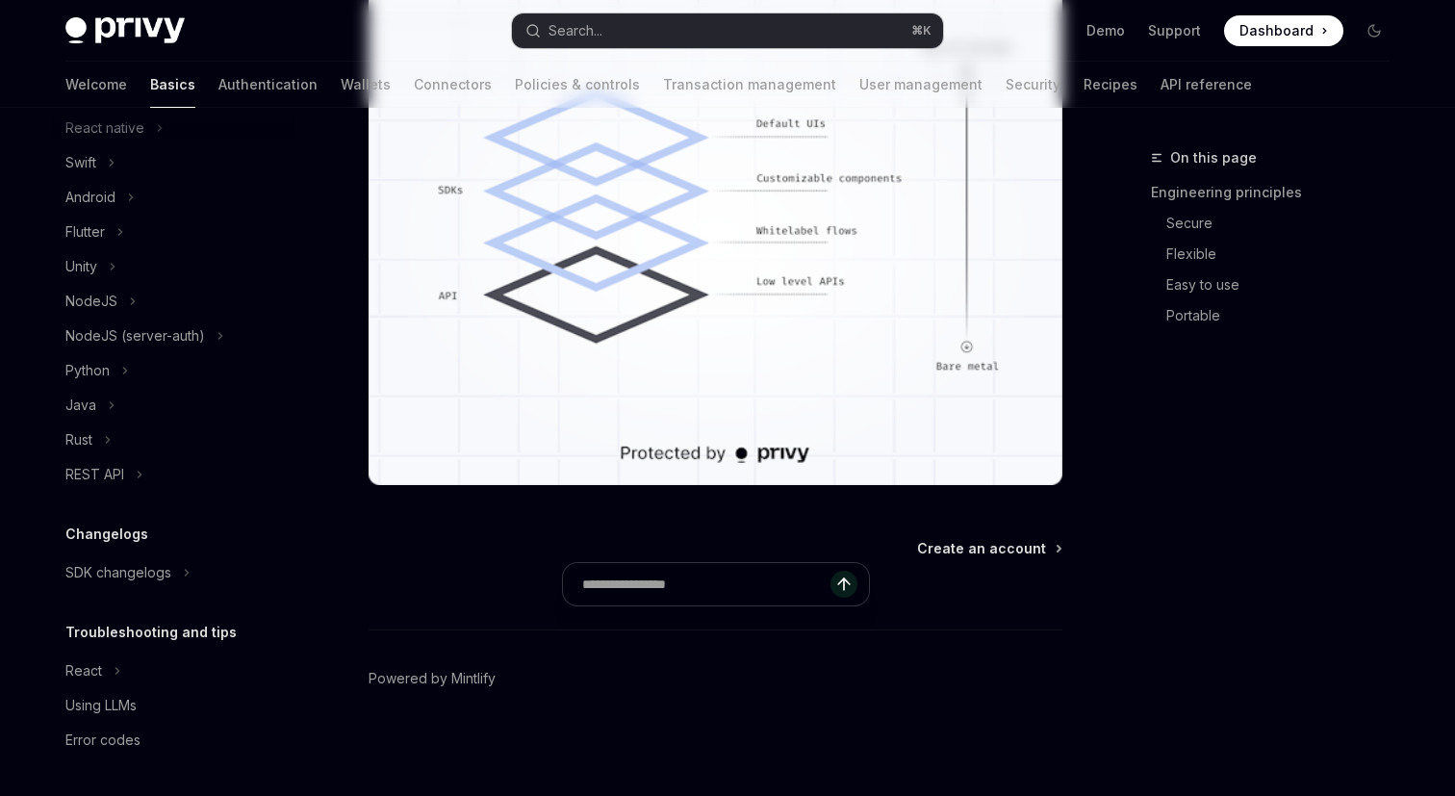
type textarea "*"
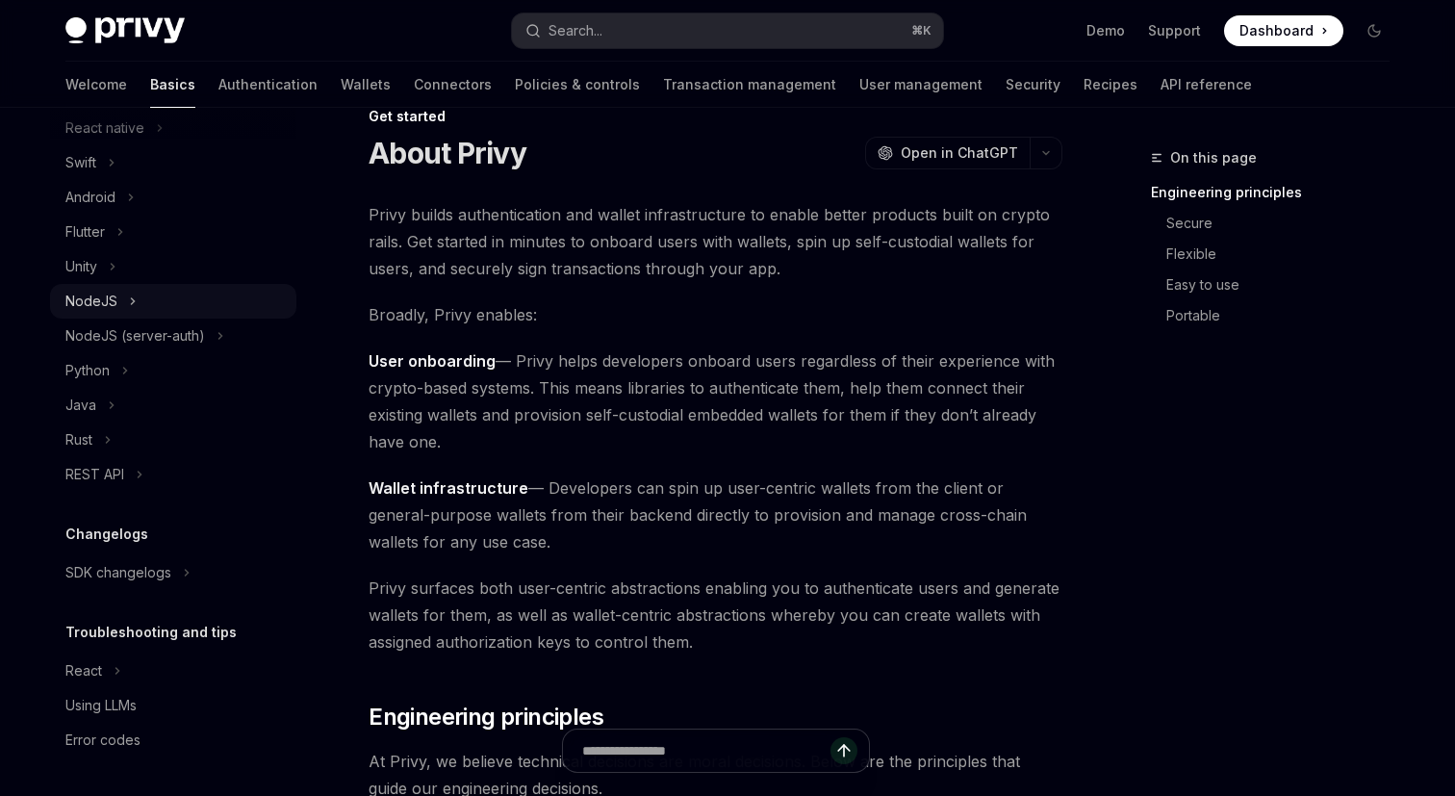
scroll to position [63, 0]
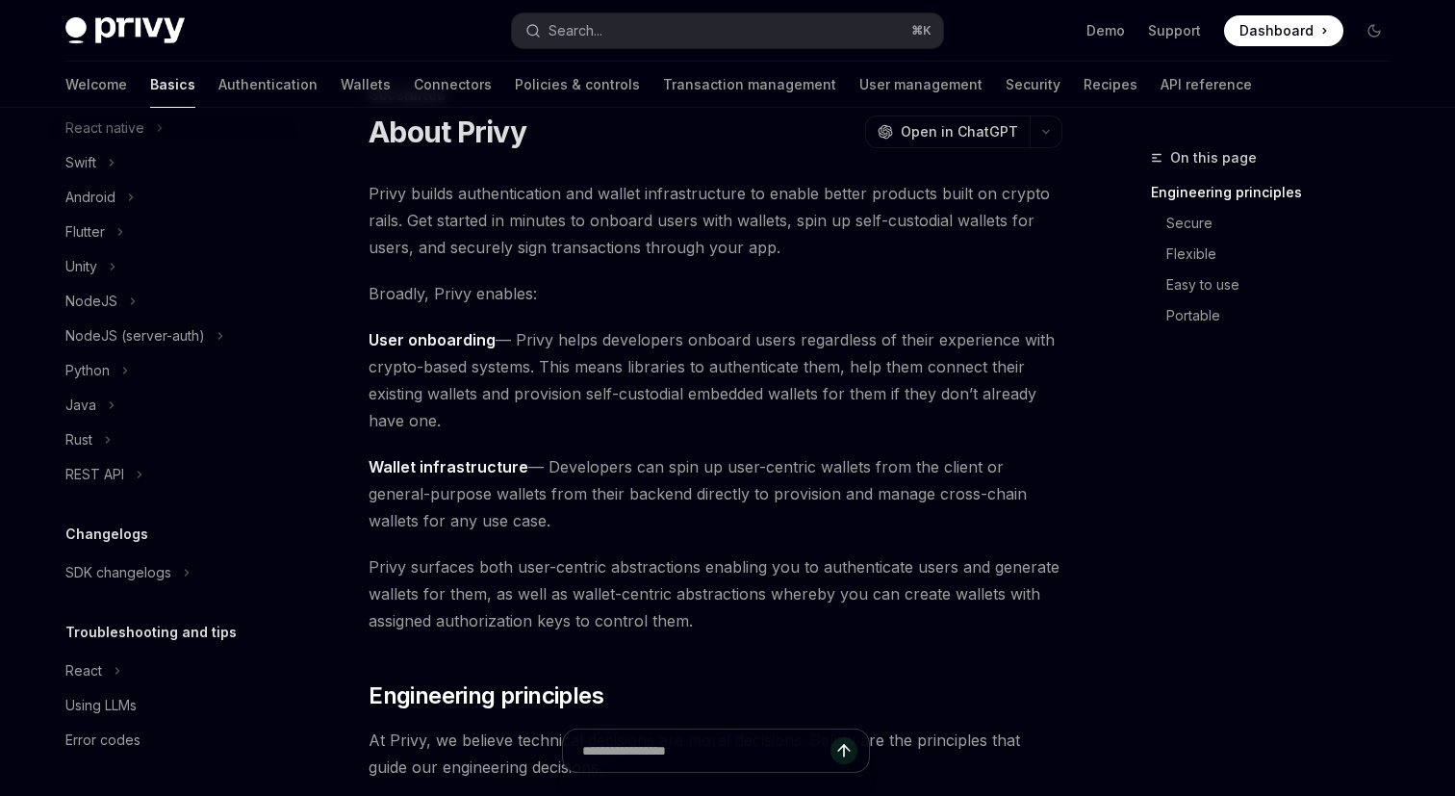
click at [633, 10] on div "Privy Docs home page Search... ⌘ K Demo Support Dashboard Dashboard Search..." at bounding box center [727, 31] width 1324 height 62
click at [598, 38] on div "Search..." at bounding box center [576, 30] width 54 height 23
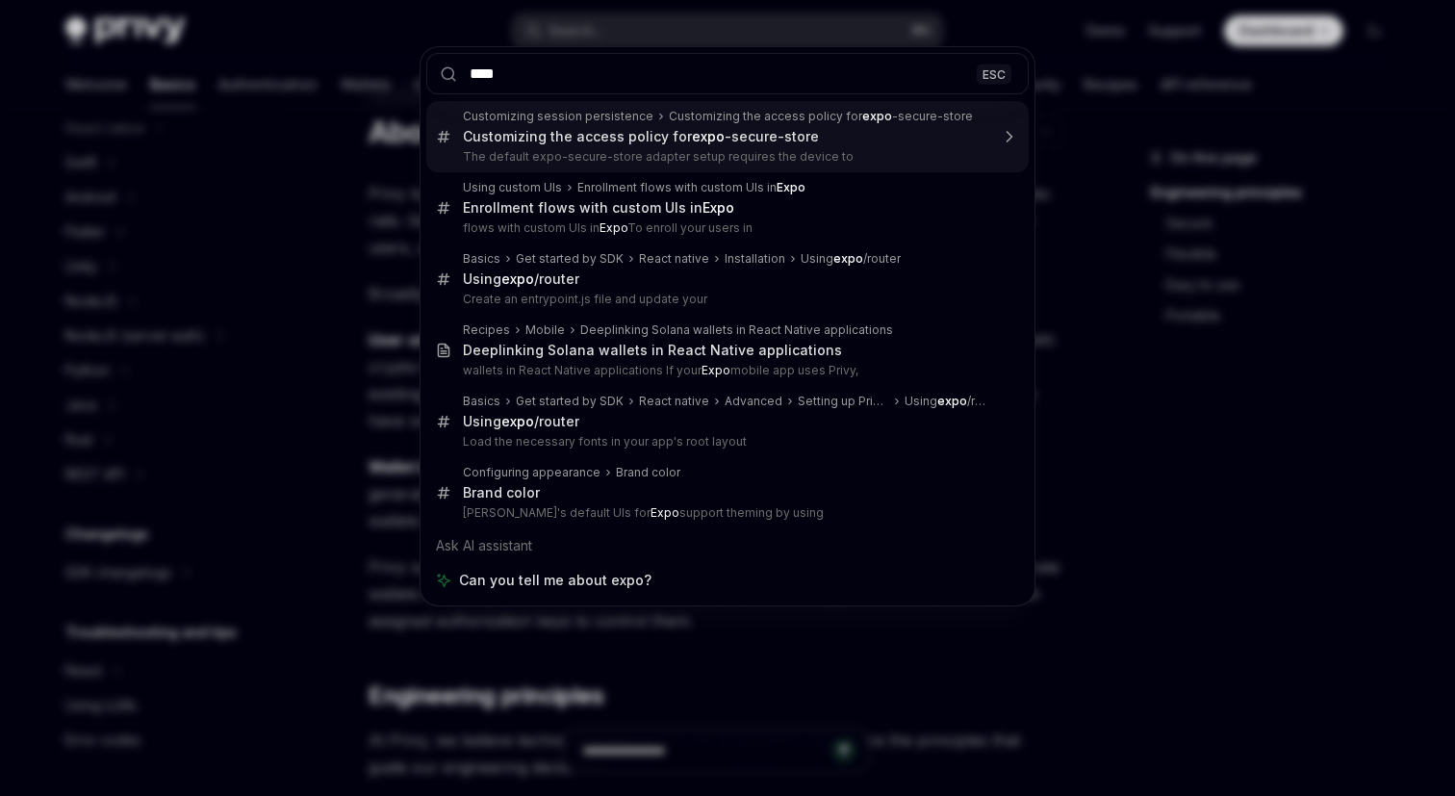
type input "****"
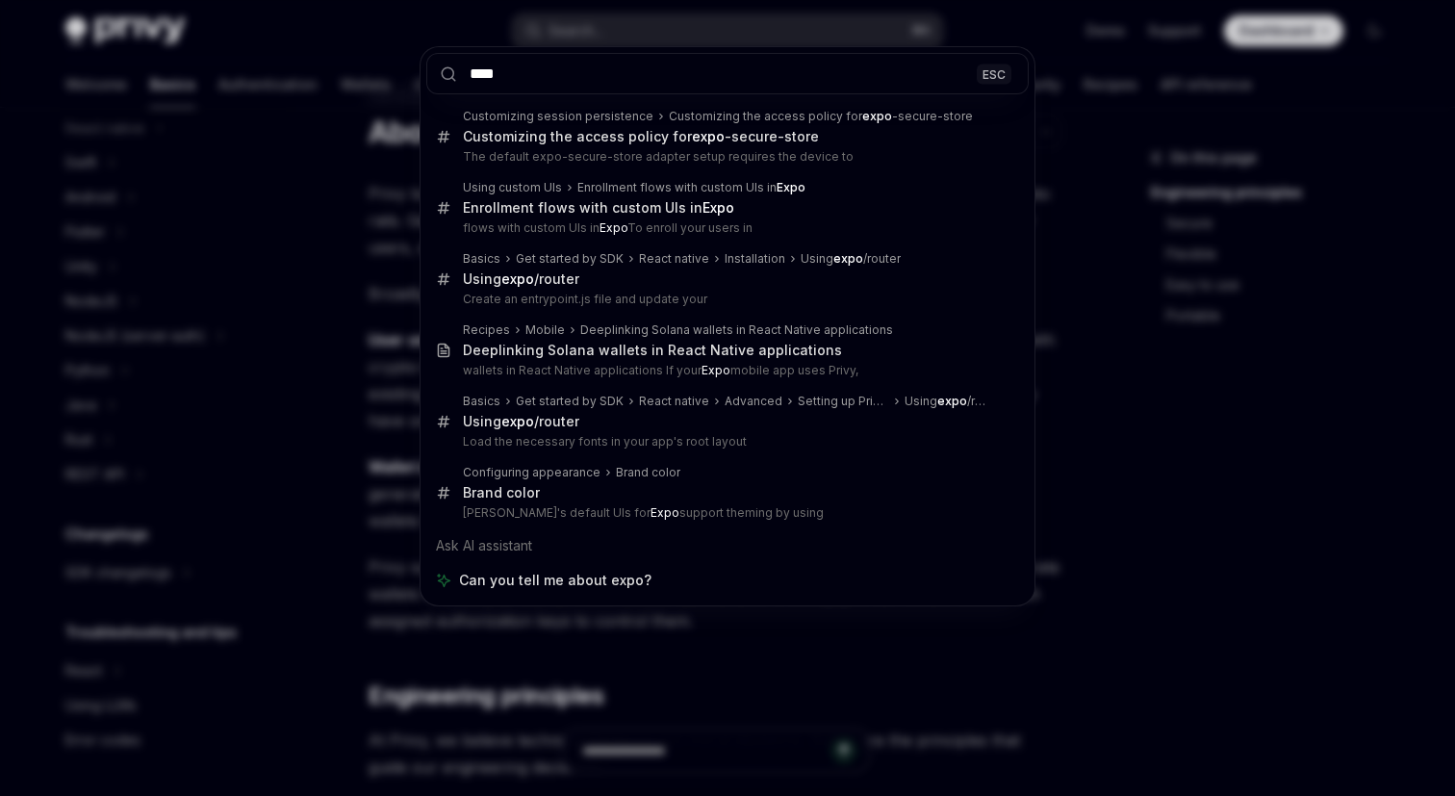
click at [347, 166] on div "**** ESC Customizing session persistence Customizing the access policy for expo…" at bounding box center [727, 398] width 1455 height 796
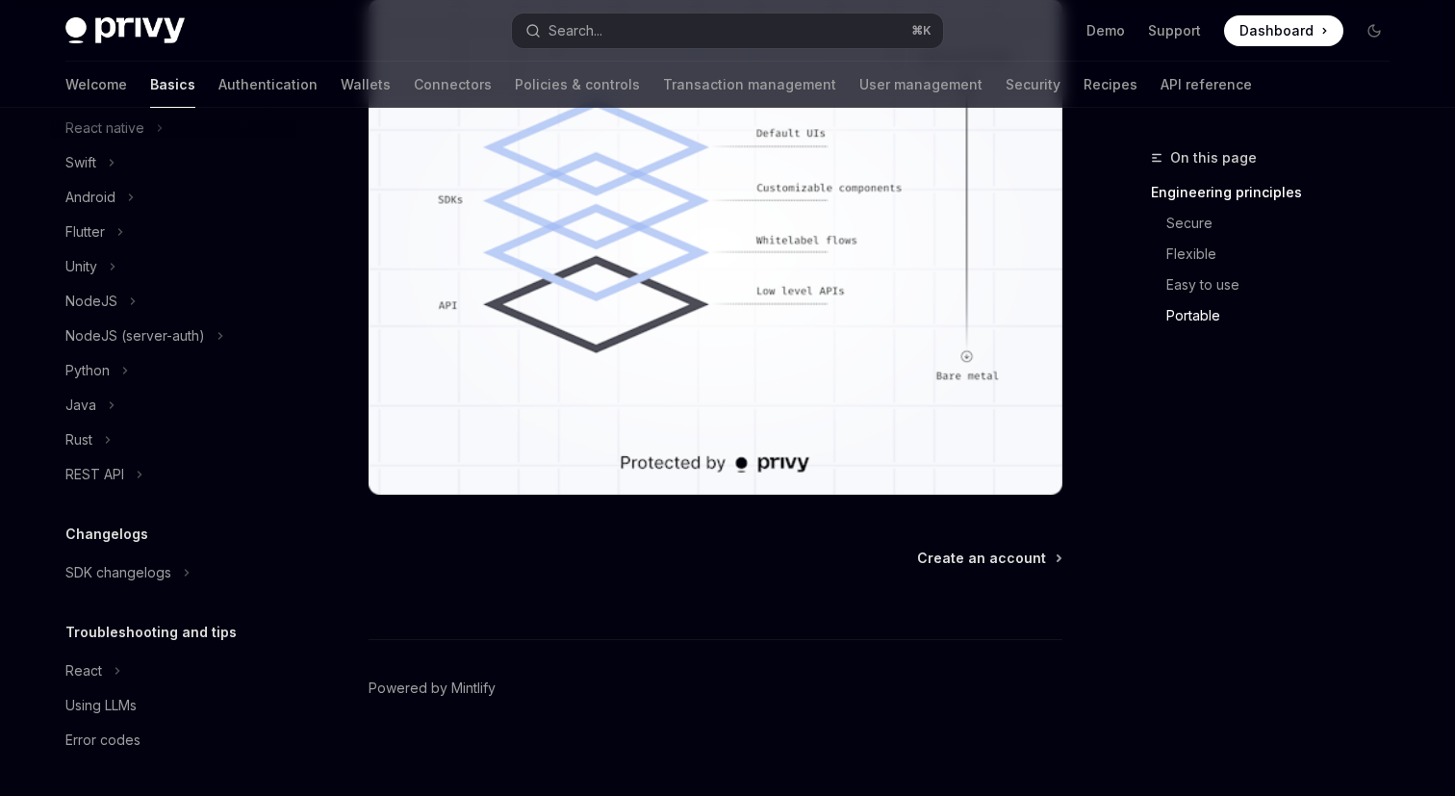
type textarea "*"
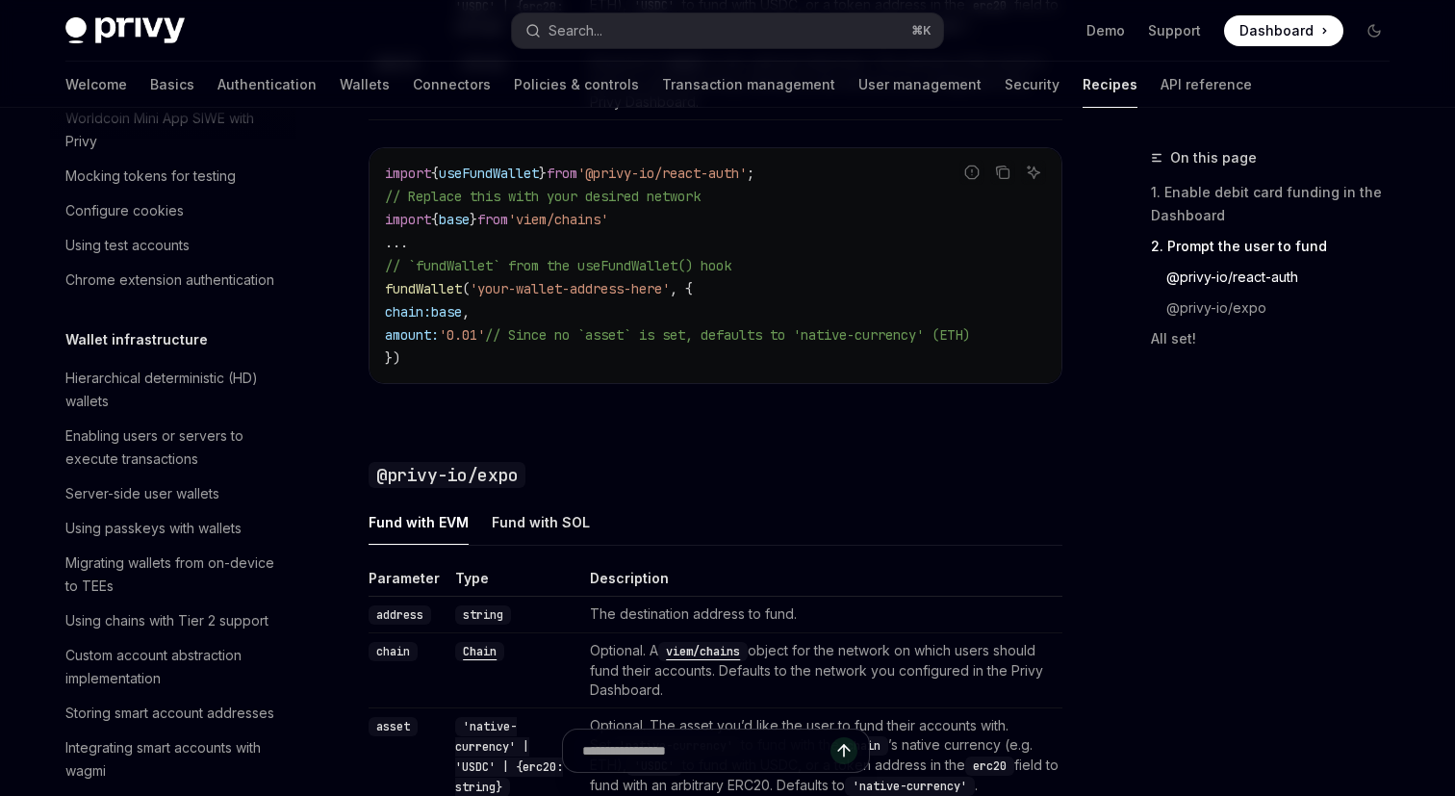
scroll to position [1621, 0]
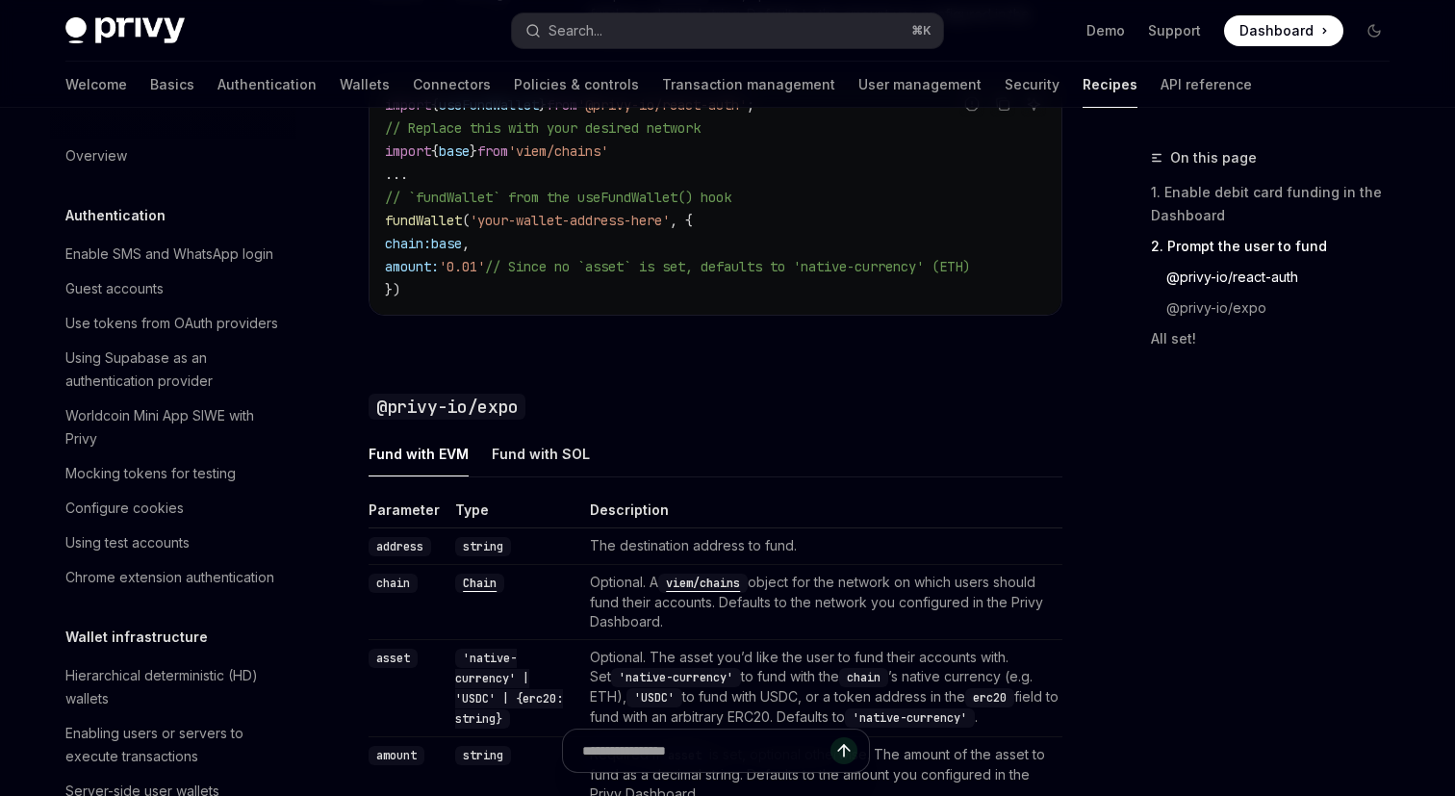
scroll to position [1841, 0]
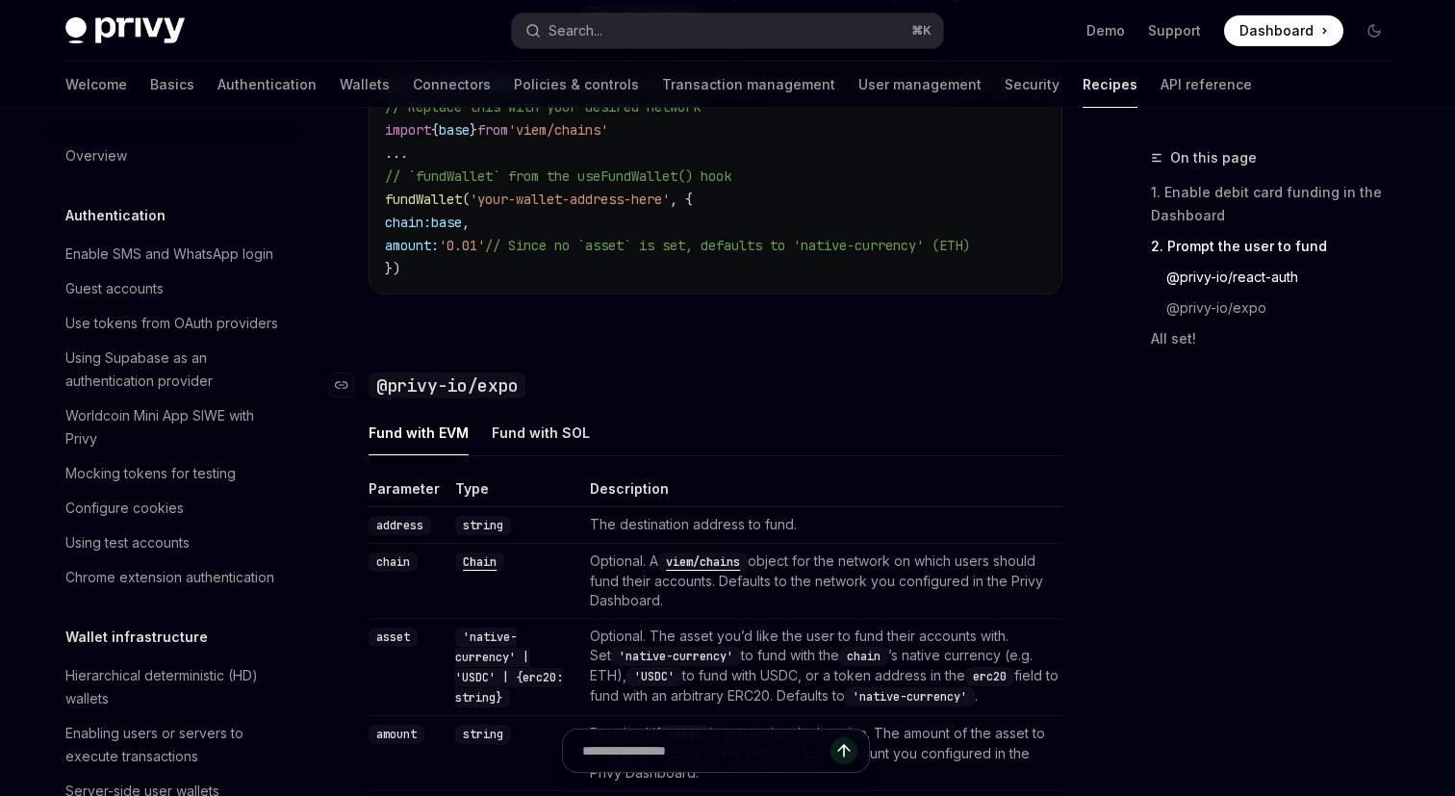
click at [514, 396] on code "@privy-io/expo" at bounding box center [447, 385] width 157 height 26
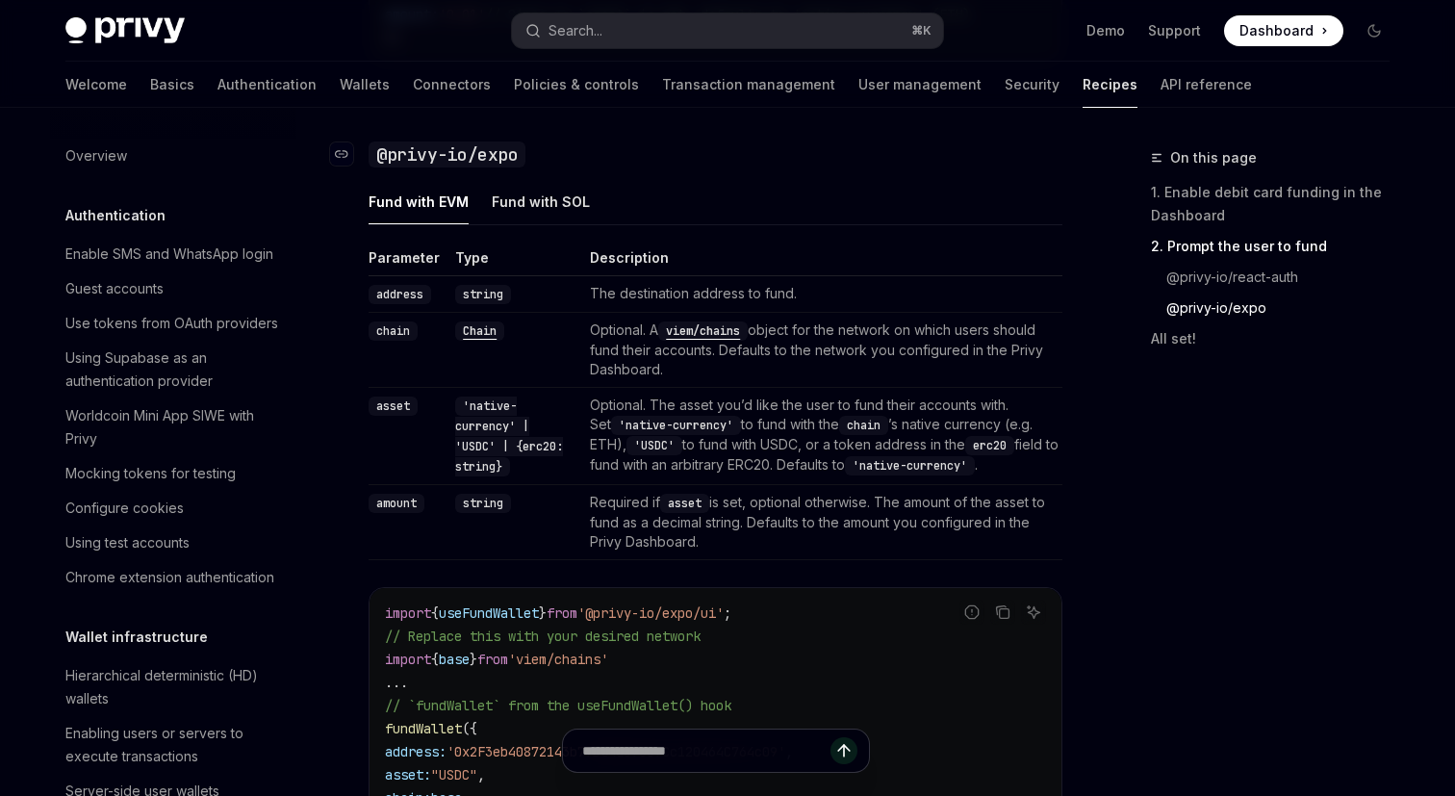
scroll to position [2073, 0]
drag, startPoint x: 554, startPoint y: 155, endPoint x: 363, endPoint y: 156, distance: 191.5
click at [369, 156] on h3 "​ @privy-io/expo" at bounding box center [716, 153] width 694 height 27
copy h3 "​ @privy-io/expo"
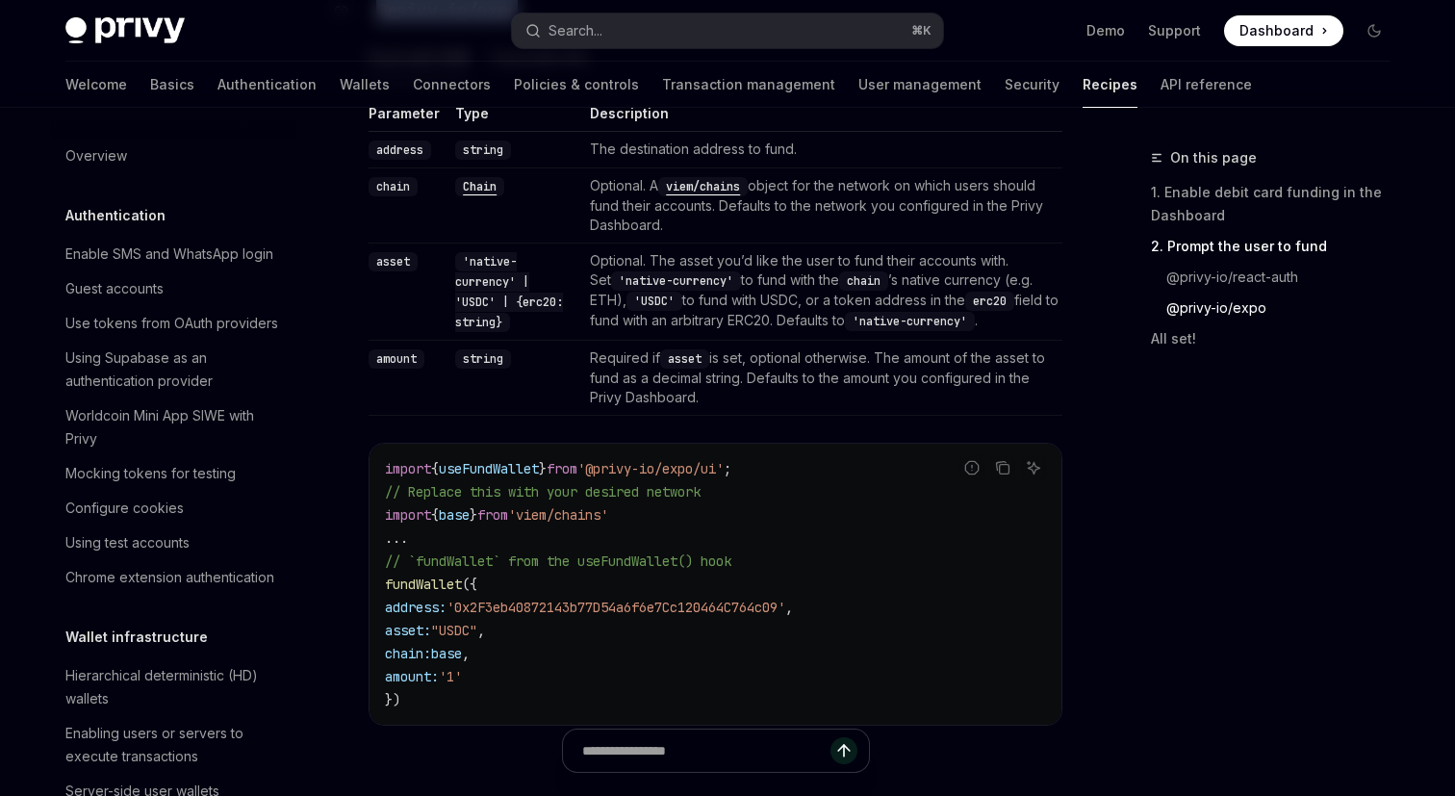
scroll to position [2243, 0]
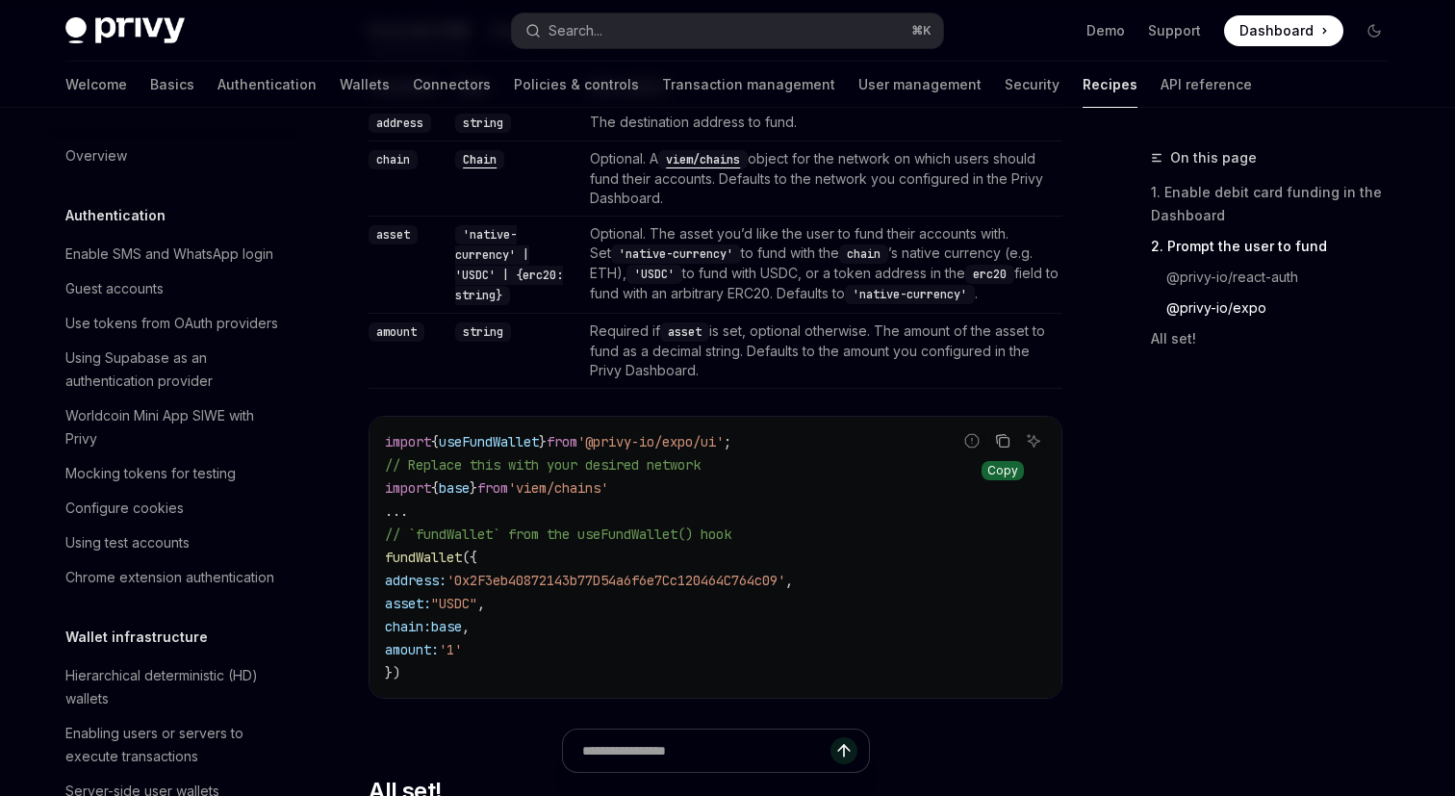
click at [1008, 448] on icon "Copy the contents from the code block" at bounding box center [1002, 440] width 15 height 15
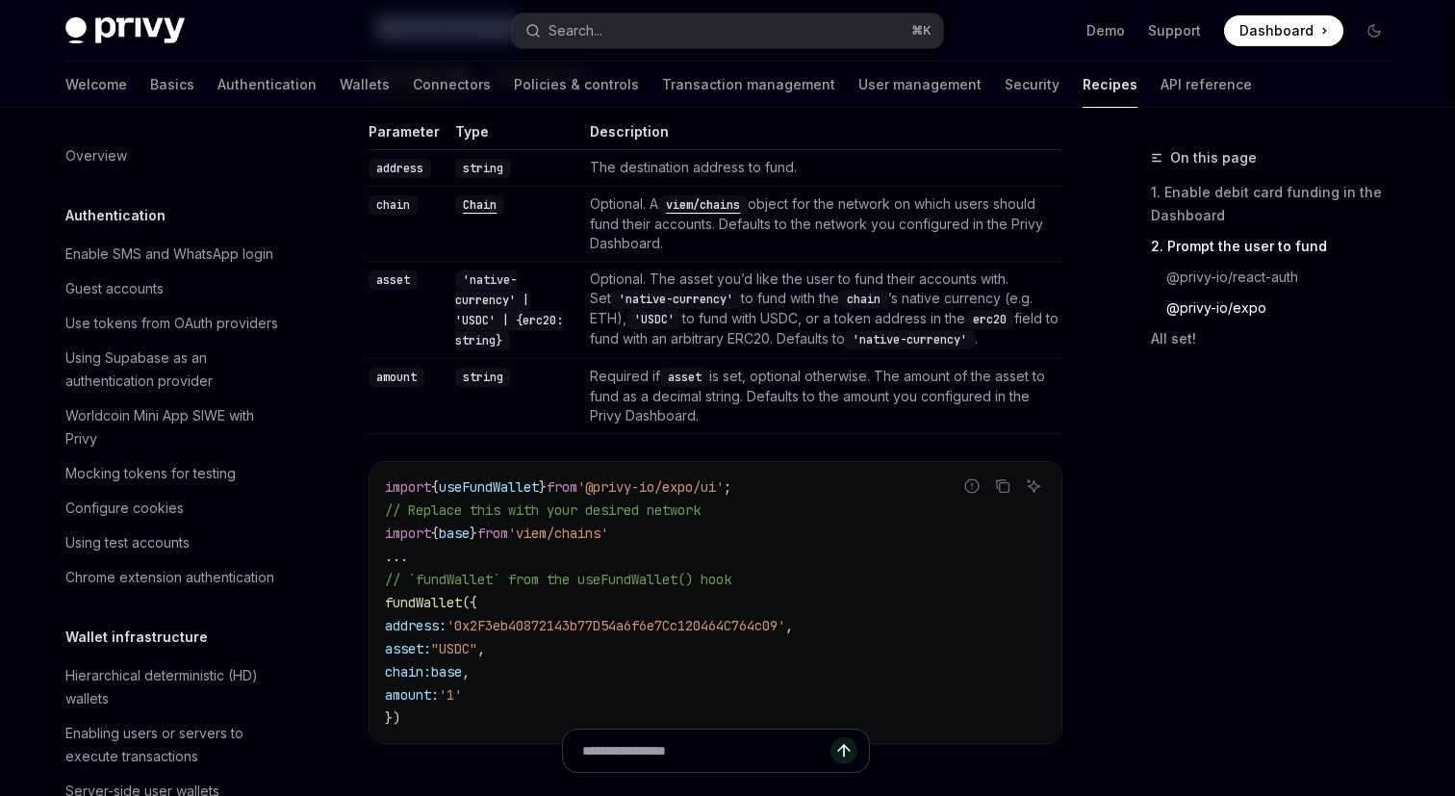
scroll to position [2199, 0]
click at [1011, 490] on button "Copy the contents from the code block" at bounding box center [1002, 485] width 25 height 25
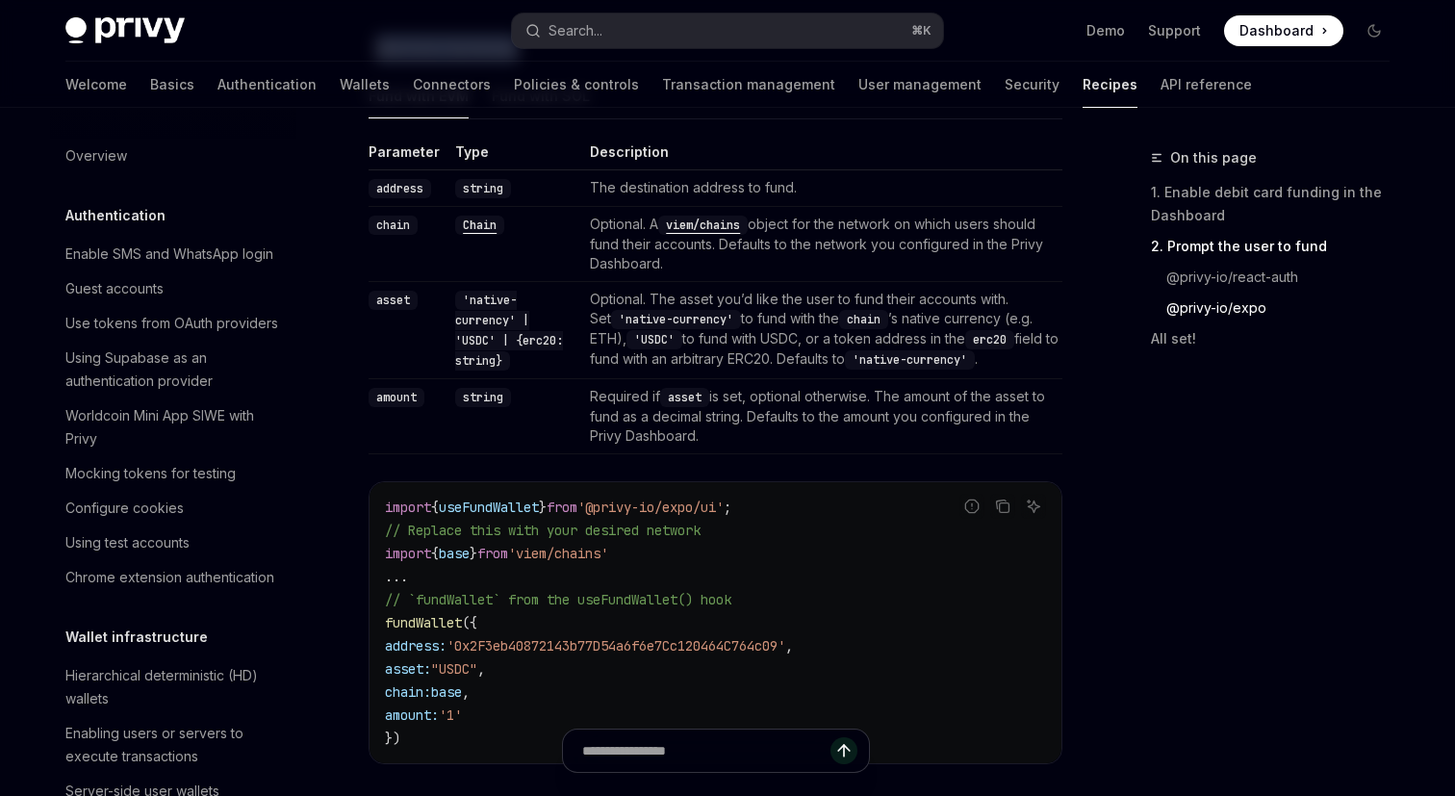
scroll to position [2189, 0]
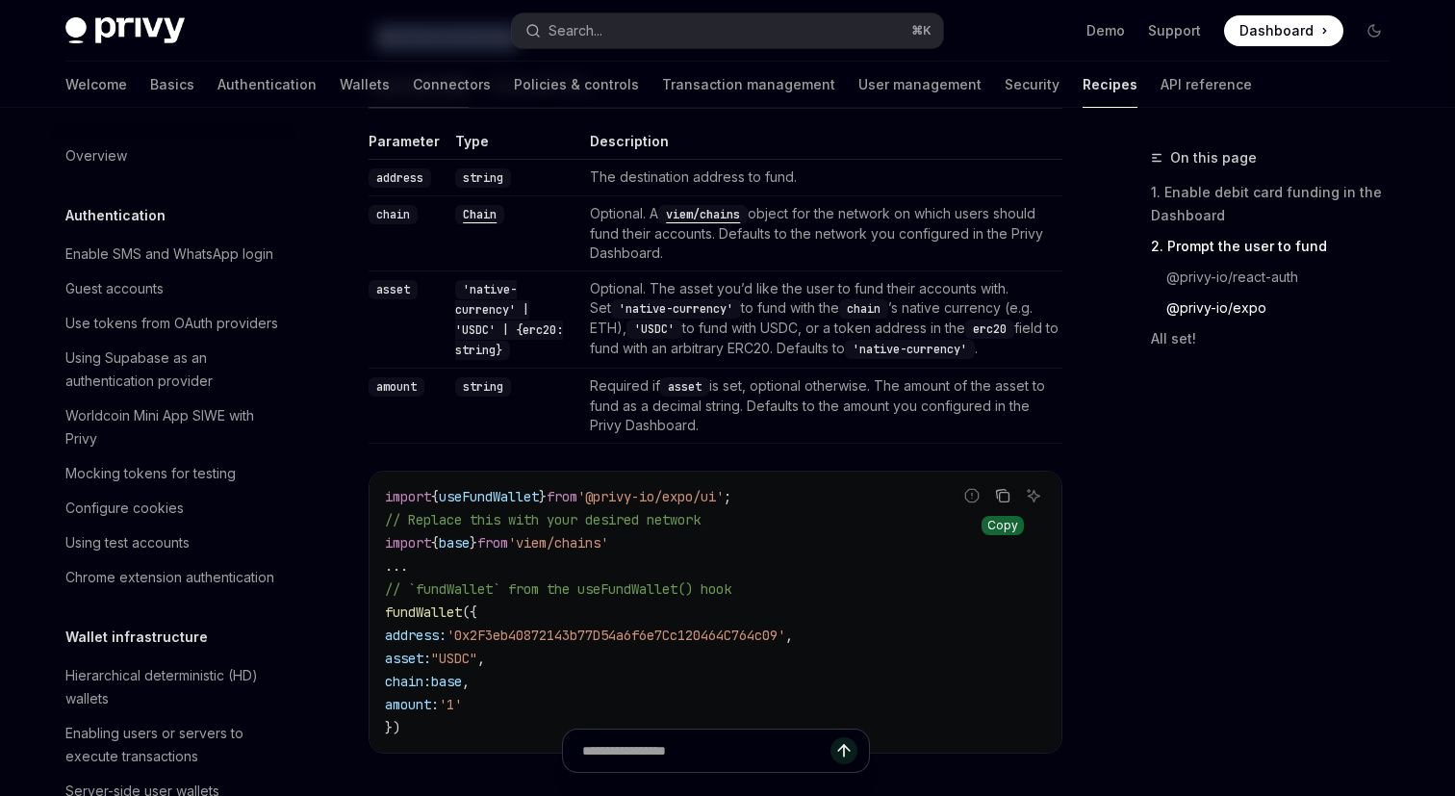
click at [1005, 494] on icon "Copy the contents from the code block" at bounding box center [1002, 495] width 15 height 15
click at [1043, 487] on div "import { useFundWallet } from '@privy-io/expo/ui' ; // Replace this with your d…" at bounding box center [716, 612] width 692 height 281
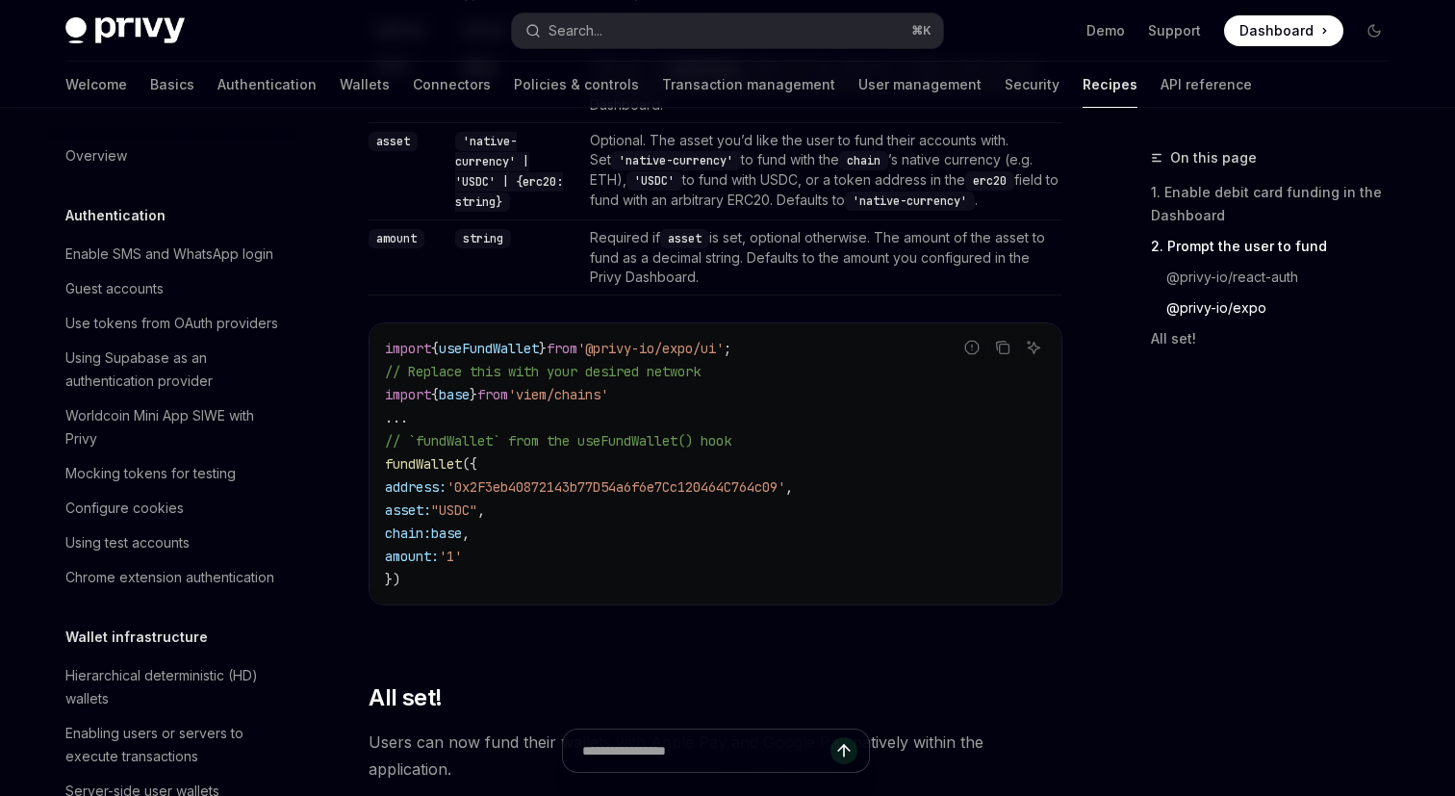
scroll to position [2339, 0]
